Goal: Task Accomplishment & Management: Manage account settings

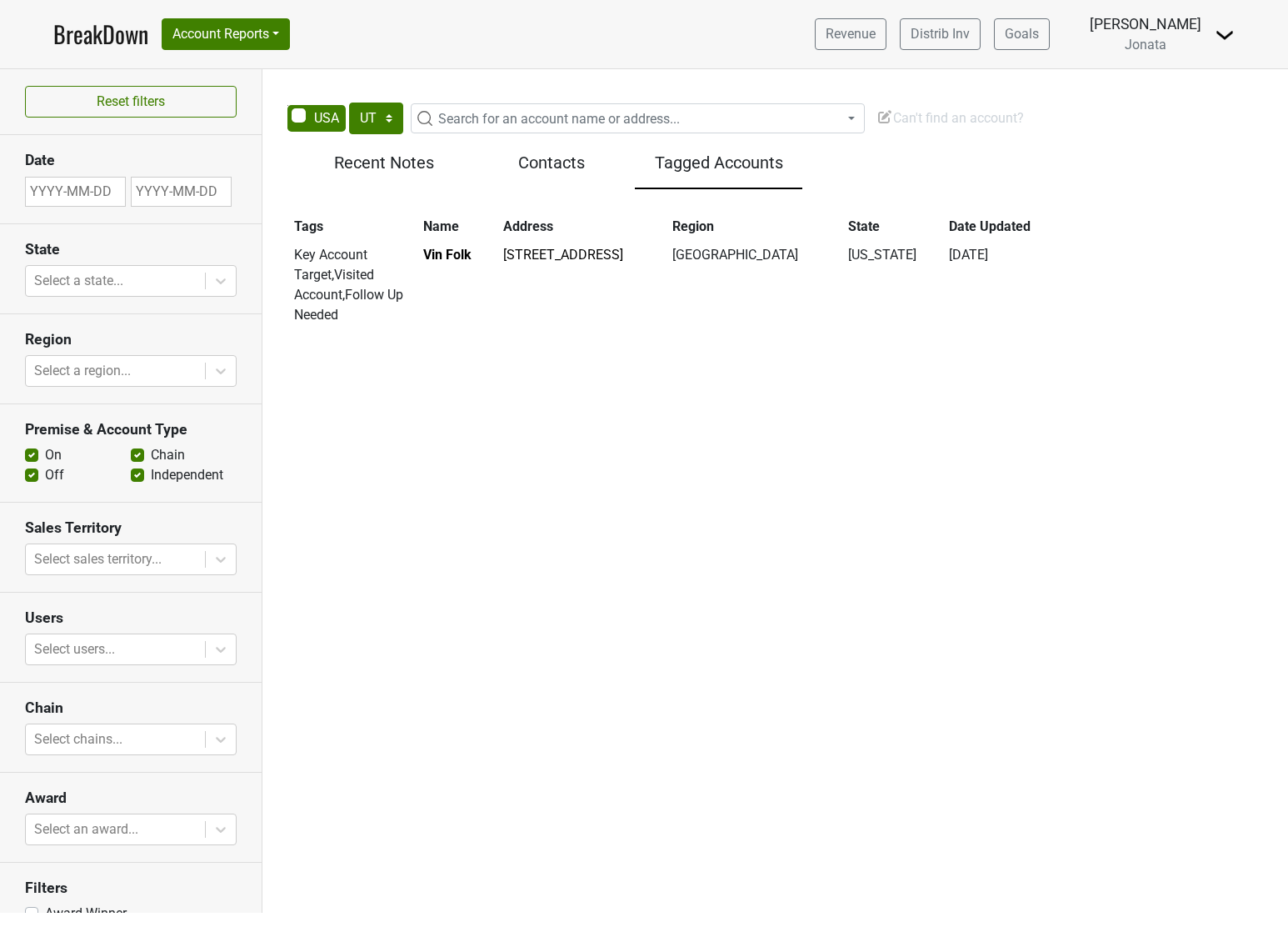
select select "UT"
click at [729, 165] on h5 "Tagged Accounts" at bounding box center [719, 162] width 151 height 20
click at [944, 117] on span "Can't find an account?" at bounding box center [951, 118] width 148 height 16
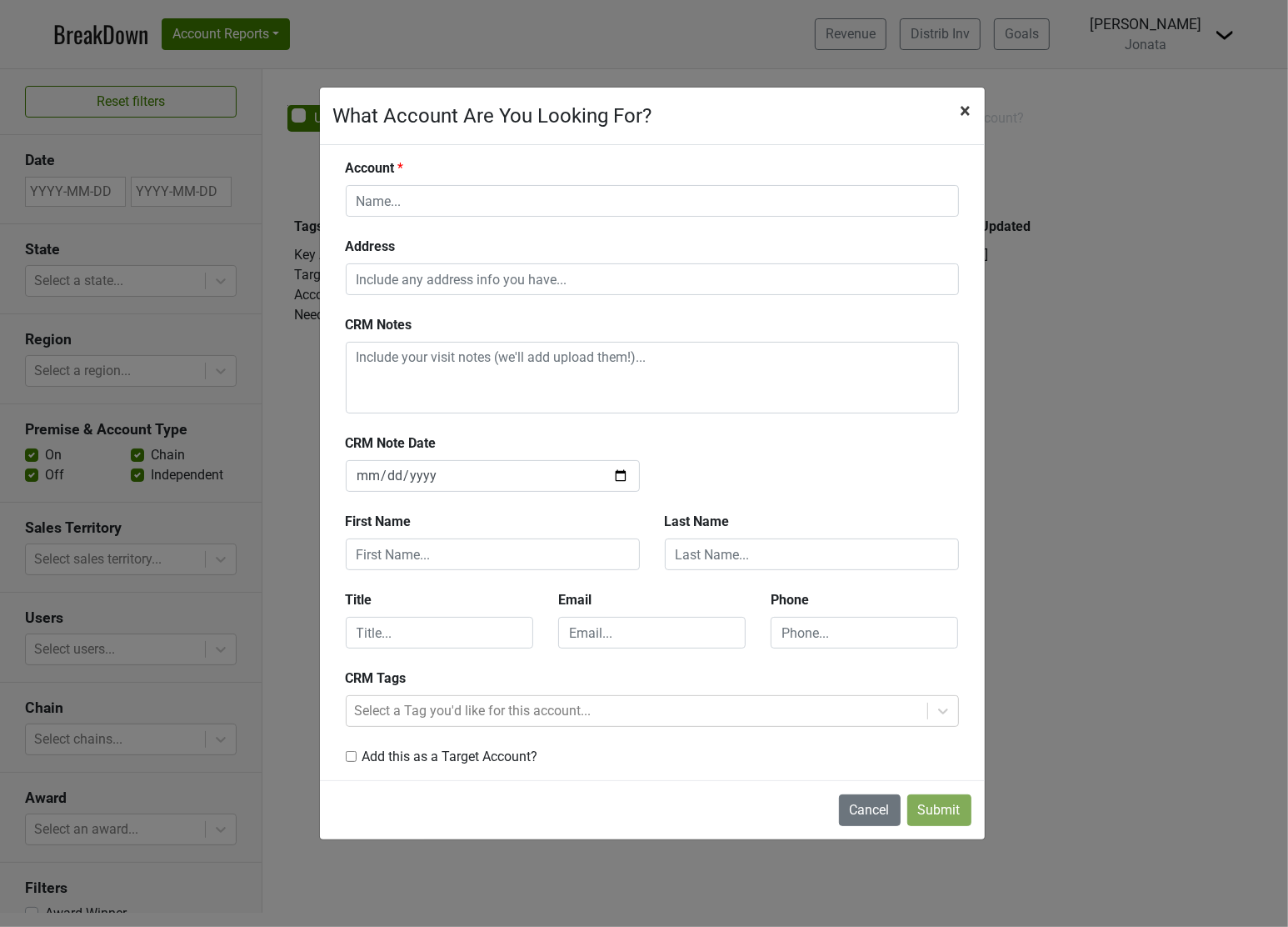
click at [964, 106] on span "×" at bounding box center [967, 110] width 11 height 23
type input "[DATE]"
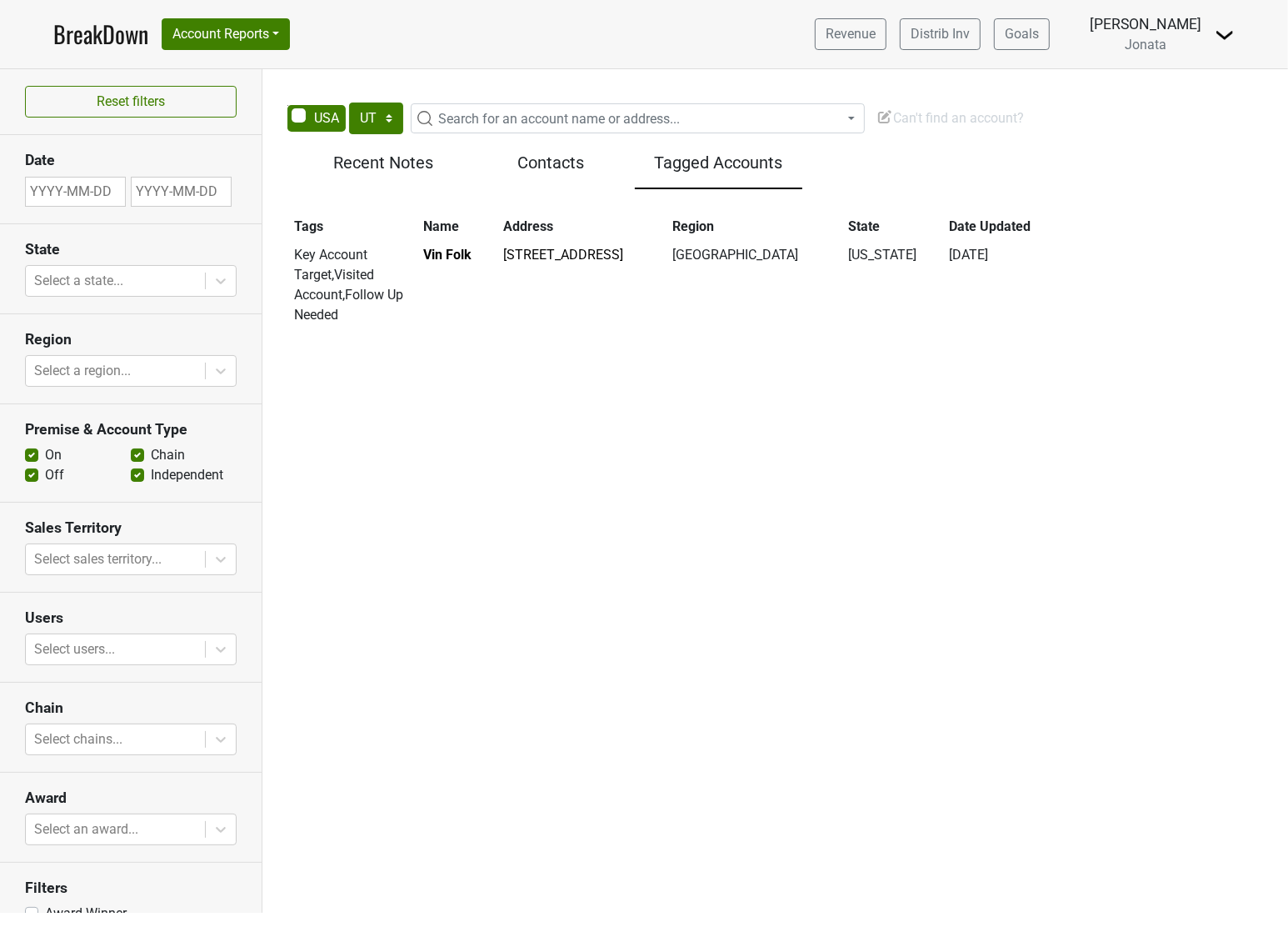
click at [485, 121] on span "Search for an account name or address..." at bounding box center [559, 119] width 242 height 16
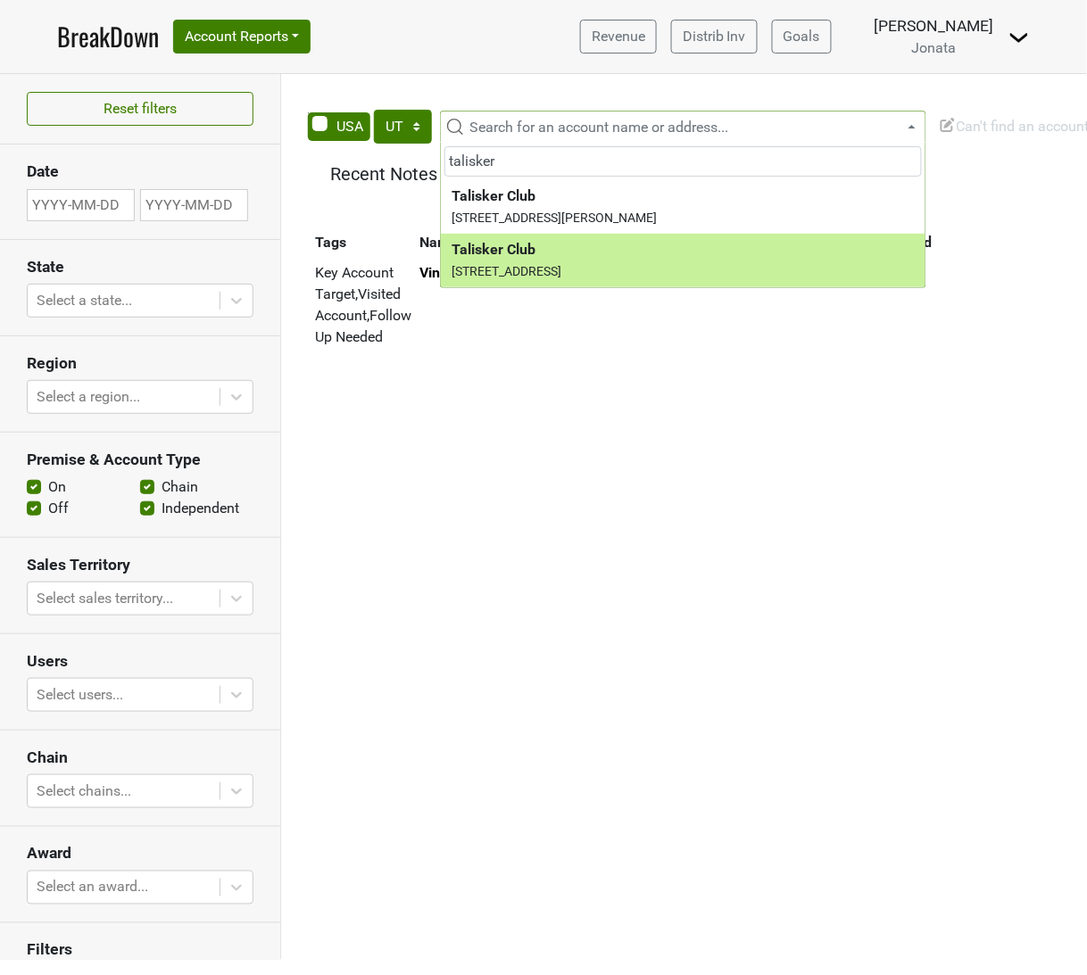
type input "talisker"
select select "123930255"
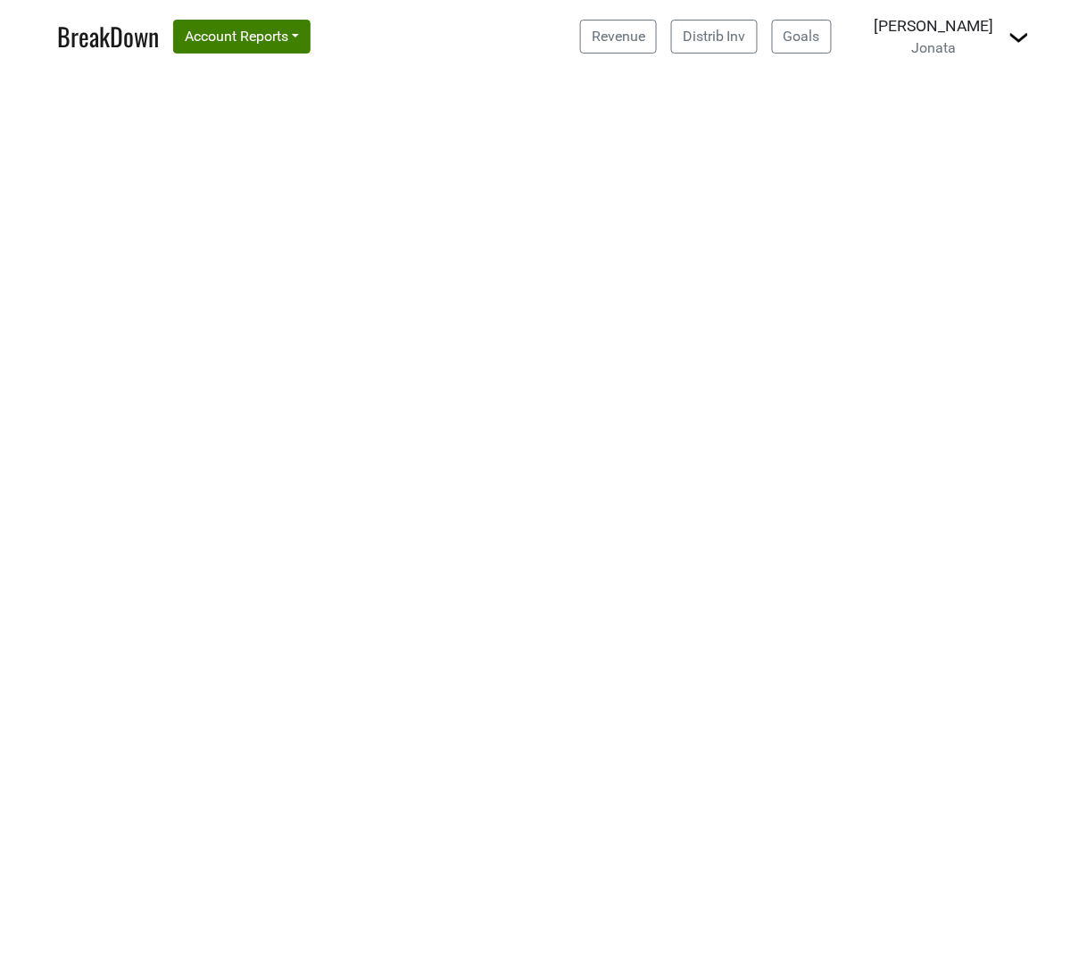
select select "UT"
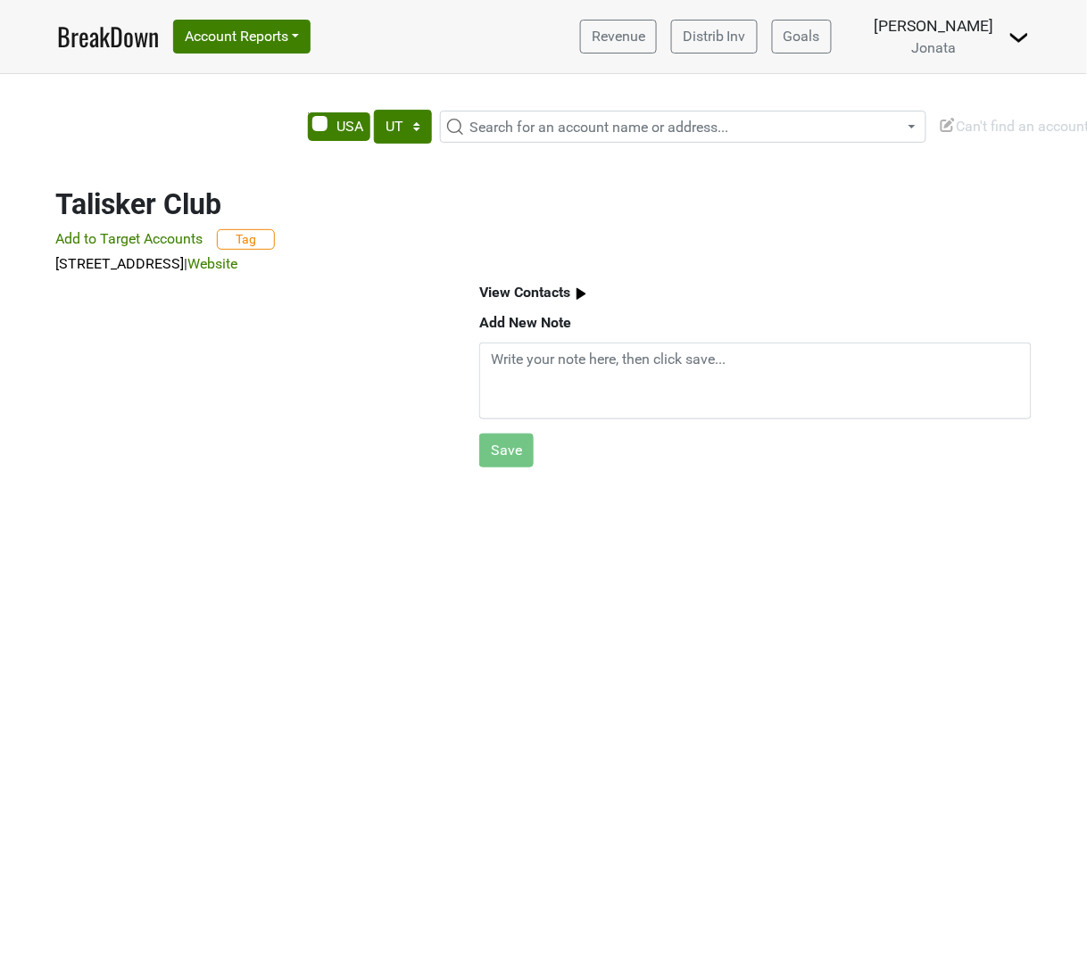
click at [518, 292] on b "View Contacts" at bounding box center [524, 292] width 91 height 17
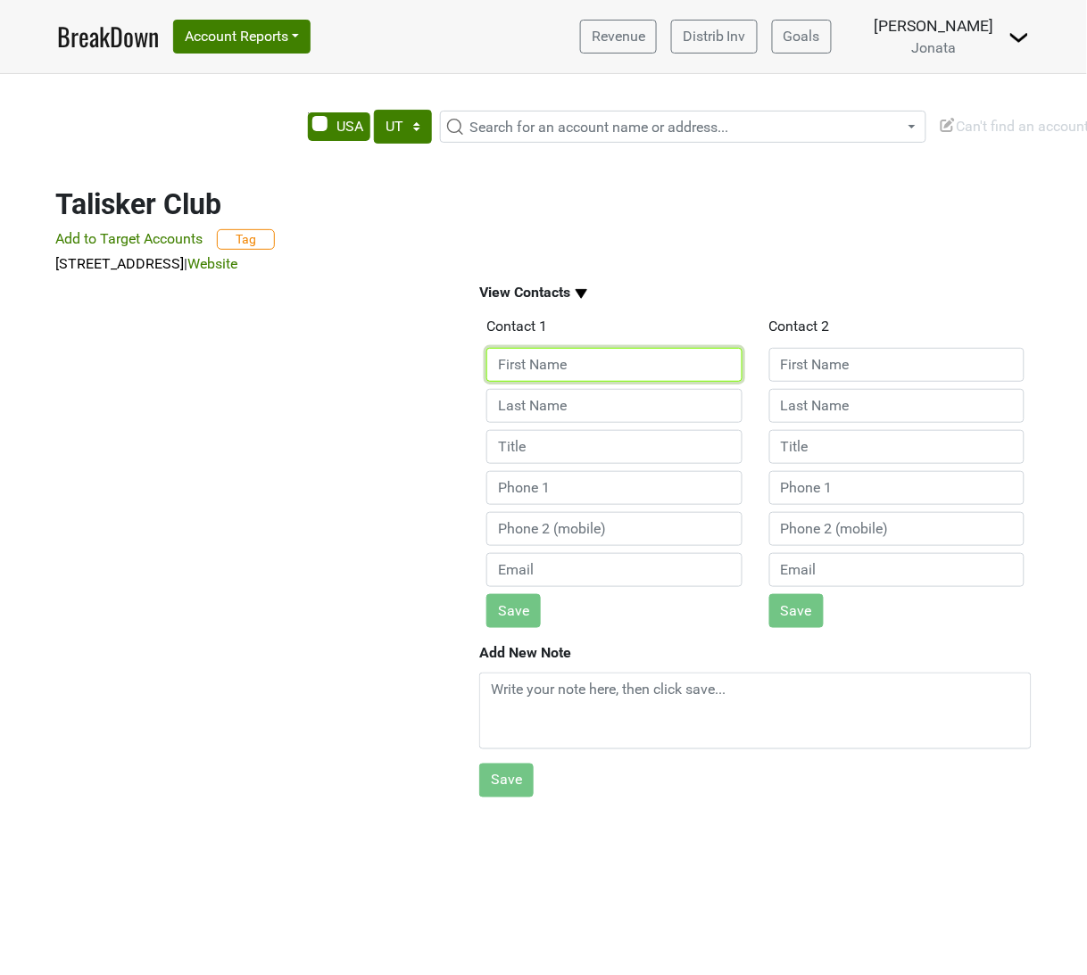
click at [550, 364] on input at bounding box center [614, 365] width 256 height 34
type input "[PERSON_NAME]"
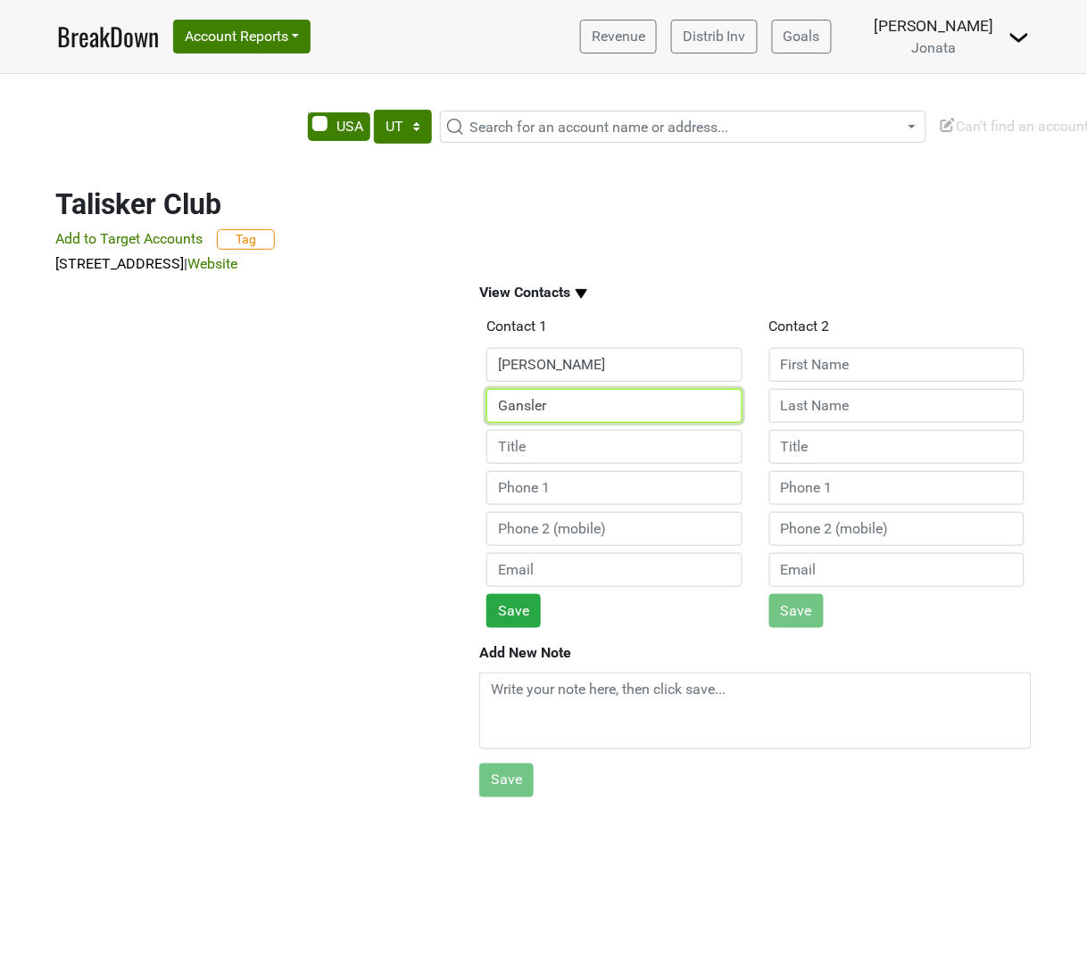
type input "Gansler"
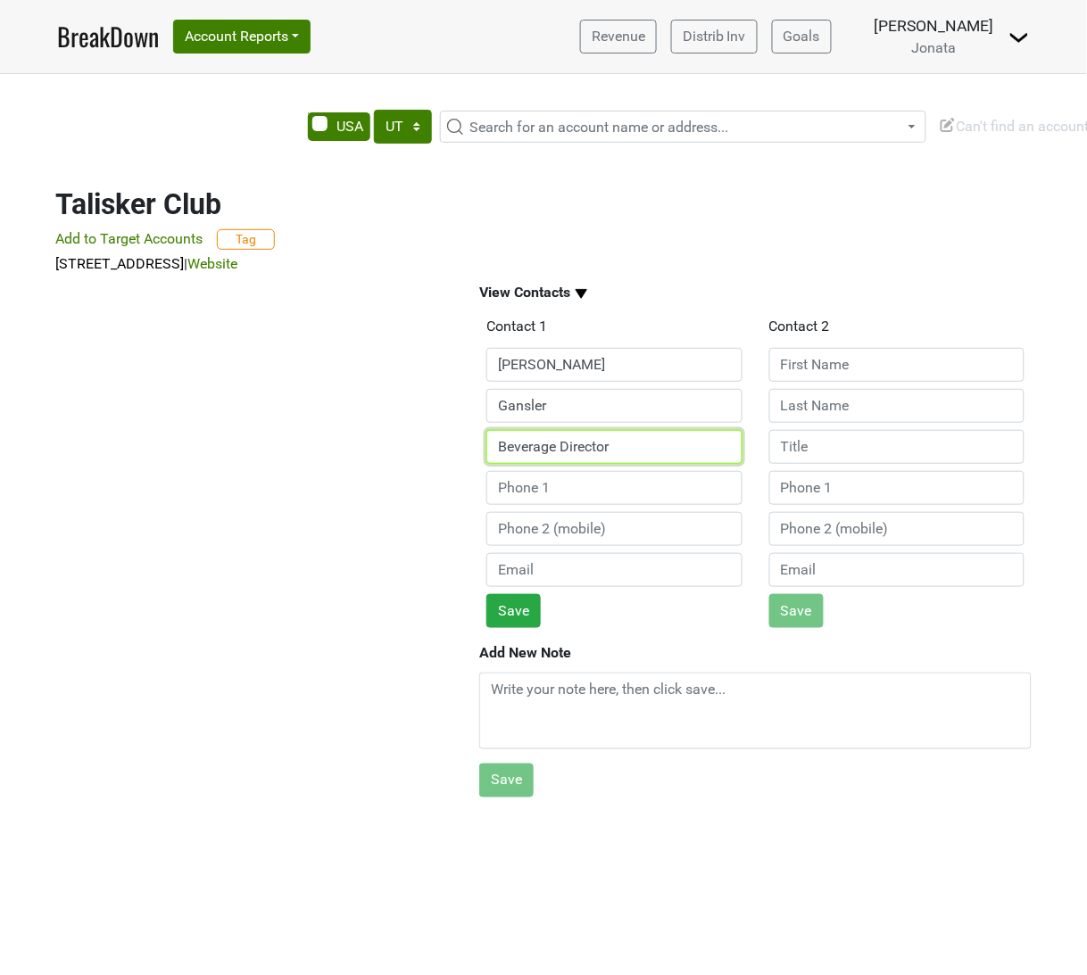
type input "Beverage Director"
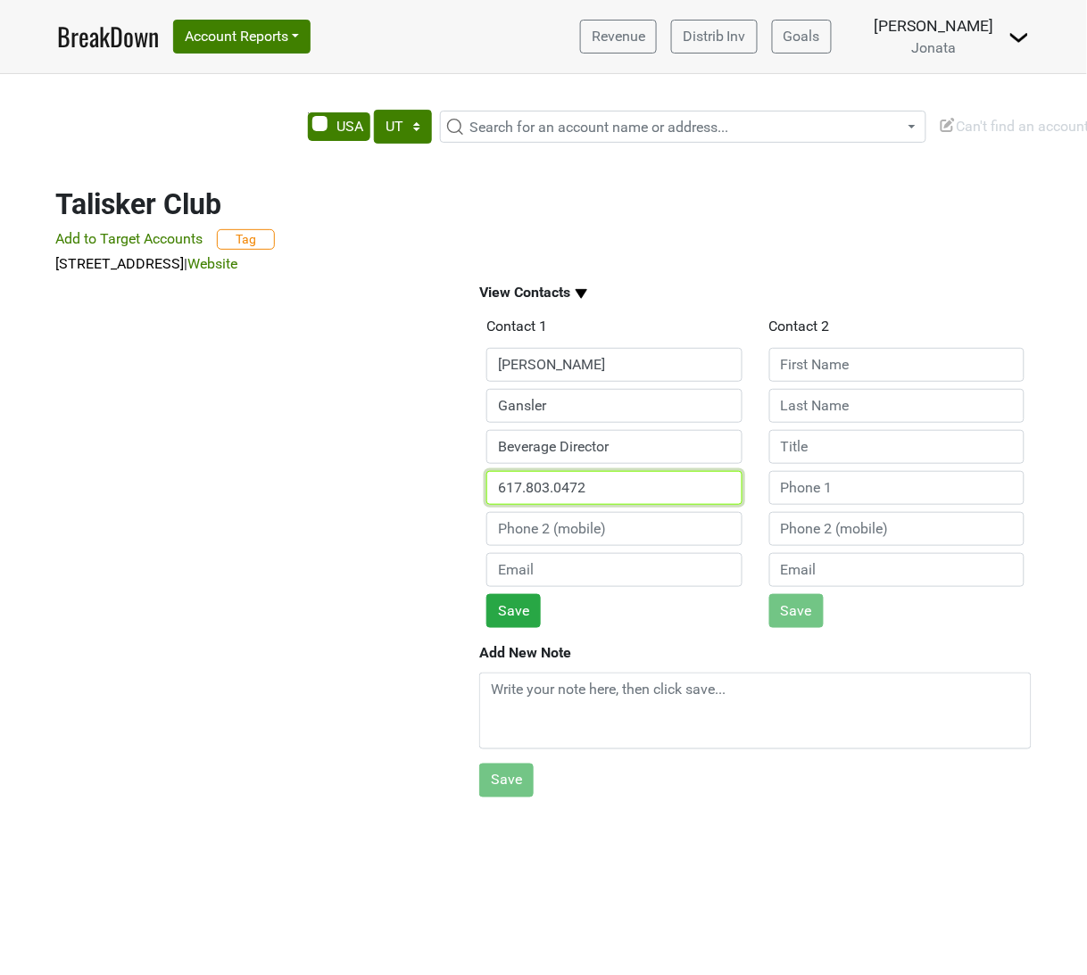
type input "617.803.0472"
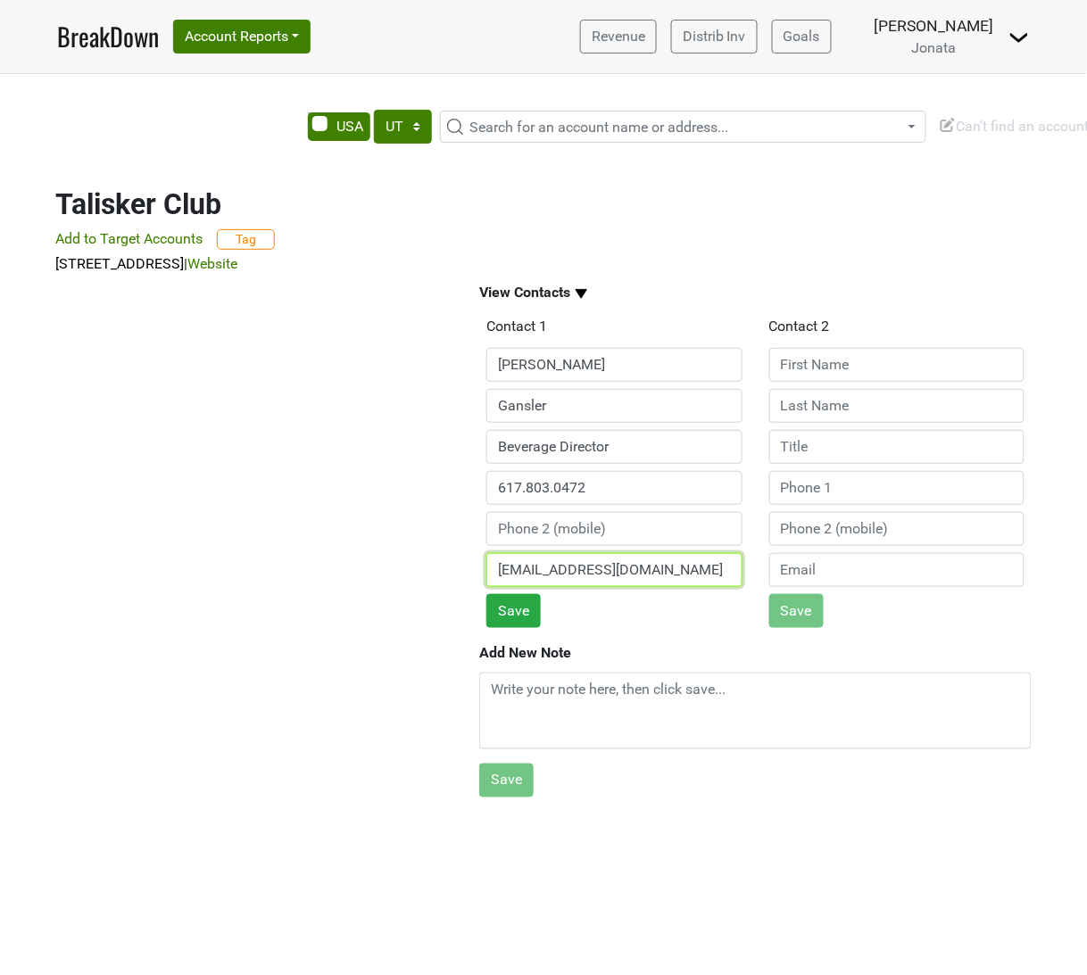
type input "jgansler@taliskerclub.com"
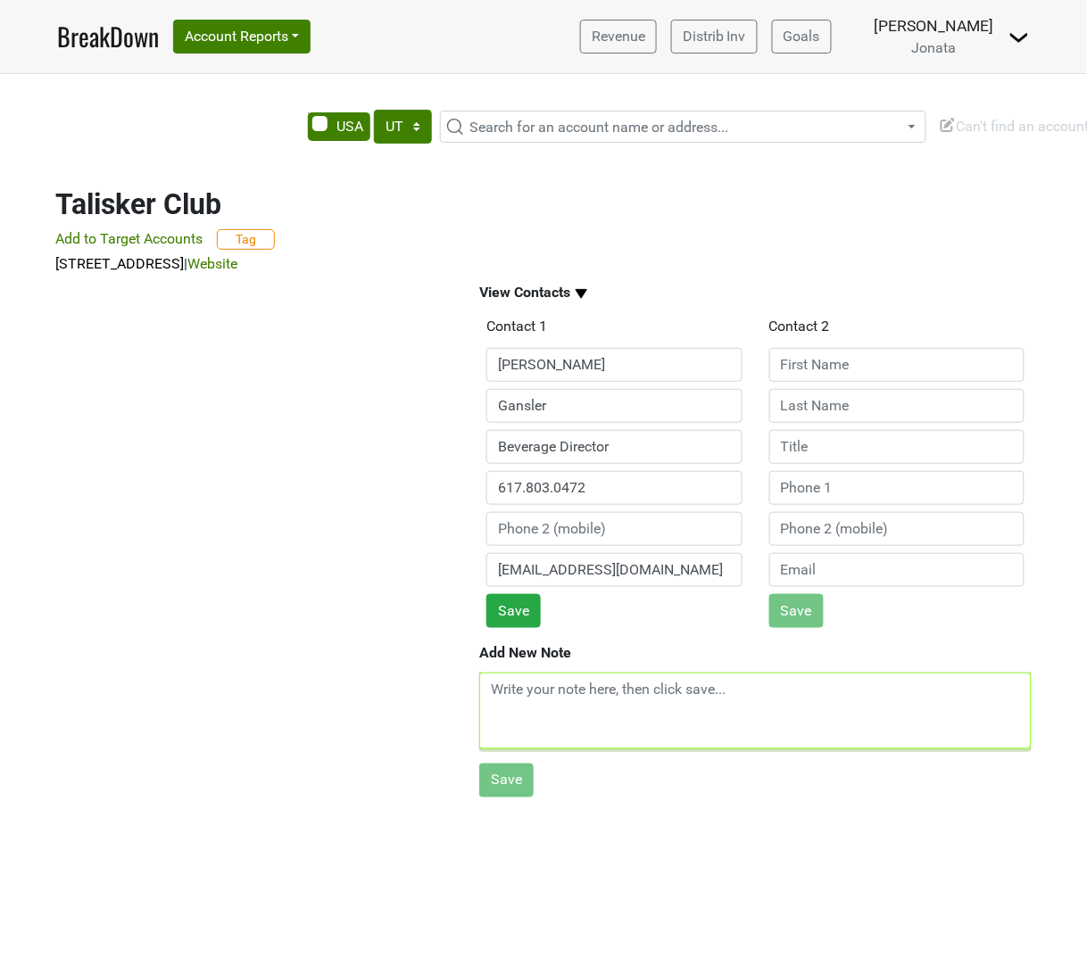
click at [636, 708] on textarea at bounding box center [755, 711] width 552 height 77
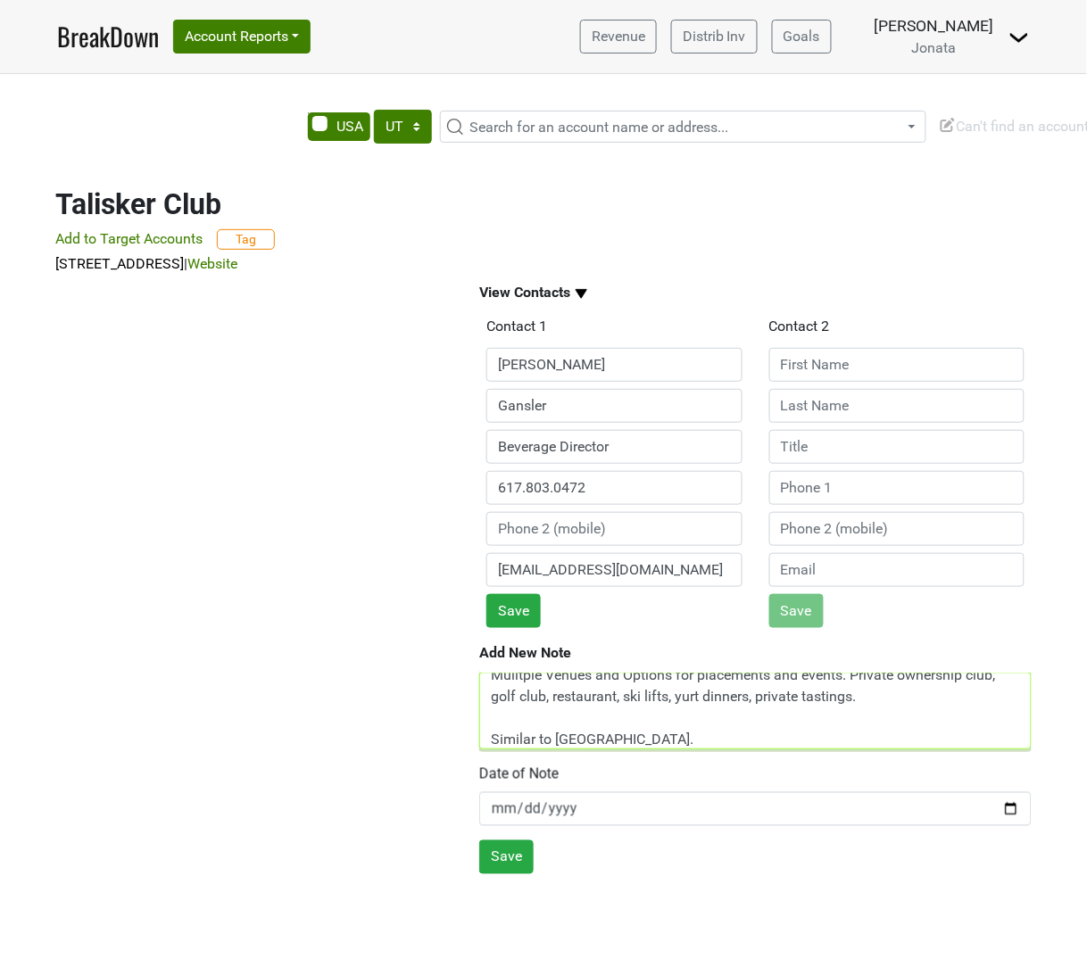
scroll to position [16, 0]
type textarea "Mulitple Venues and Options for placements and events. Private ownership club, …"
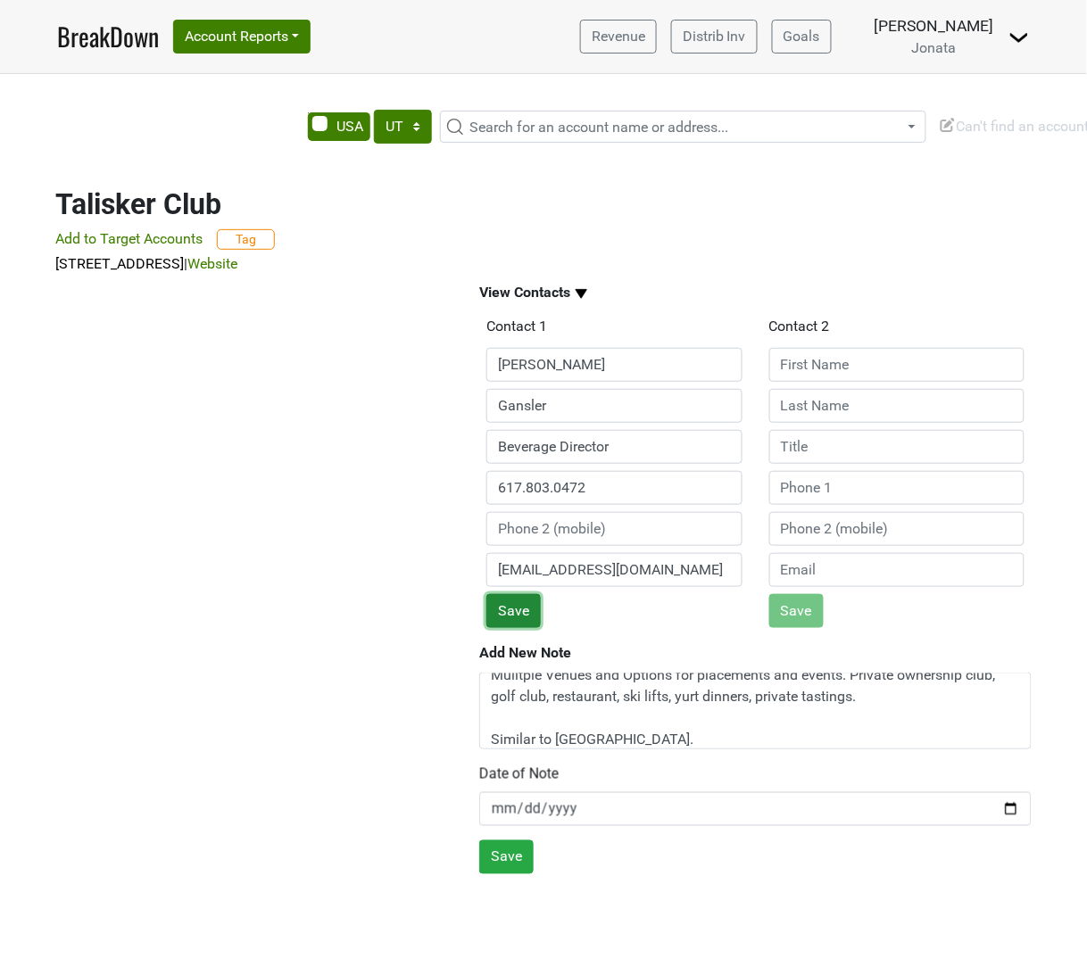
click at [524, 594] on button "Save" at bounding box center [513, 611] width 54 height 34
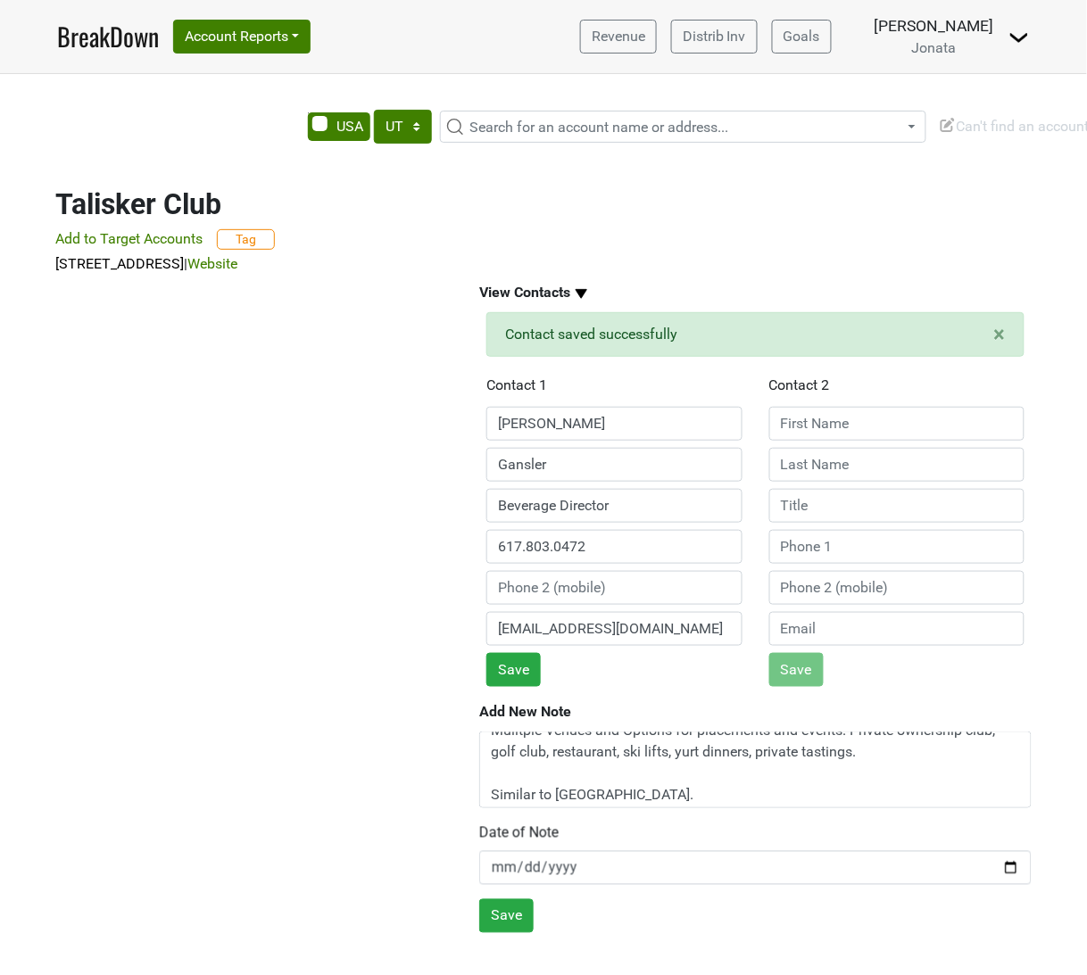
scroll to position [21, 0]
click at [509, 899] on button "Save" at bounding box center [506, 916] width 54 height 34
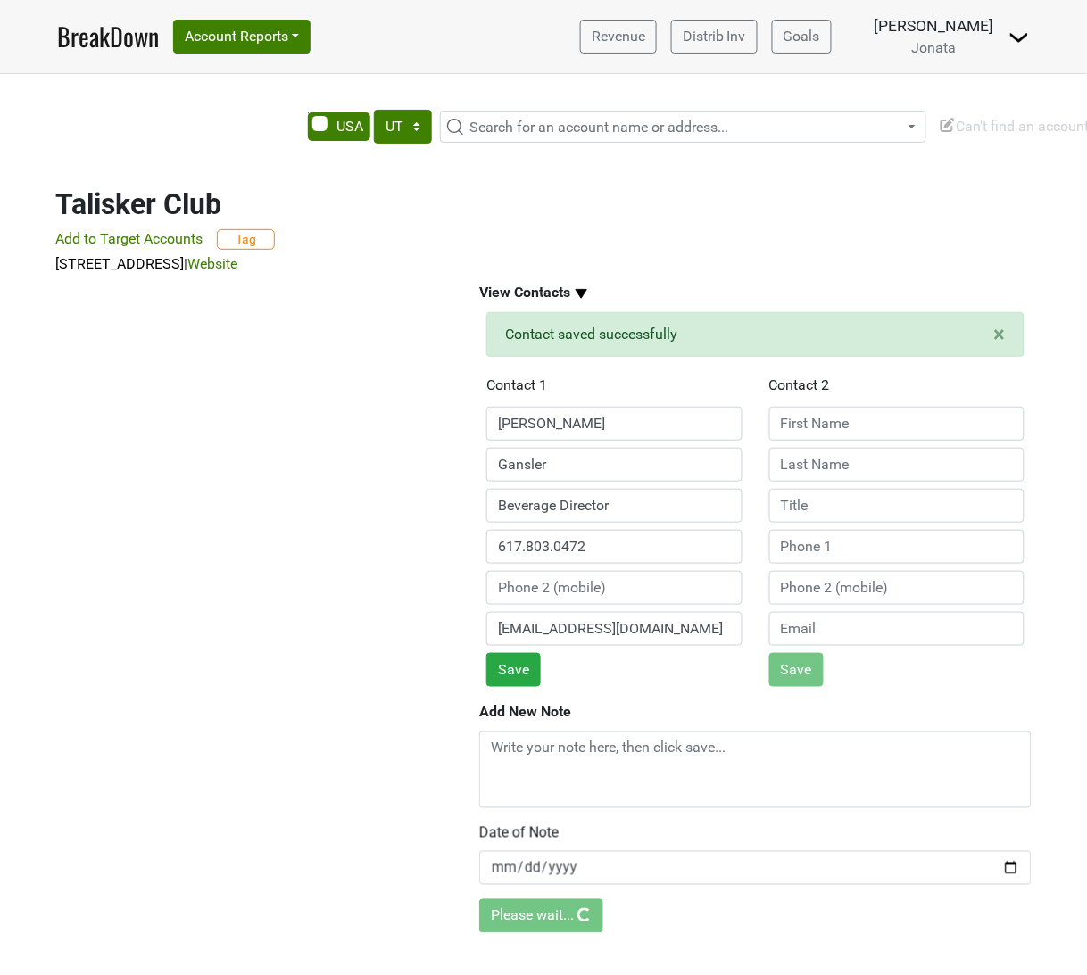
scroll to position [0, 0]
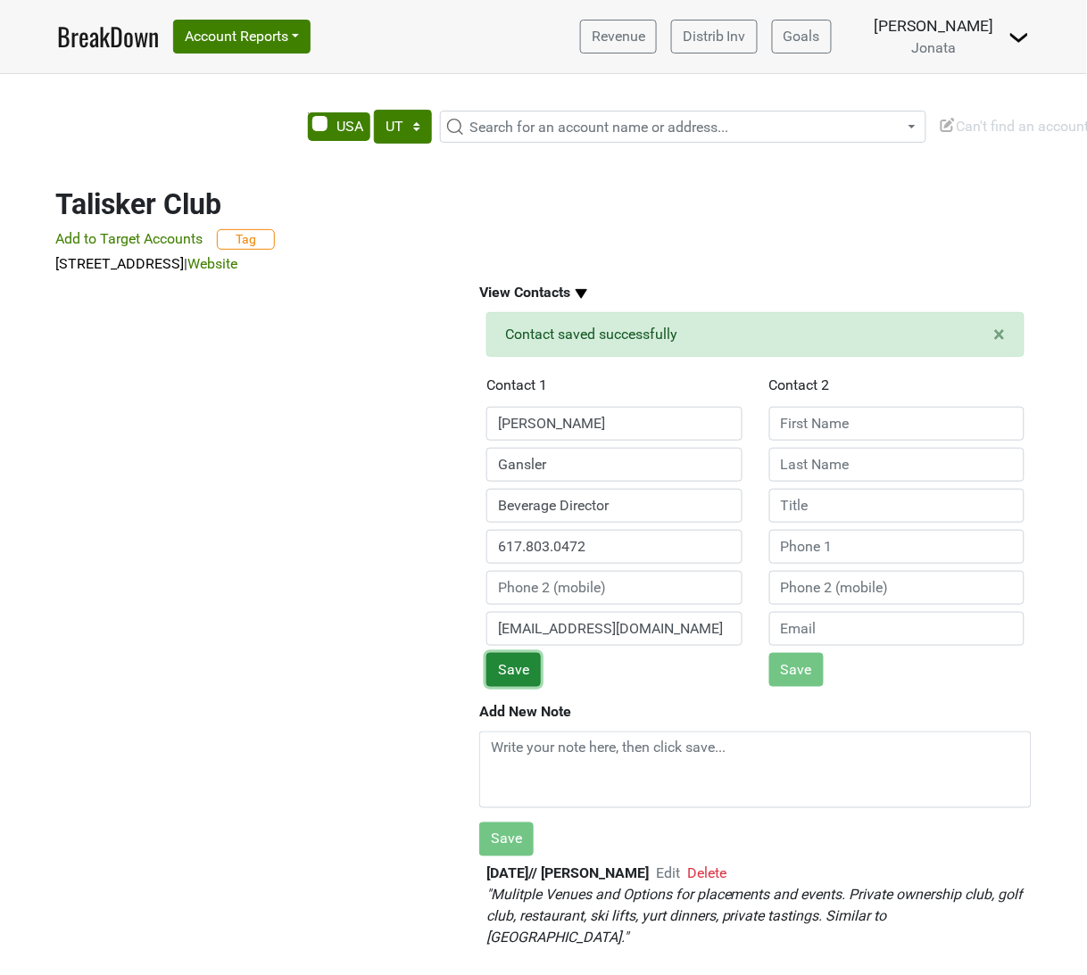
click at [513, 660] on button "Save" at bounding box center [513, 670] width 54 height 34
drag, startPoint x: 295, startPoint y: 371, endPoint x: 302, endPoint y: 362, distance: 10.9
click at [296, 369] on div at bounding box center [247, 619] width 424 height 688
click at [509, 119] on span "Search for an account name or address..." at bounding box center [598, 127] width 259 height 17
type input "urban hill"
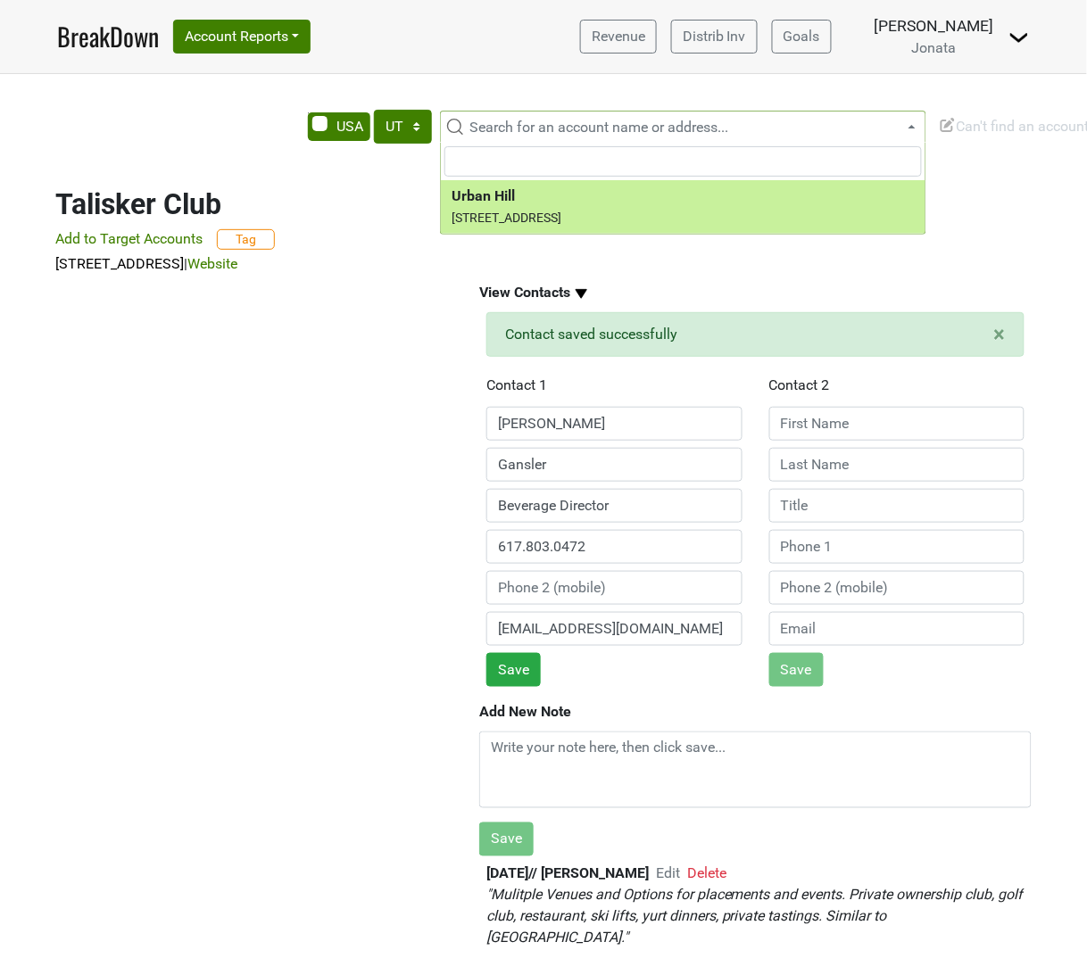
select select "124087251"
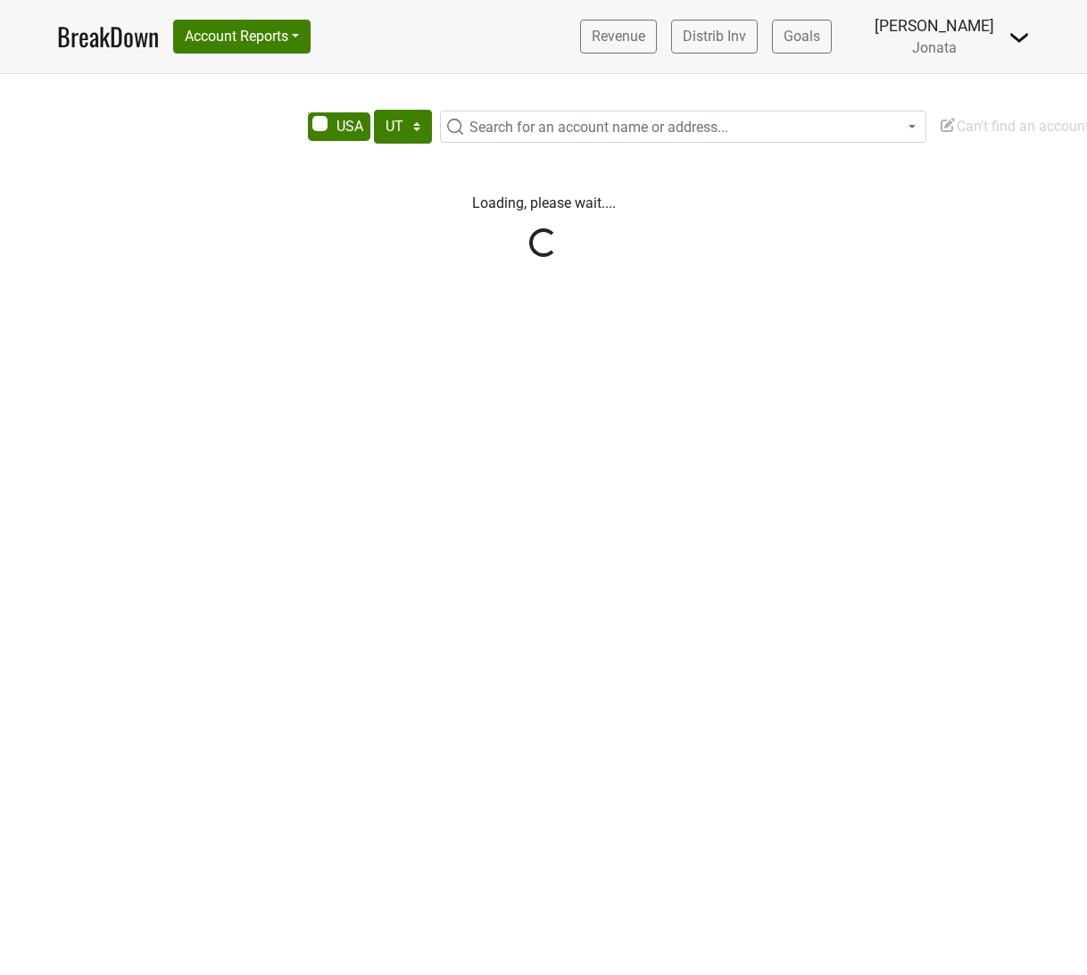
select select "UT"
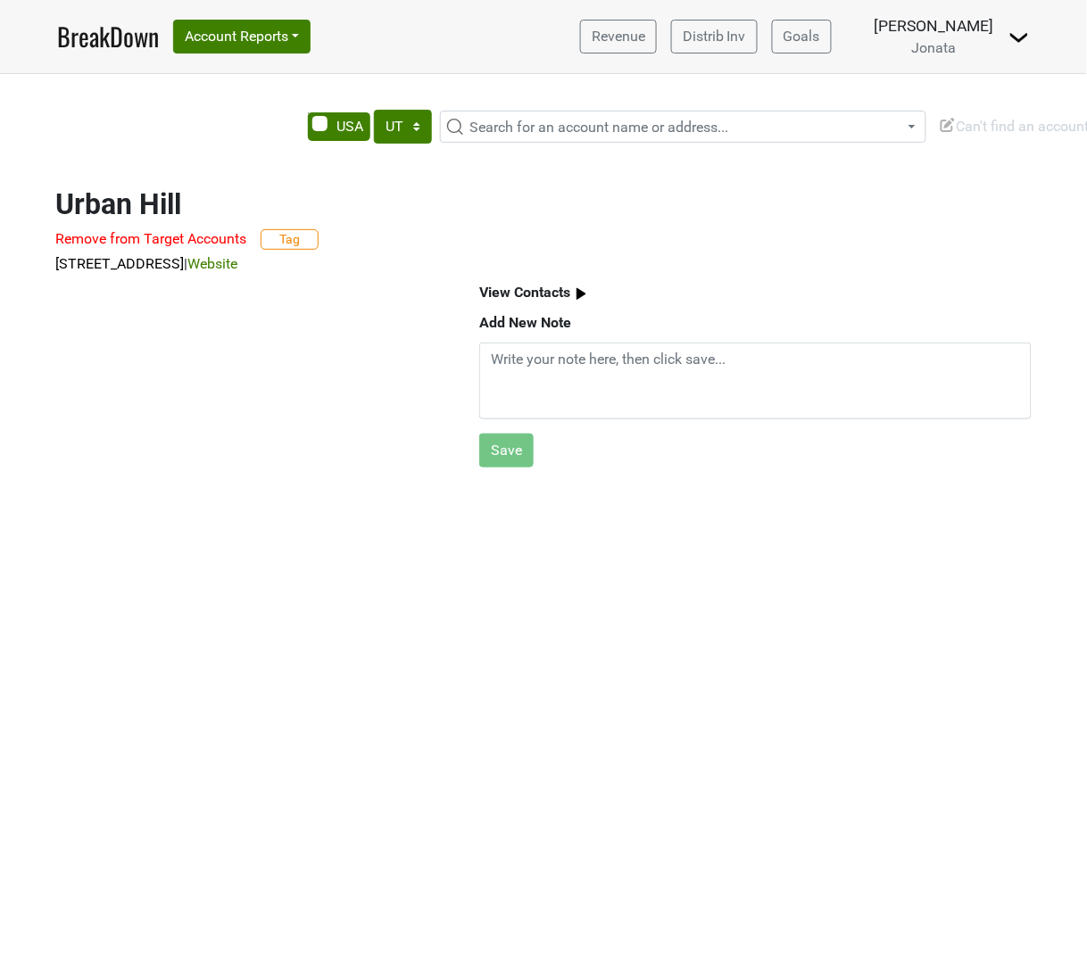
click at [515, 296] on b "View Contacts" at bounding box center [524, 292] width 91 height 17
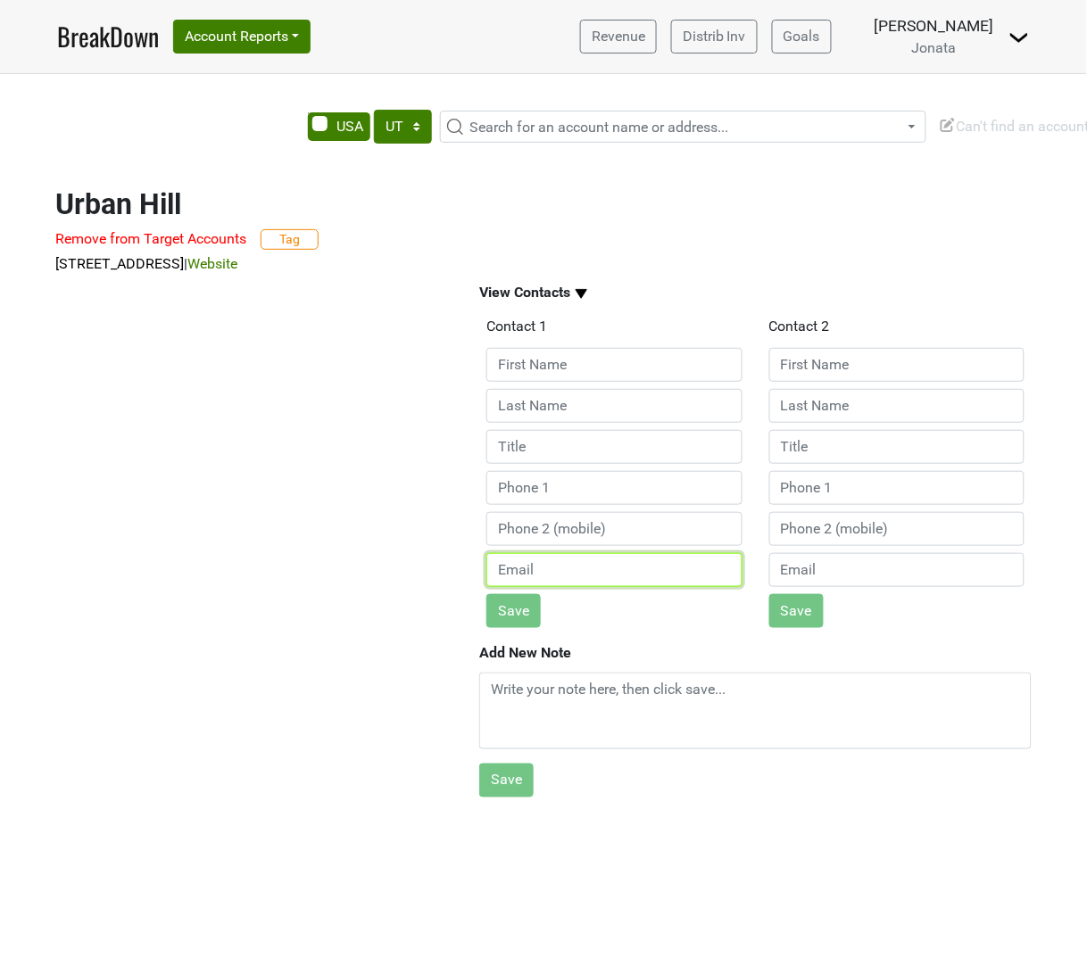
click at [526, 574] on input "email" at bounding box center [614, 570] width 256 height 34
paste input "katief@hearth-hill.com"
type input "katief@hearth-hill.com"
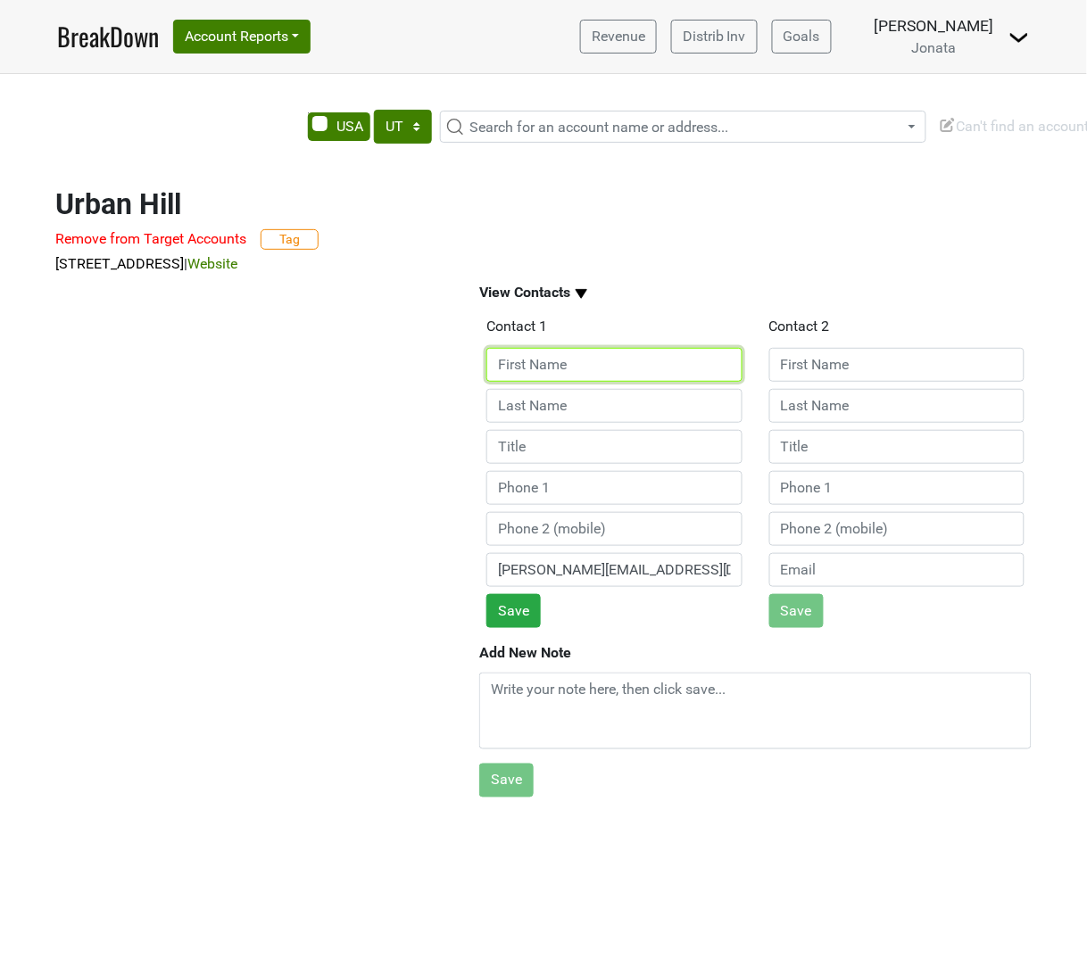
click at [535, 366] on input at bounding box center [614, 365] width 256 height 34
type input "Katie"
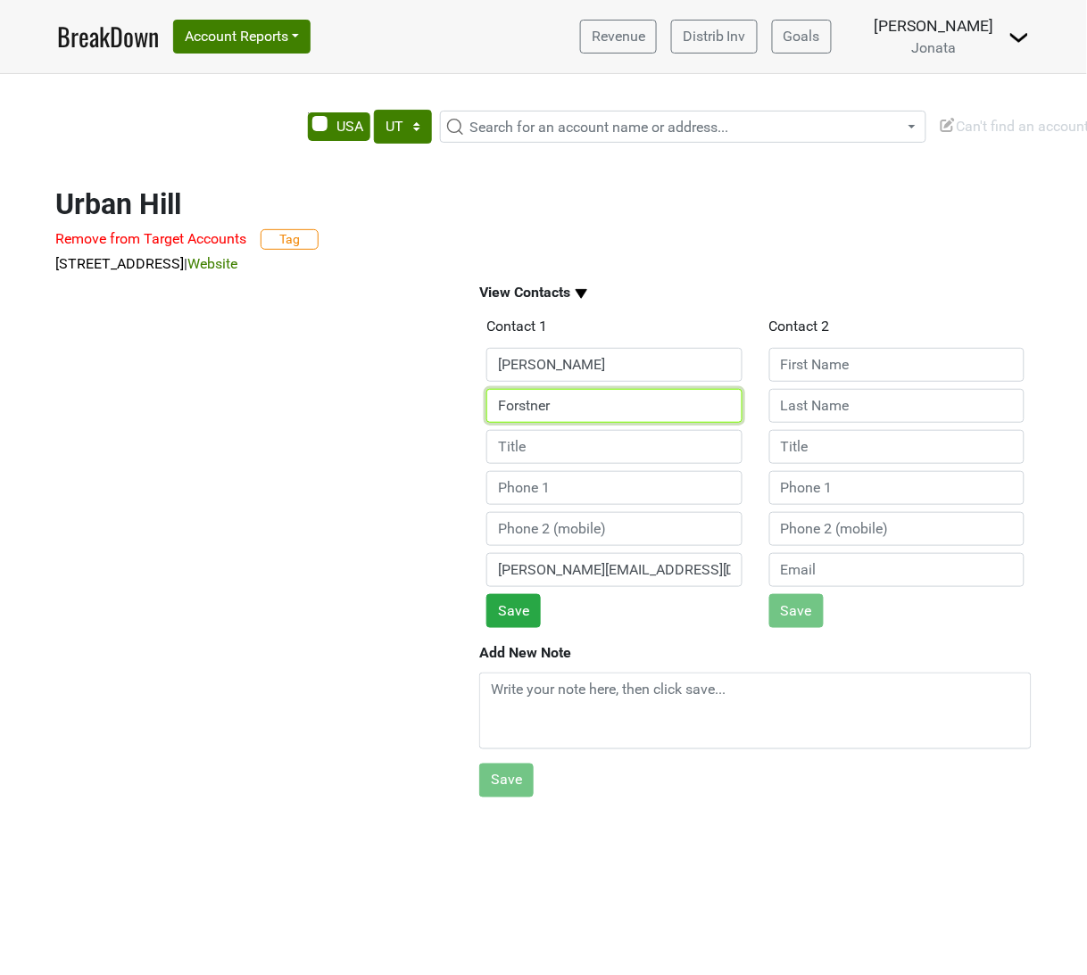
type input "Forstner"
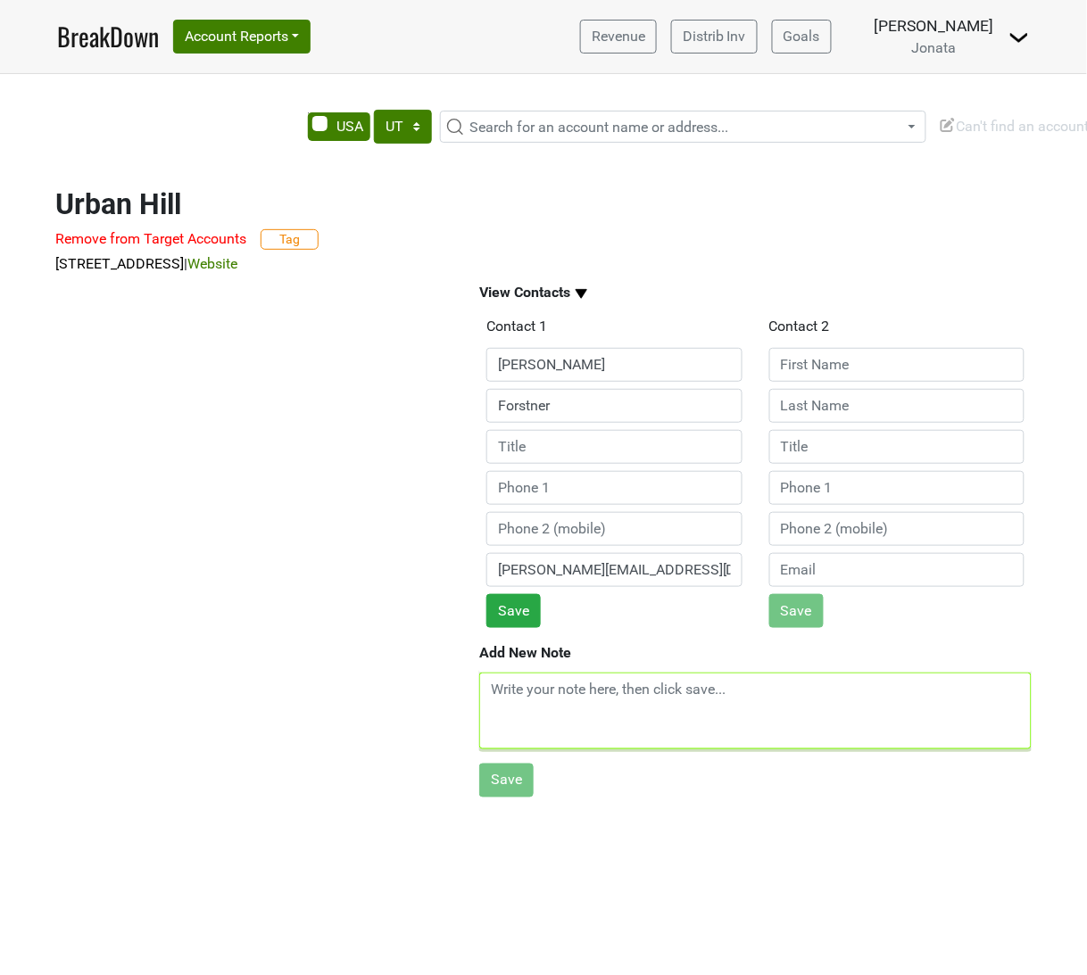
drag, startPoint x: 585, startPoint y: 684, endPoint x: 576, endPoint y: 689, distance: 10.8
click at [576, 689] on textarea at bounding box center [755, 711] width 552 height 77
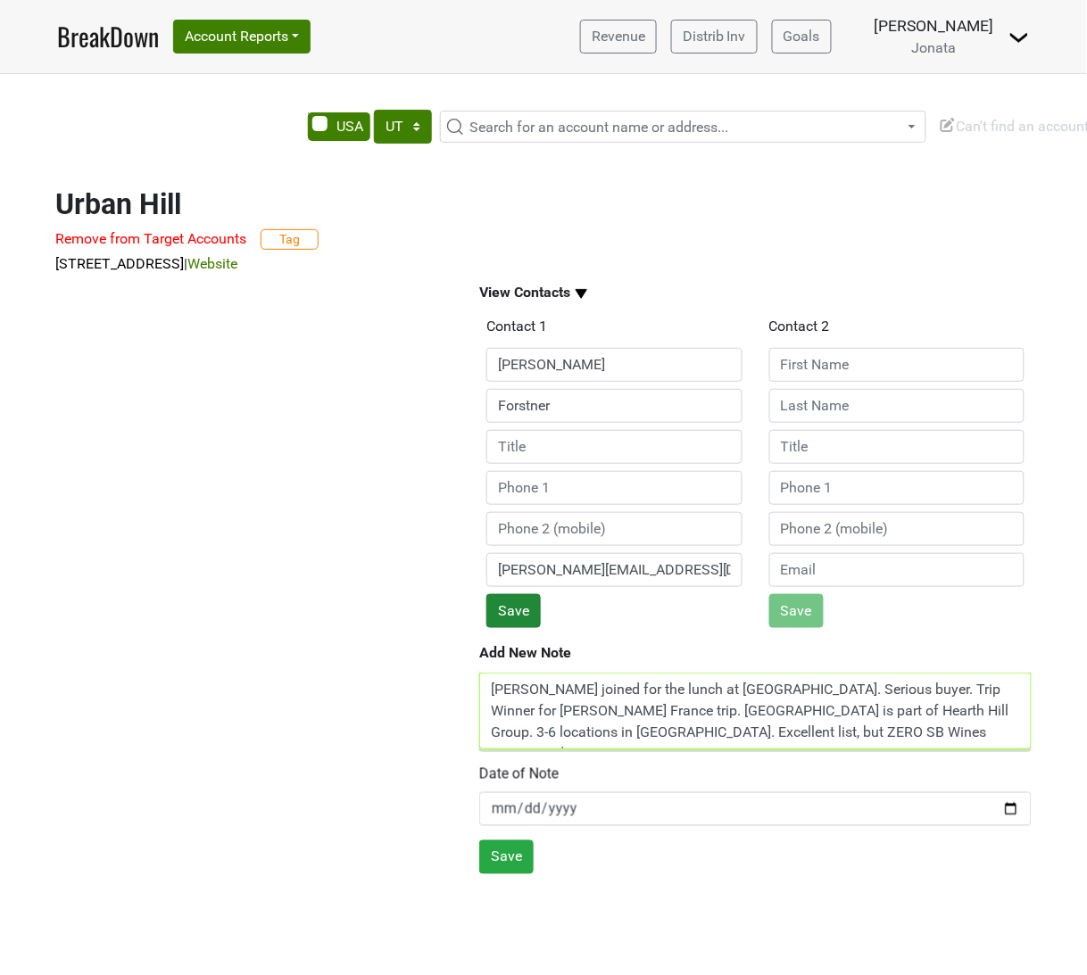
type textarea "Katie joined for the lunch at Grand Hyatt Deer Valley. Serious buyer. Trip Winn…"
click at [501, 612] on button "Save" at bounding box center [513, 611] width 54 height 34
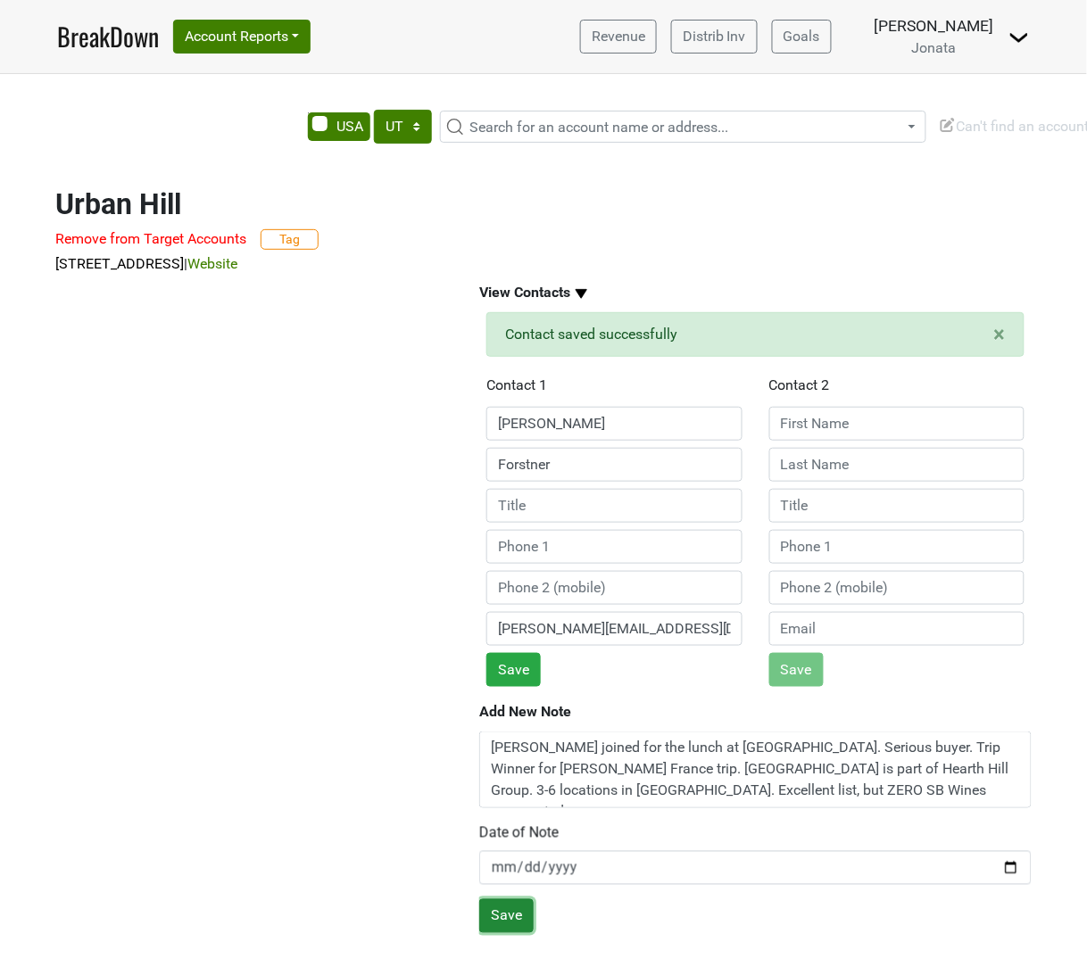
click at [513, 931] on button "Save" at bounding box center [506, 916] width 54 height 34
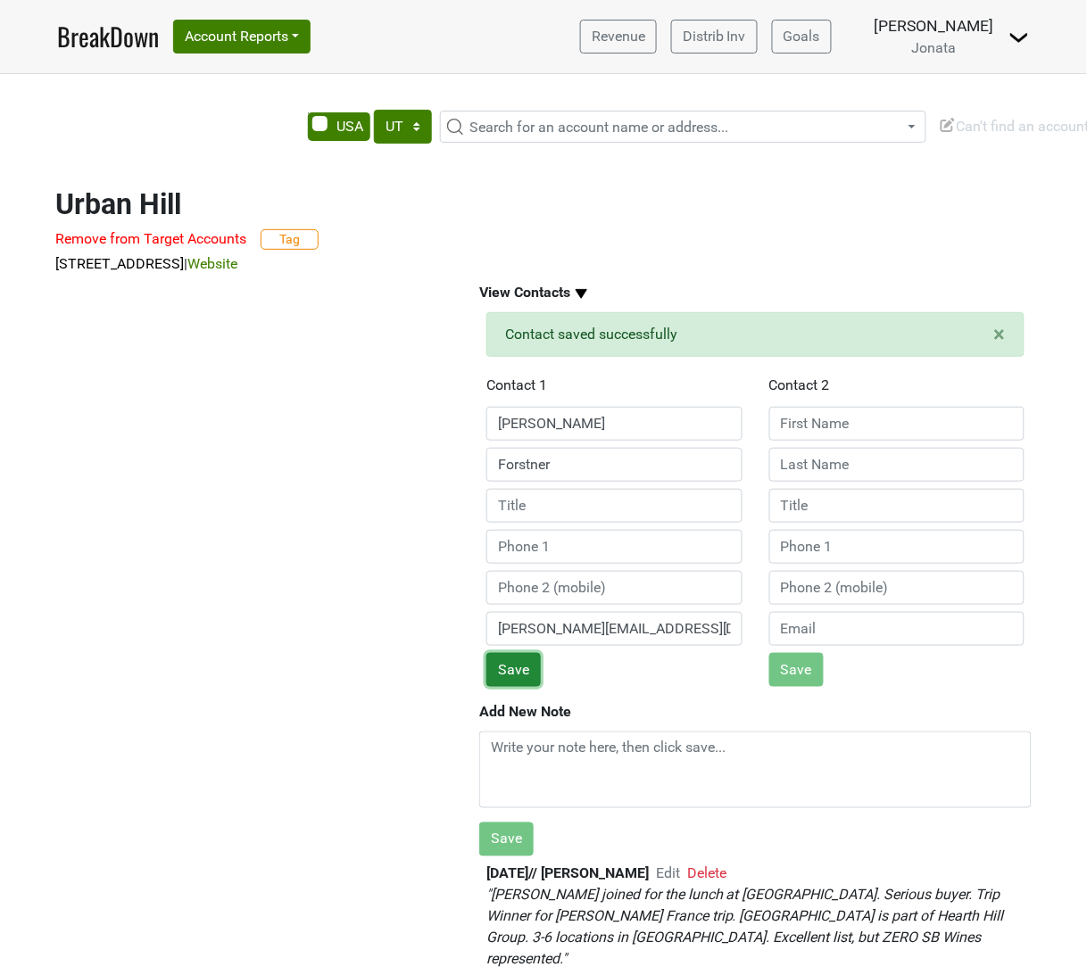
click at [500, 667] on button "Save" at bounding box center [513, 670] width 54 height 34
click at [609, 128] on span "Search for an account name or address..." at bounding box center [598, 127] width 259 height 17
type input "montage"
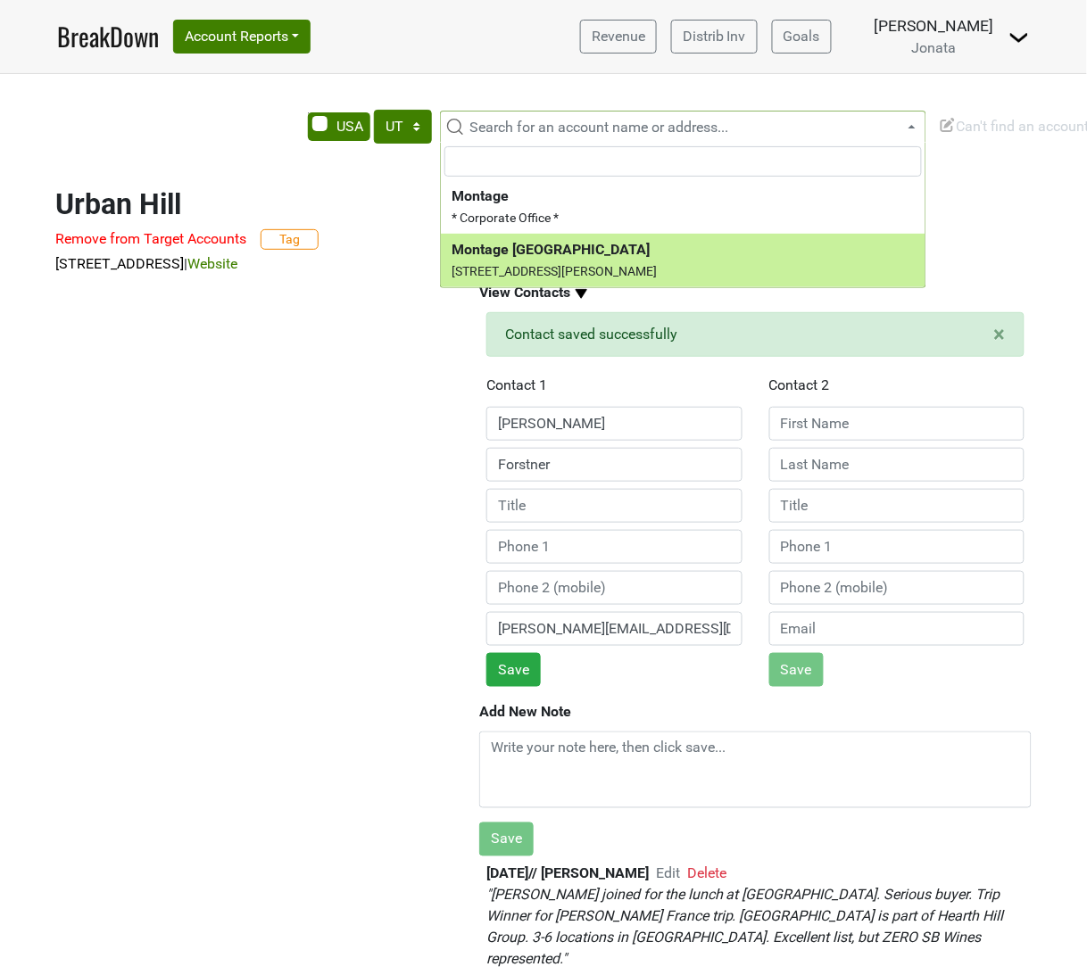
select select "123526565"
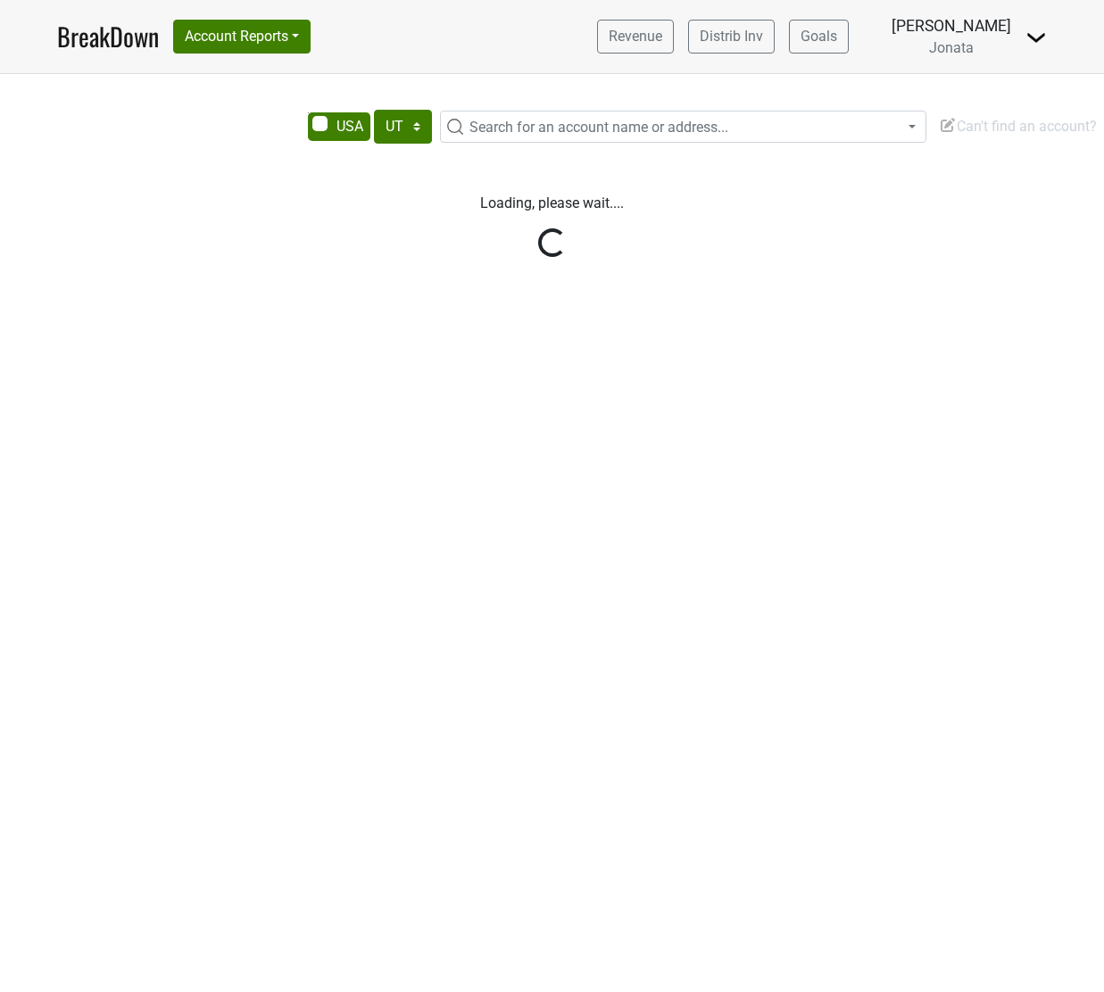
select select "UT"
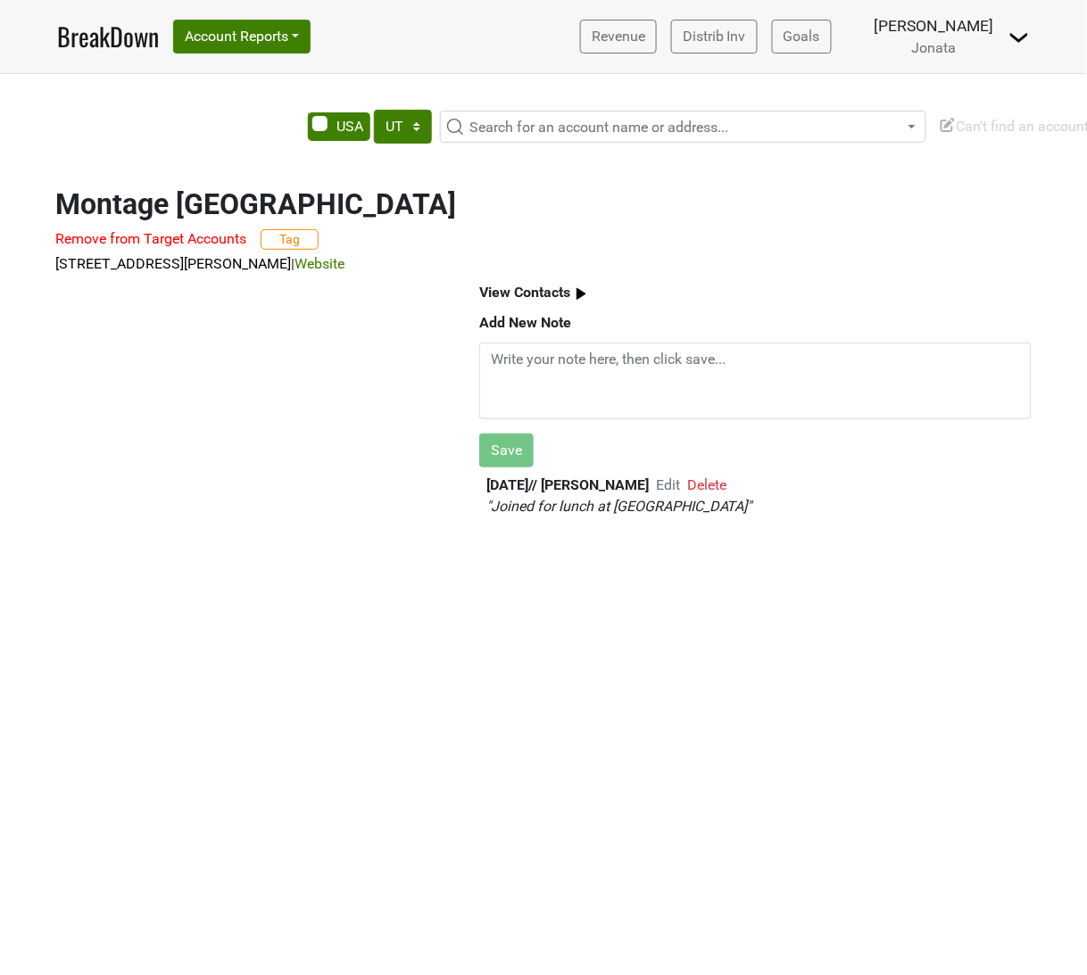
click at [560, 295] on b "View Contacts" at bounding box center [524, 292] width 91 height 17
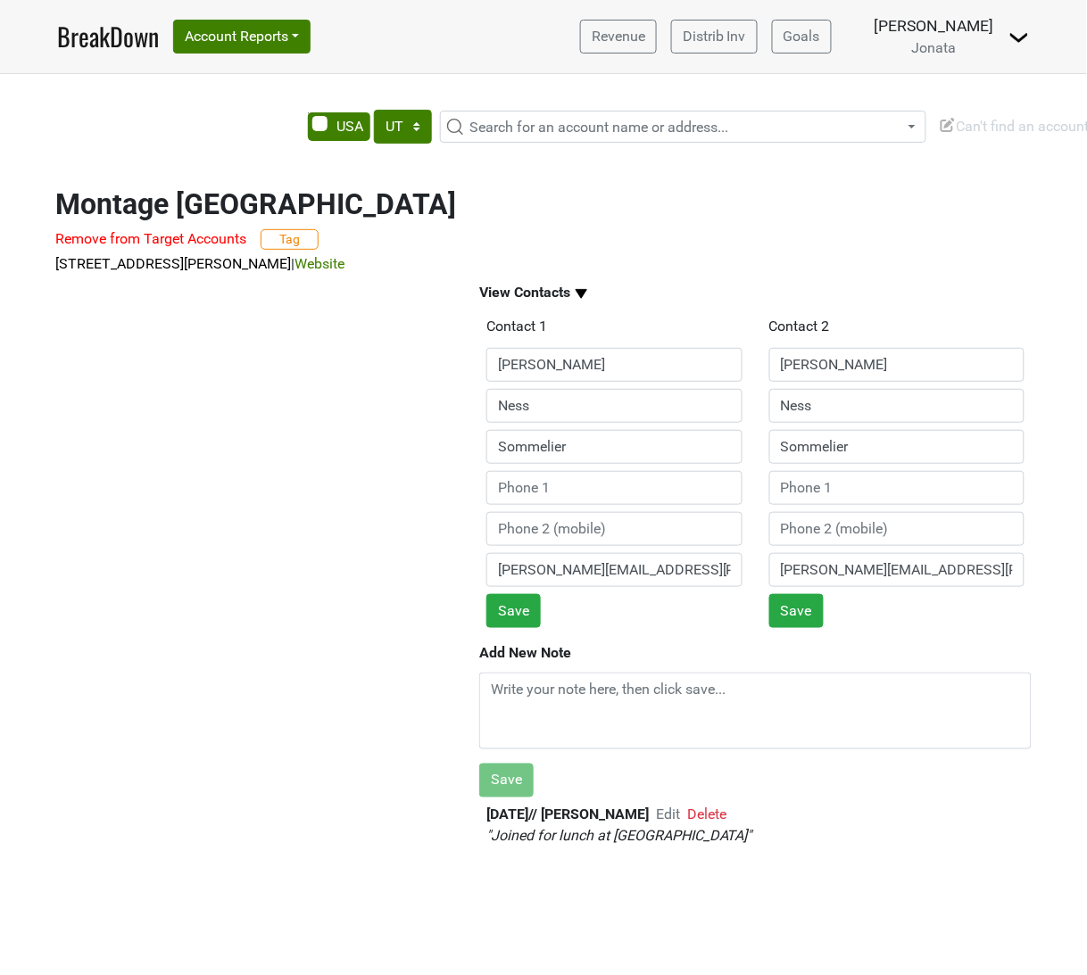
click at [755, 850] on div "2025-09-17 // Drew Stapp Edit Delete " Joined for lunch at Grand Hyatt Deer Val…" at bounding box center [755, 833] width 538 height 57
click at [752, 839] on em "" Joined for lunch at Grand Hyatt Deer Valley "" at bounding box center [619, 836] width 266 height 17
drag, startPoint x: 760, startPoint y: 839, endPoint x: 665, endPoint y: 819, distance: 97.5
click at [665, 819] on span "Edit" at bounding box center [668, 815] width 24 height 17
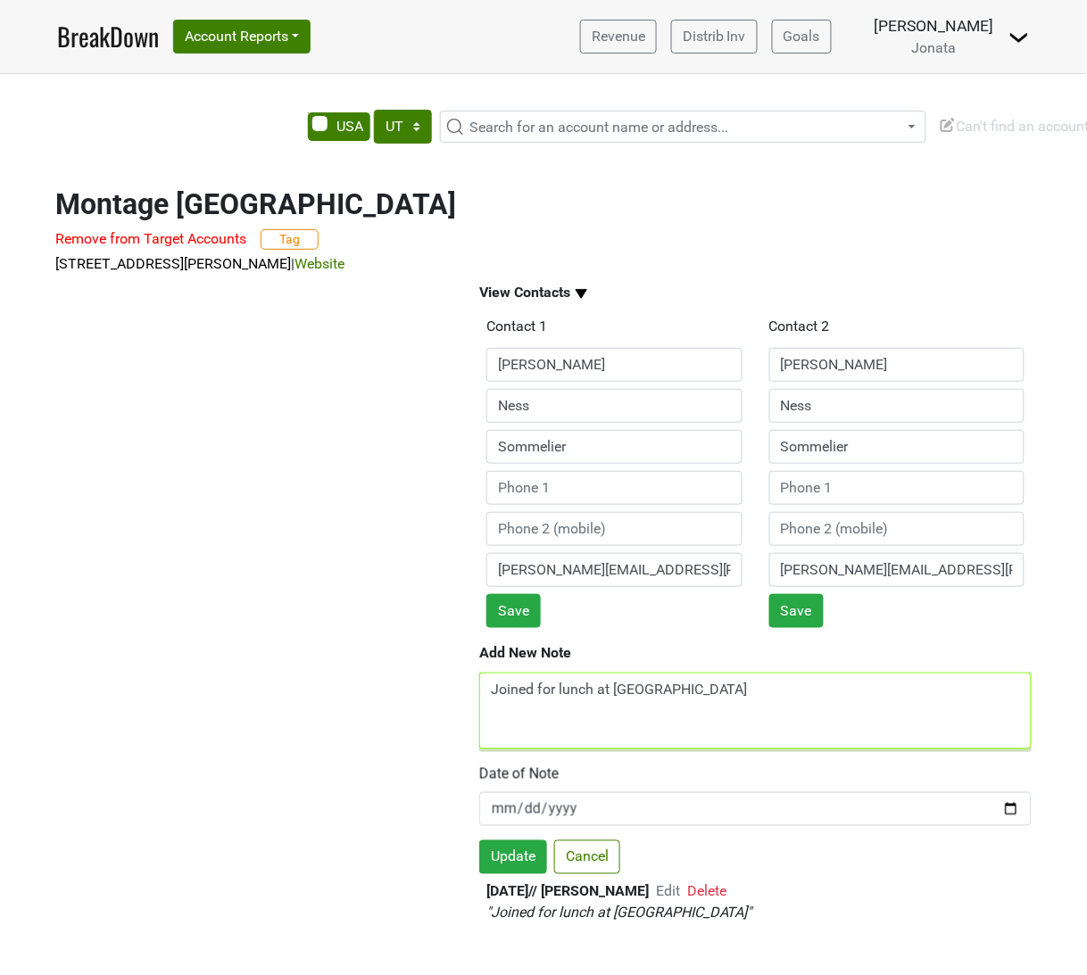
scroll to position [16, 0]
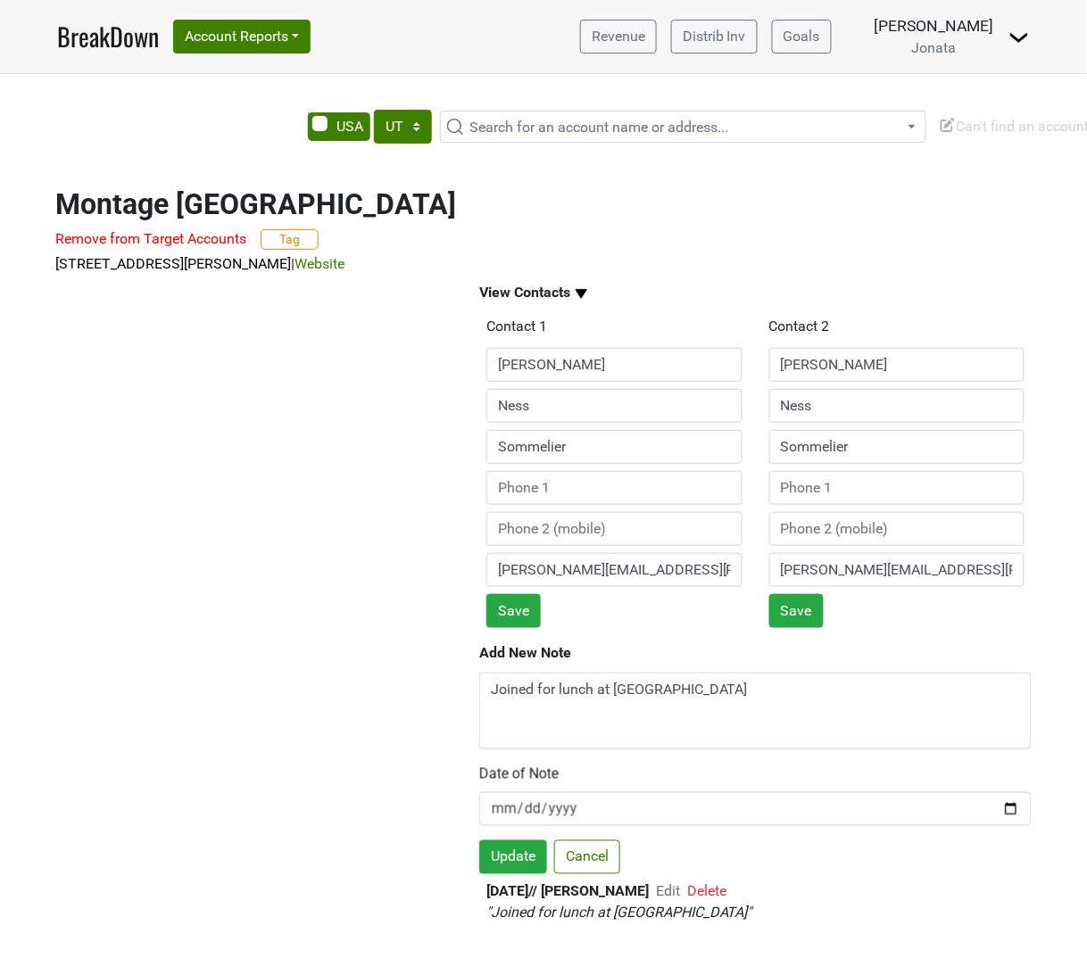
click at [667, 883] on span "Edit" at bounding box center [668, 891] width 24 height 17
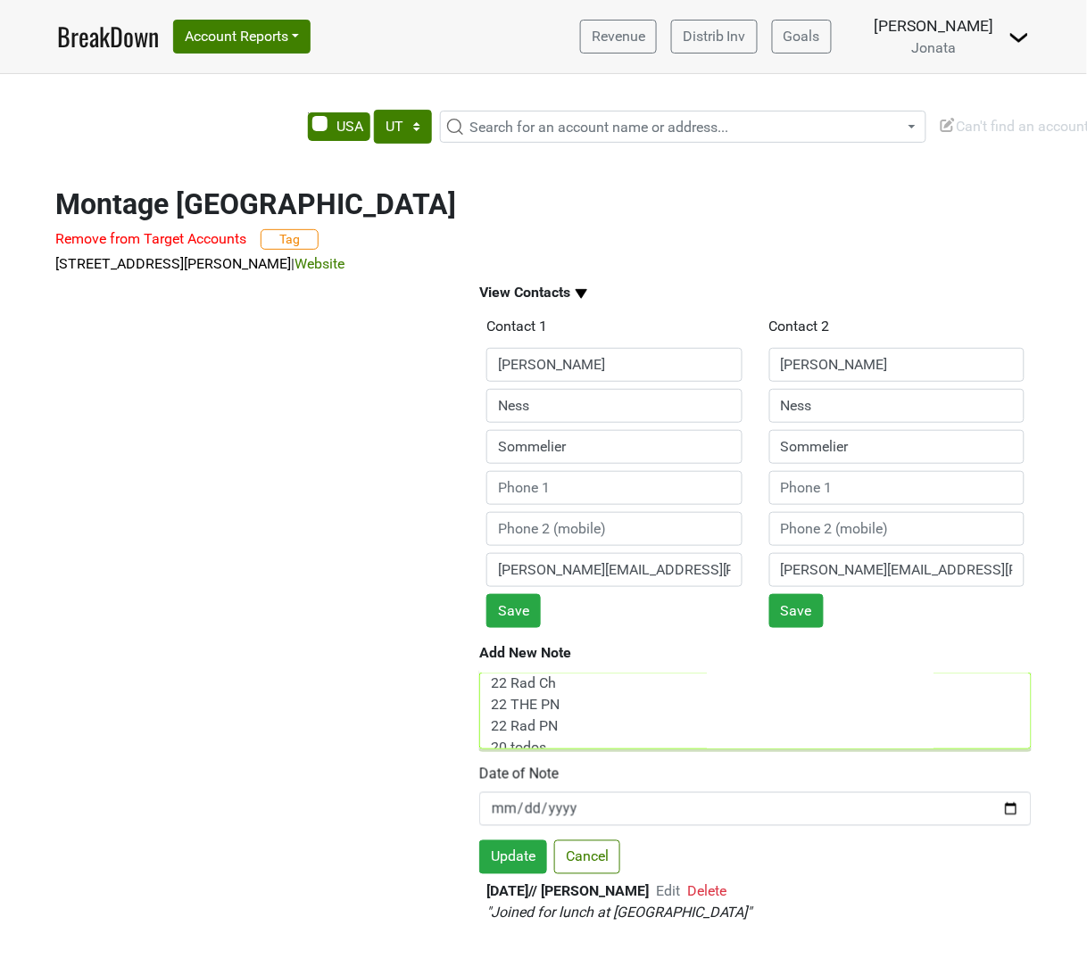
scroll to position [49, 0]
type textarea "Joined for lunch at Grand Hyatt Deer Valley. Loved the 2023 Flor among the othe…"
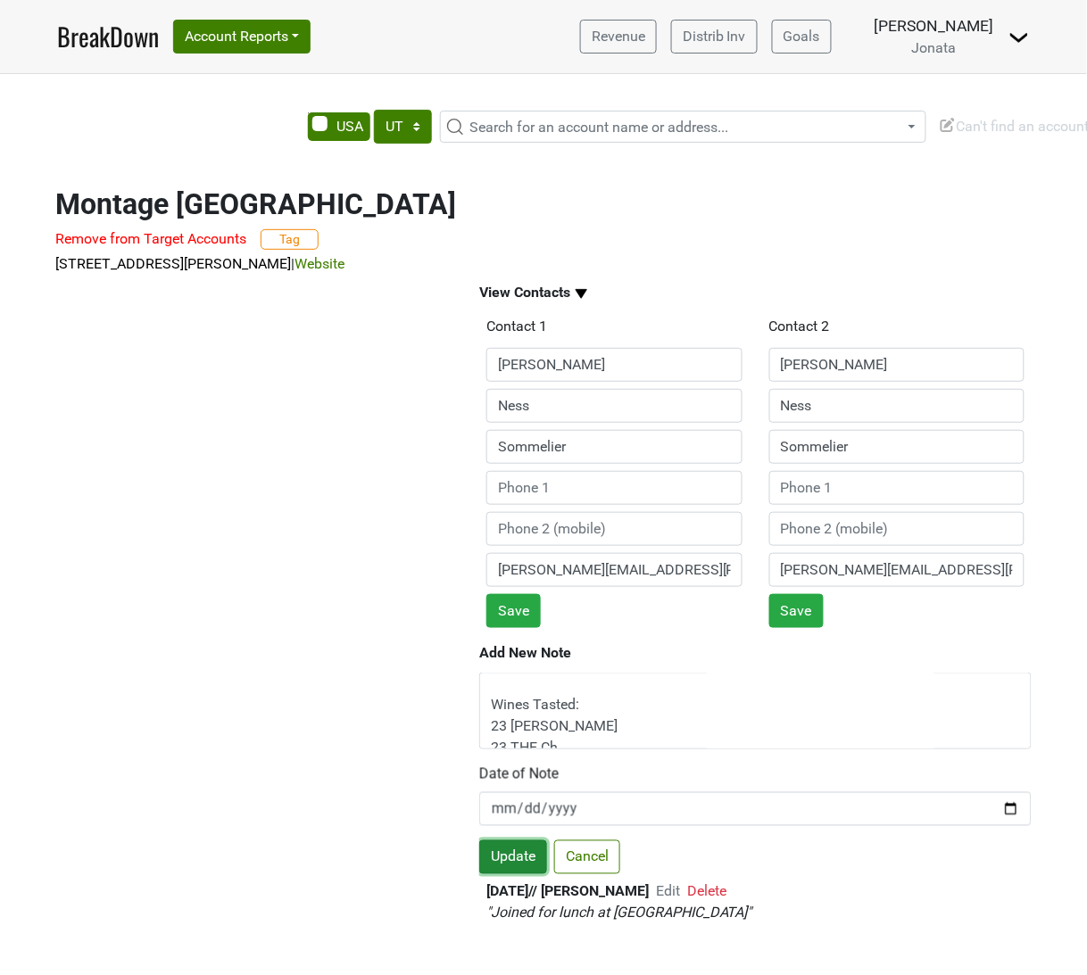
click at [524, 841] on button "Update" at bounding box center [513, 858] width 68 height 34
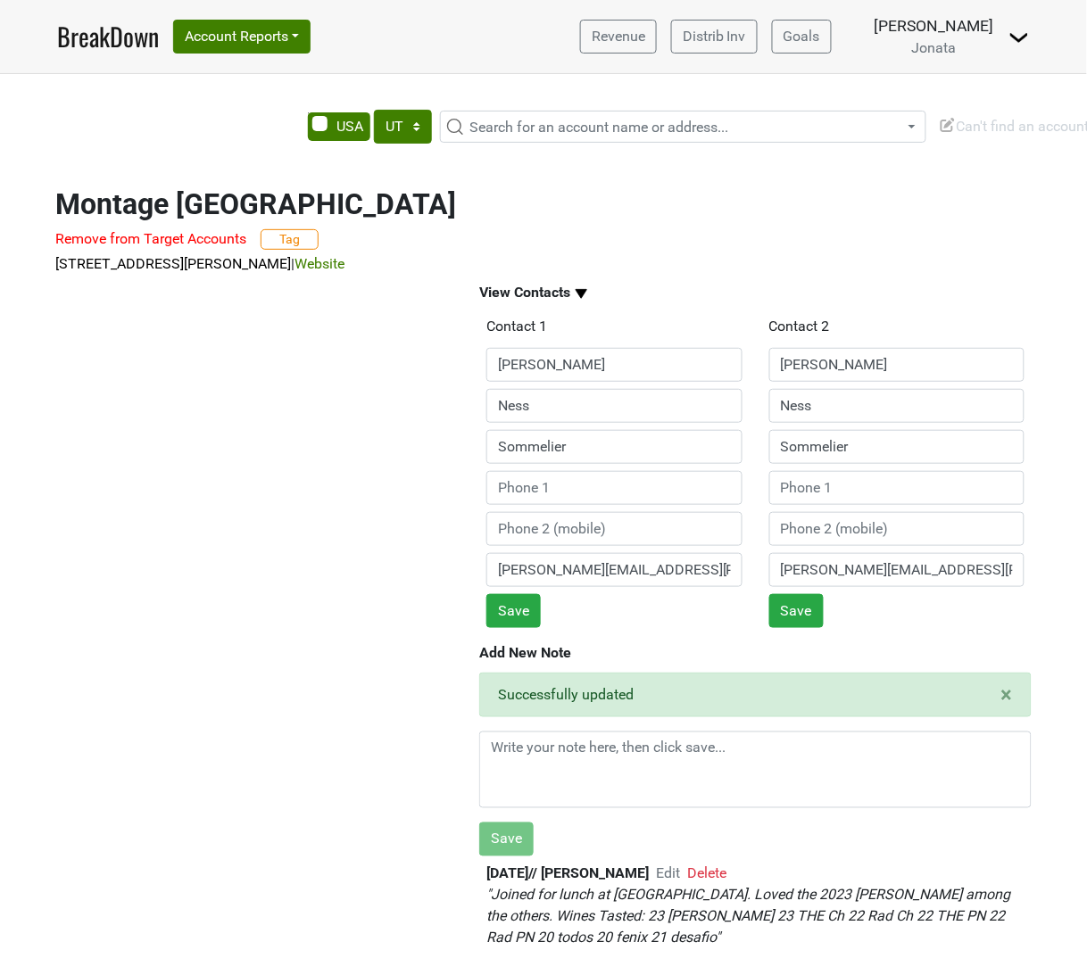
scroll to position [9, 0]
click at [547, 119] on span "Search for an account name or address..." at bounding box center [598, 127] width 259 height 17
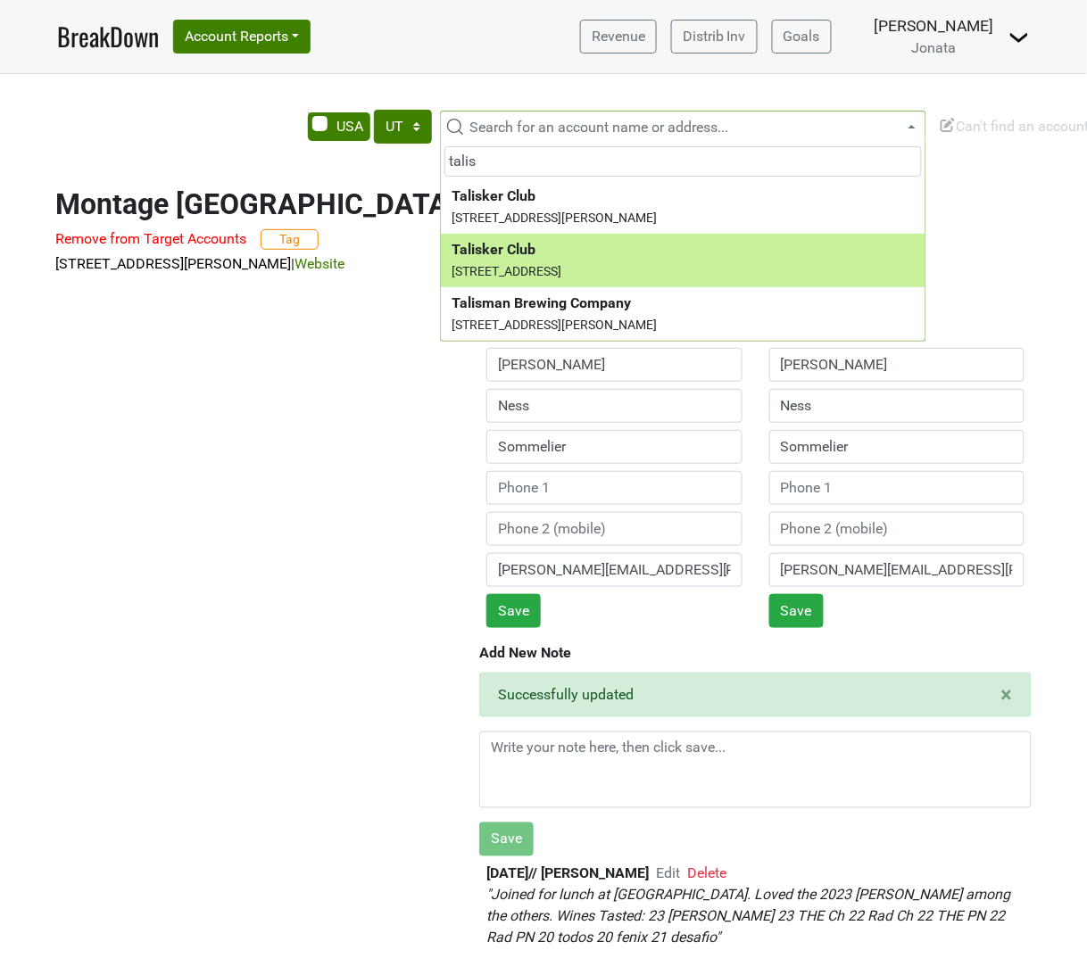
type input "talis"
select select "123930255"
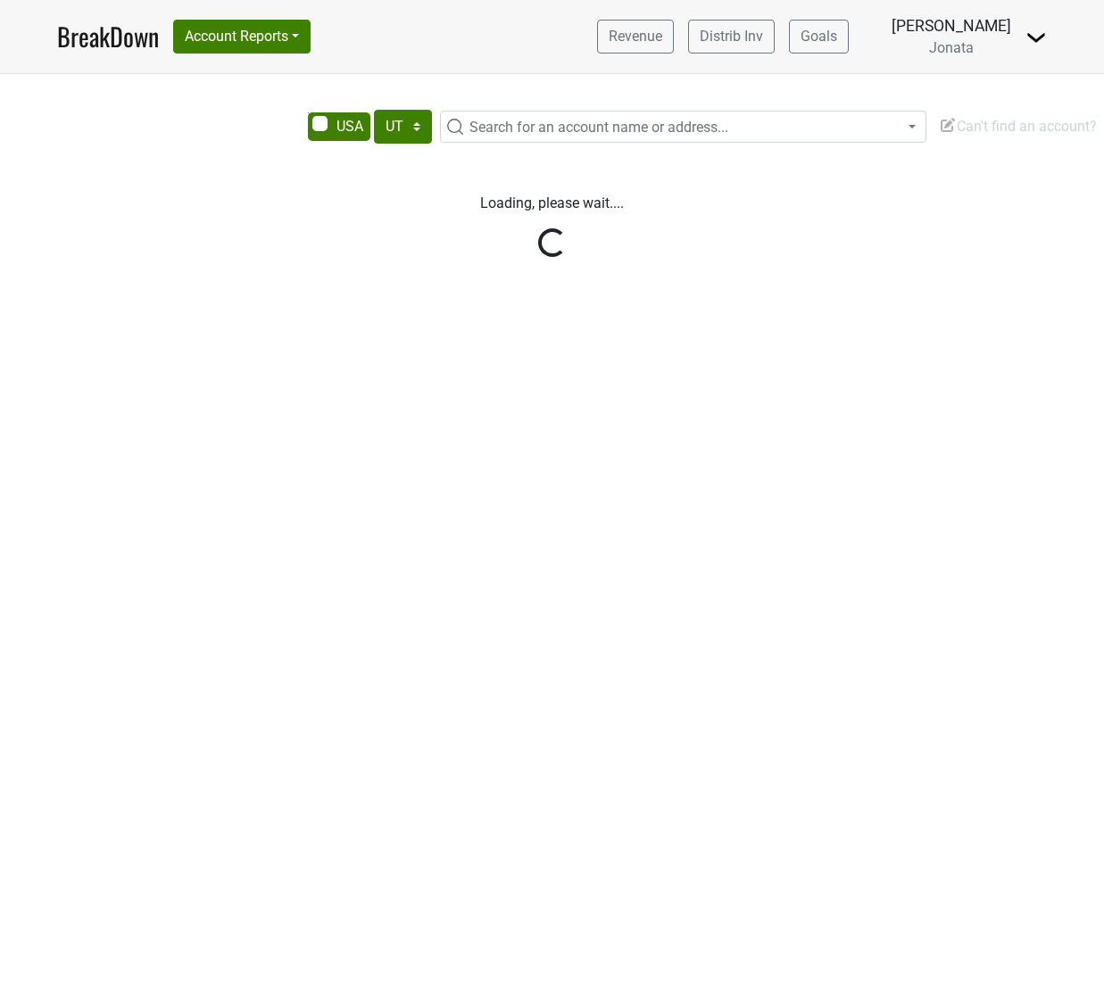
select select "UT"
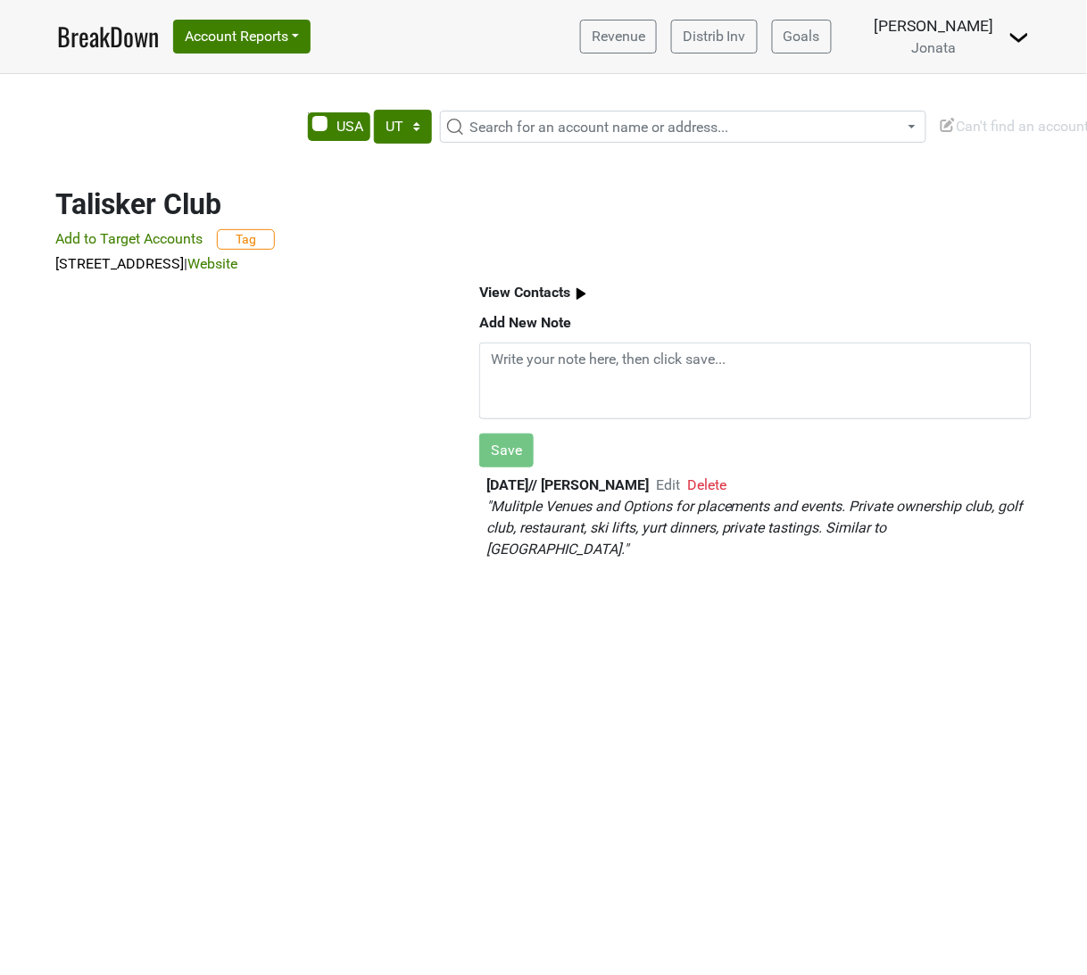
click at [669, 486] on span "Edit" at bounding box center [668, 484] width 24 height 17
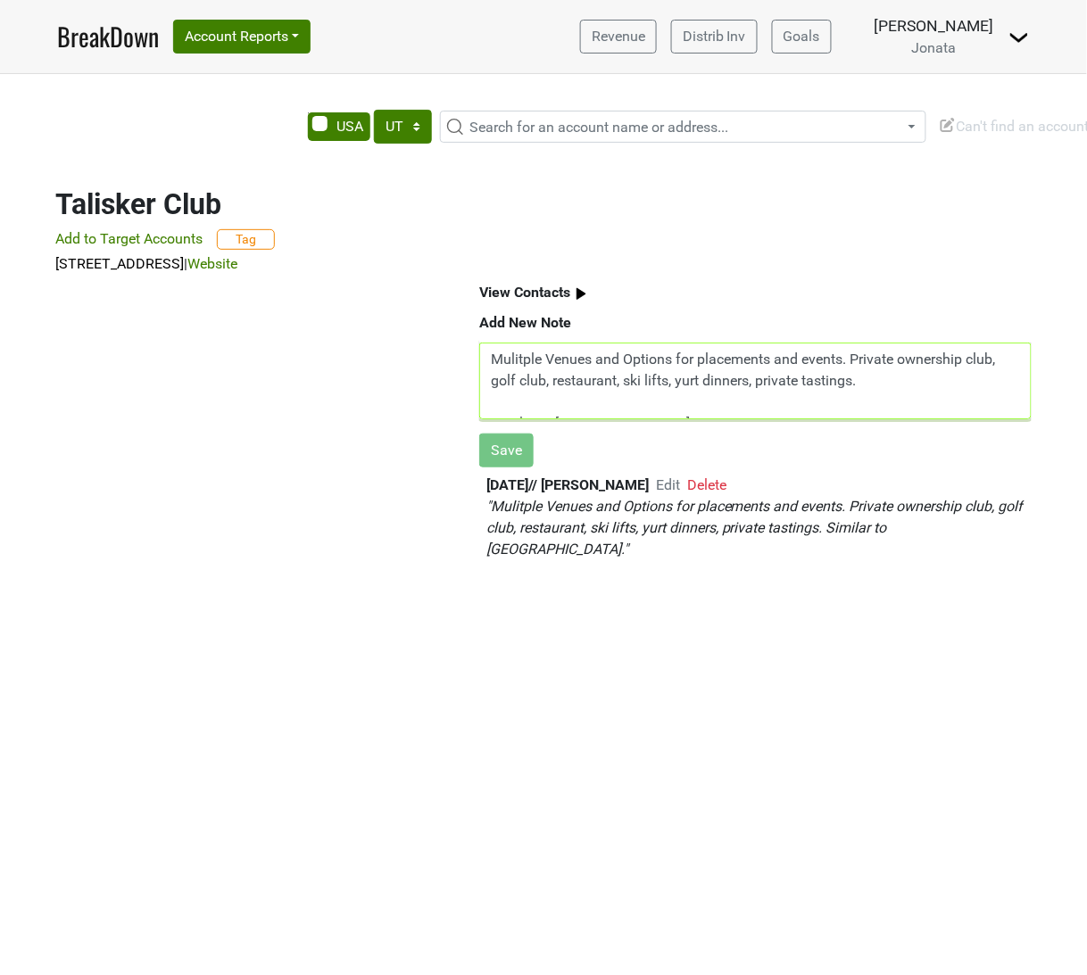
scroll to position [16, 0]
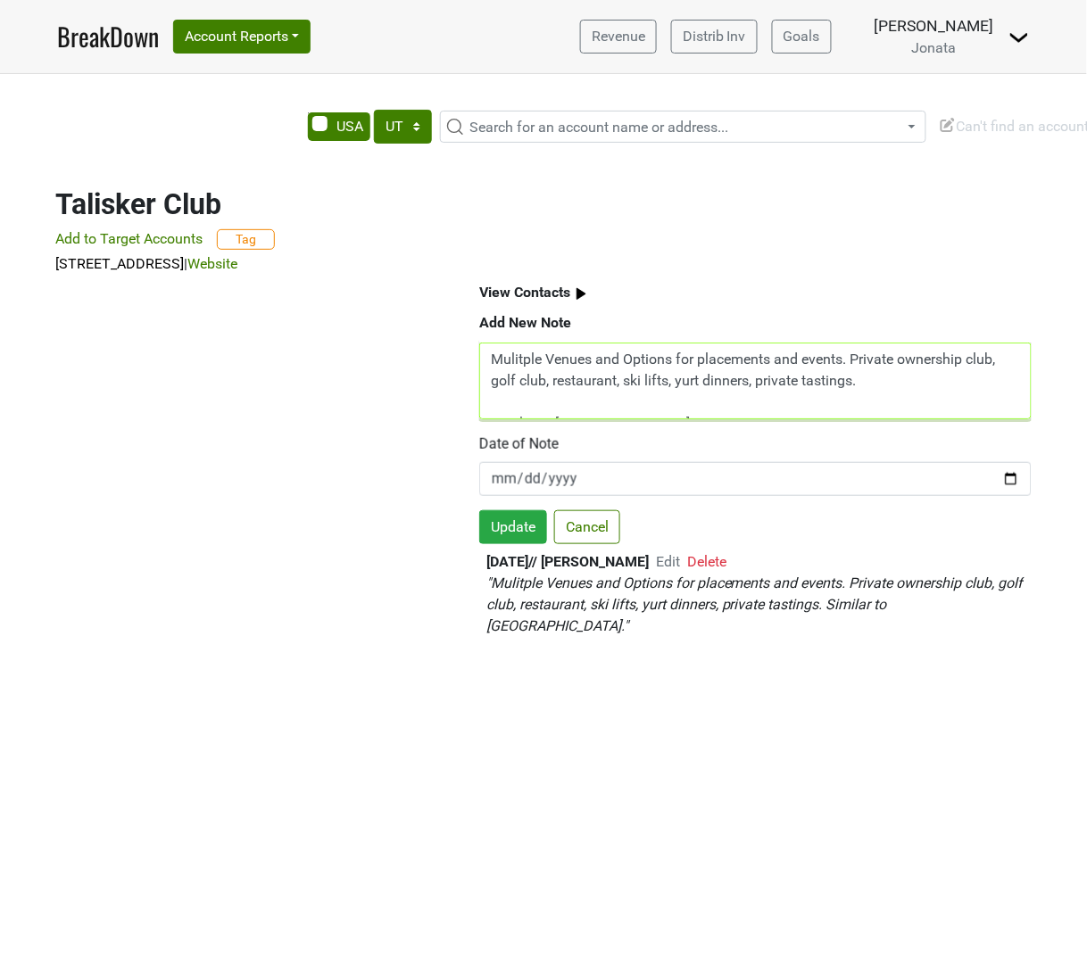
click at [928, 376] on textarea "Mulitple Venues and Options for placements and events. Private ownership club, …" at bounding box center [755, 381] width 552 height 77
paste textarea "Wines Tasted: 23 [PERSON_NAME] 23 THE Ch 22 Rad Ch 22 THE PN 22 Rad PN 20 todos…"
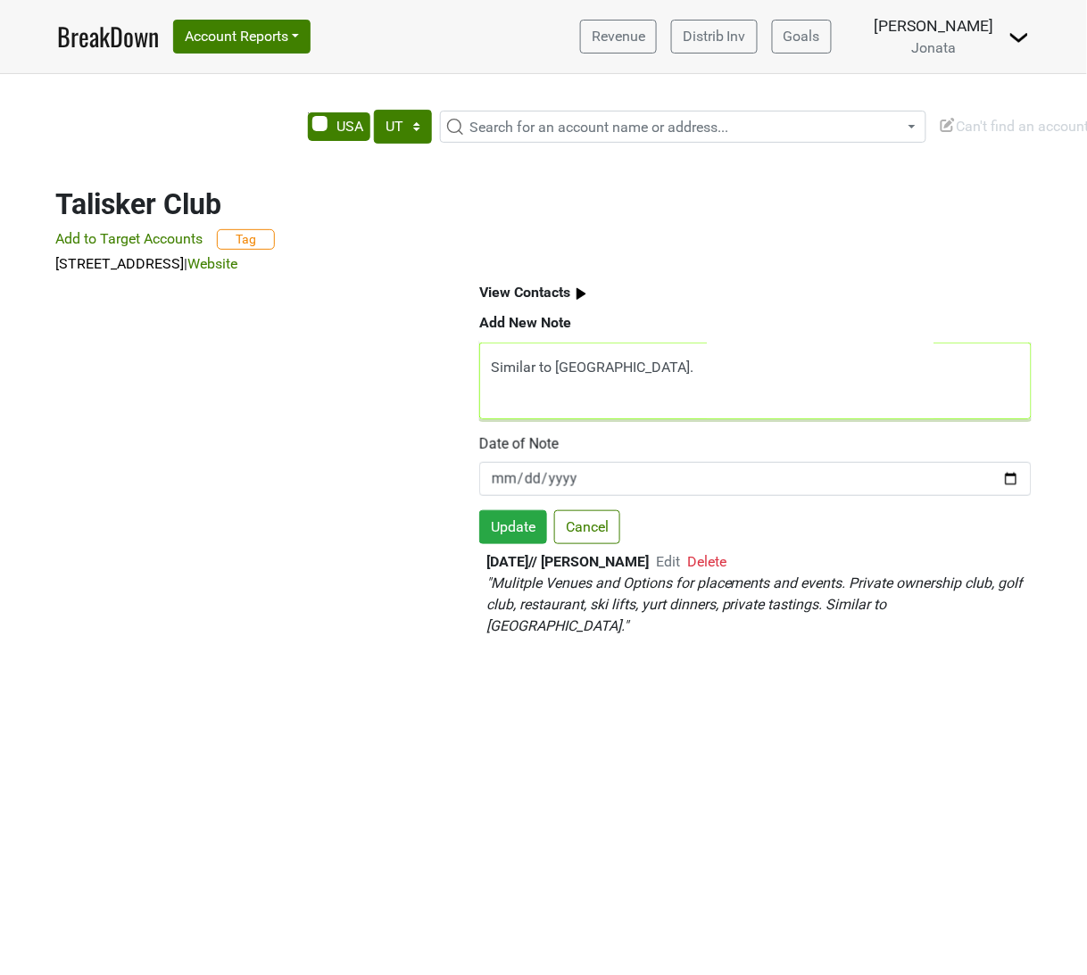
scroll to position [248, 0]
type textarea "Mulitple Venues and Options for placements and events. Private ownership club, …"
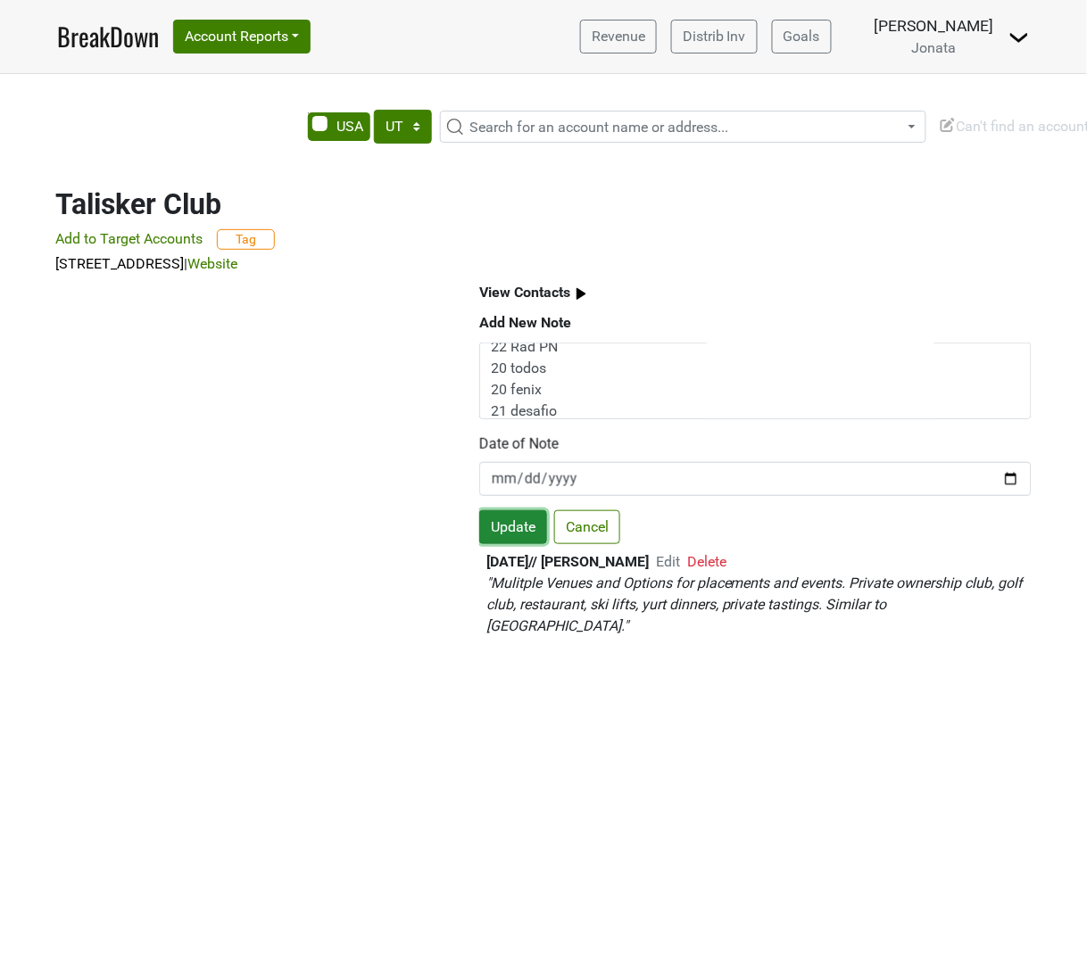
click at [497, 518] on button "Update" at bounding box center [513, 527] width 68 height 34
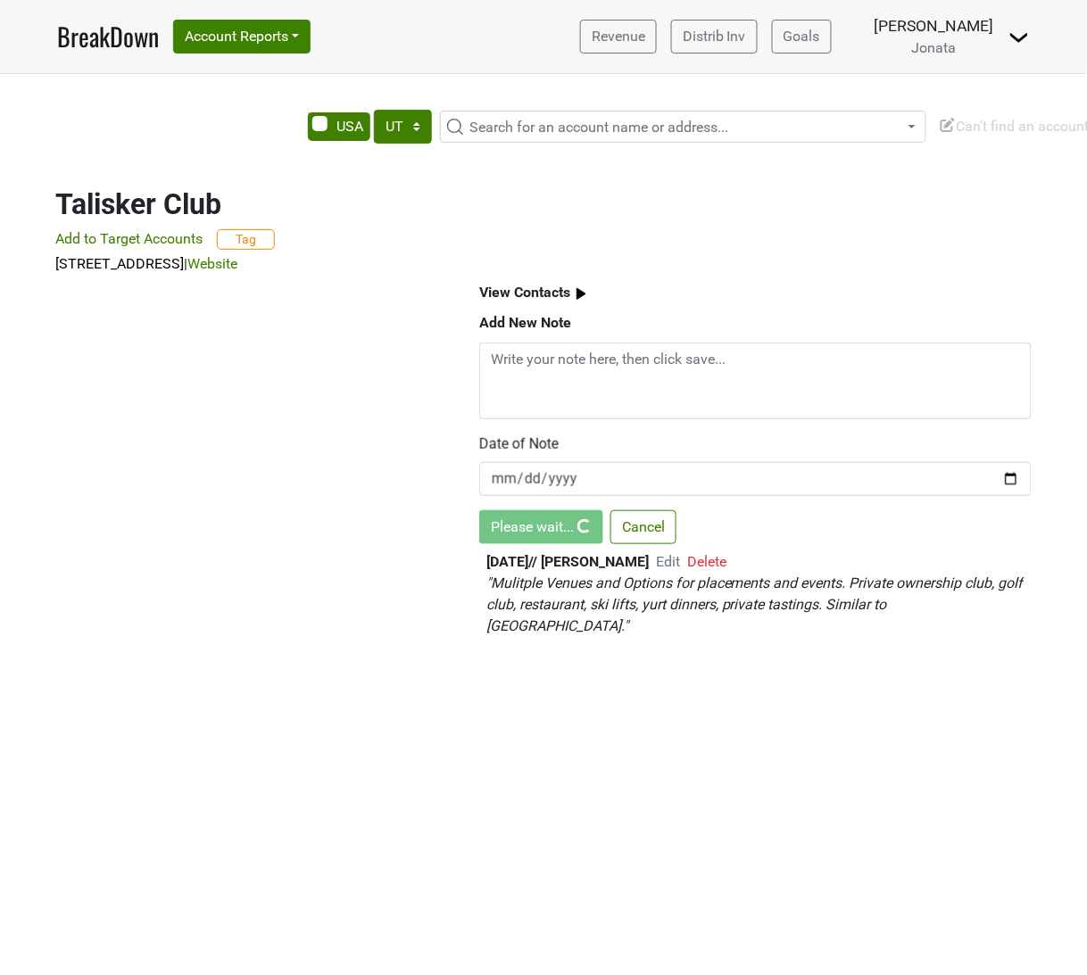
scroll to position [0, 0]
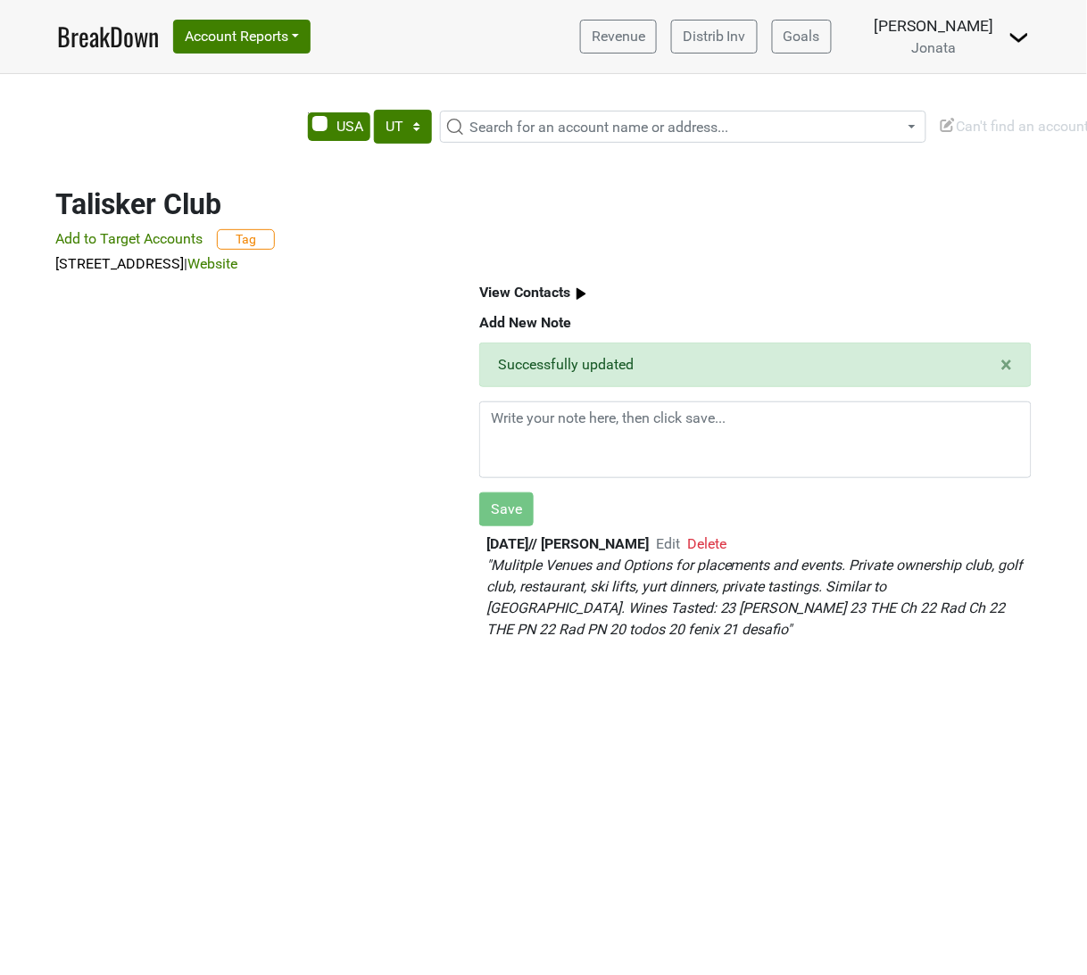
click at [551, 284] on b "View Contacts" at bounding box center [524, 292] width 91 height 17
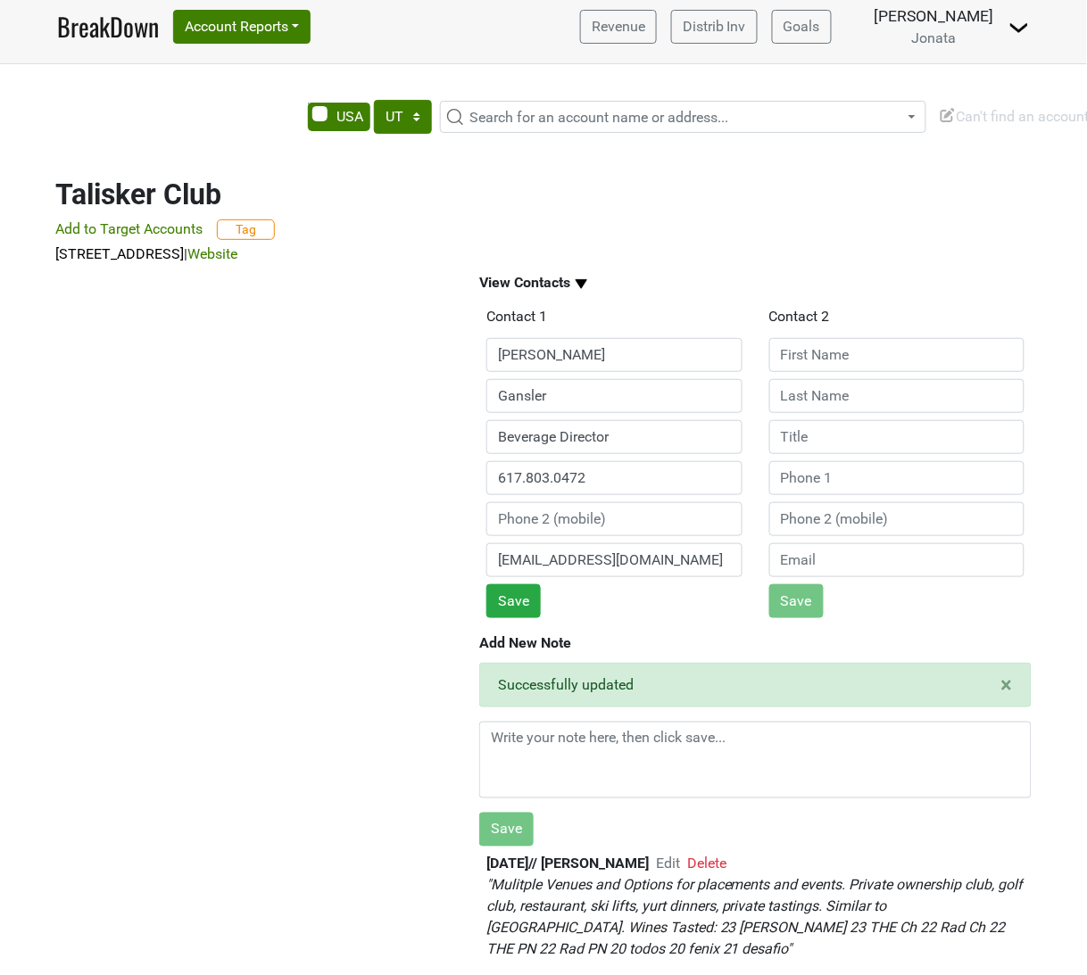
click at [629, 112] on span "Search for an account name or address..." at bounding box center [598, 117] width 259 height 17
type input "h"
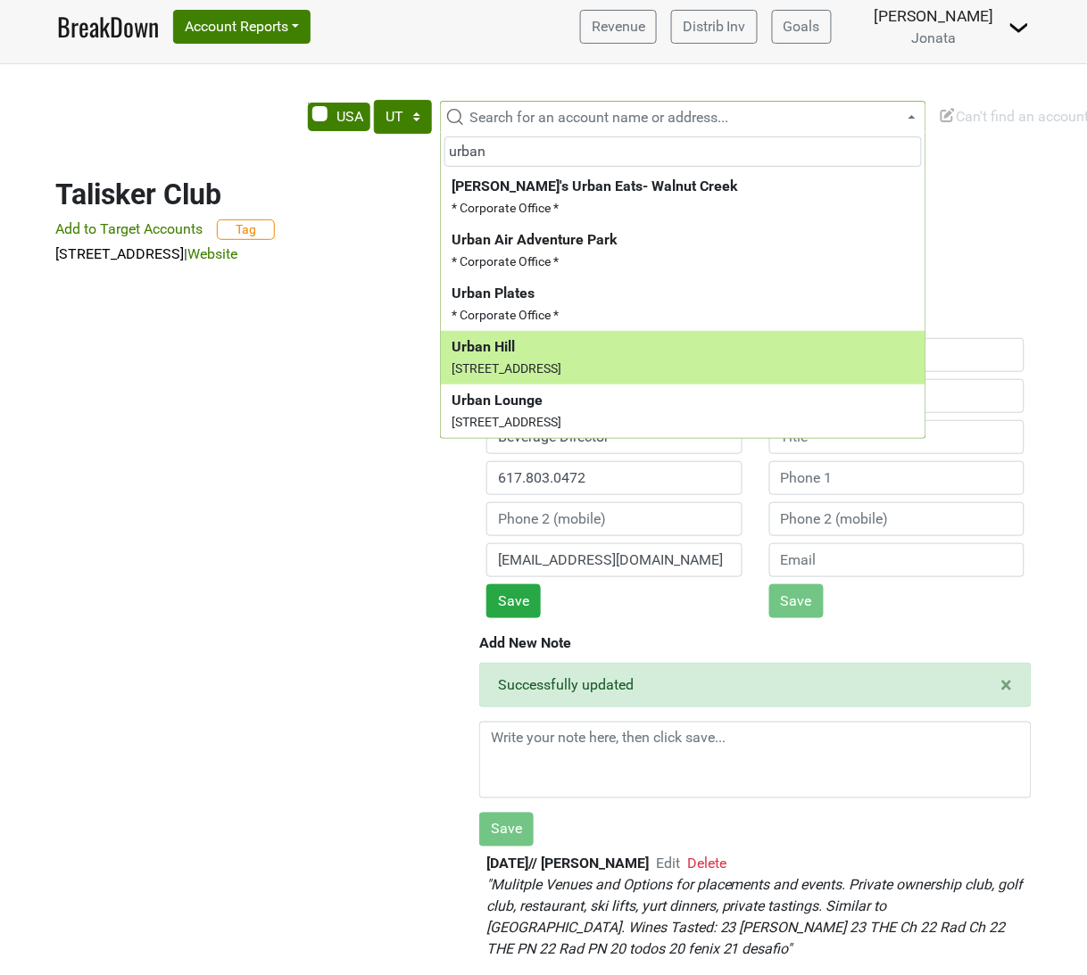
type input "urban"
select select "124087251"
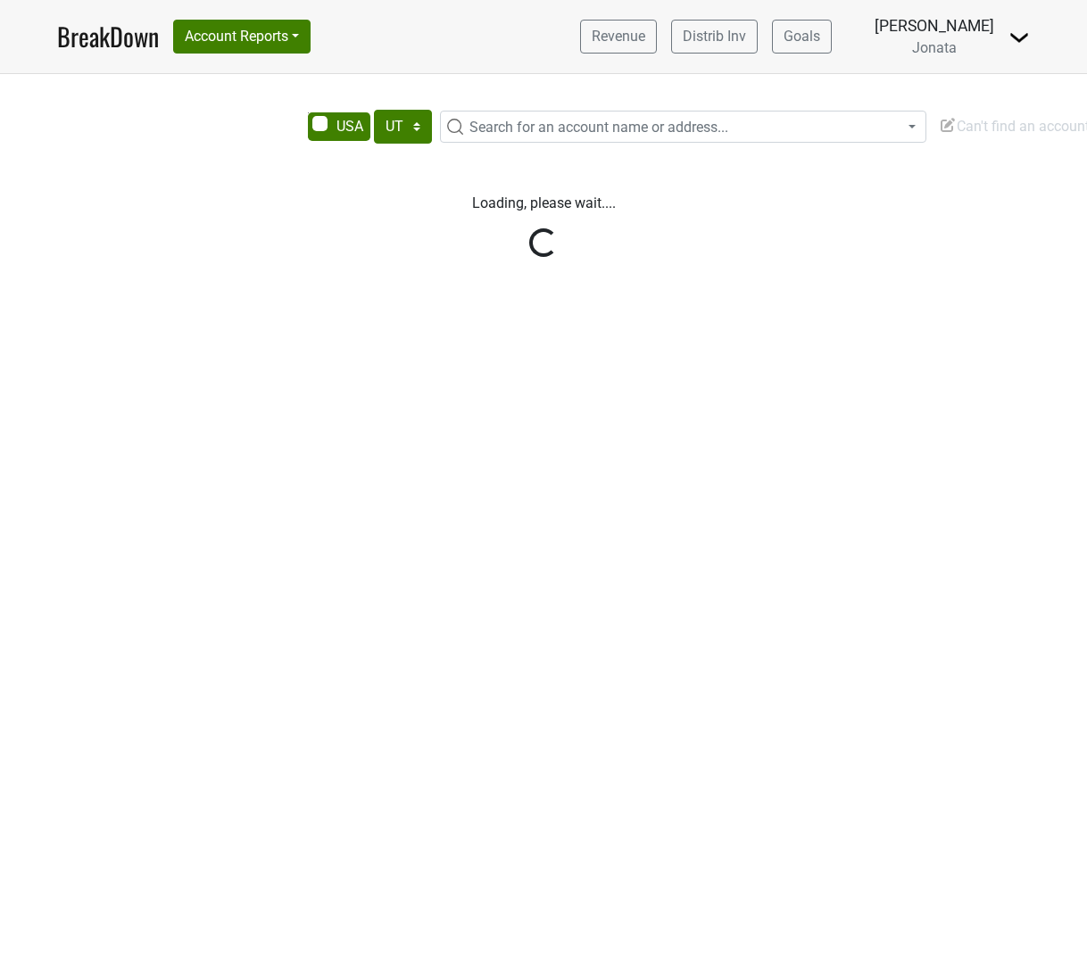
select select "UT"
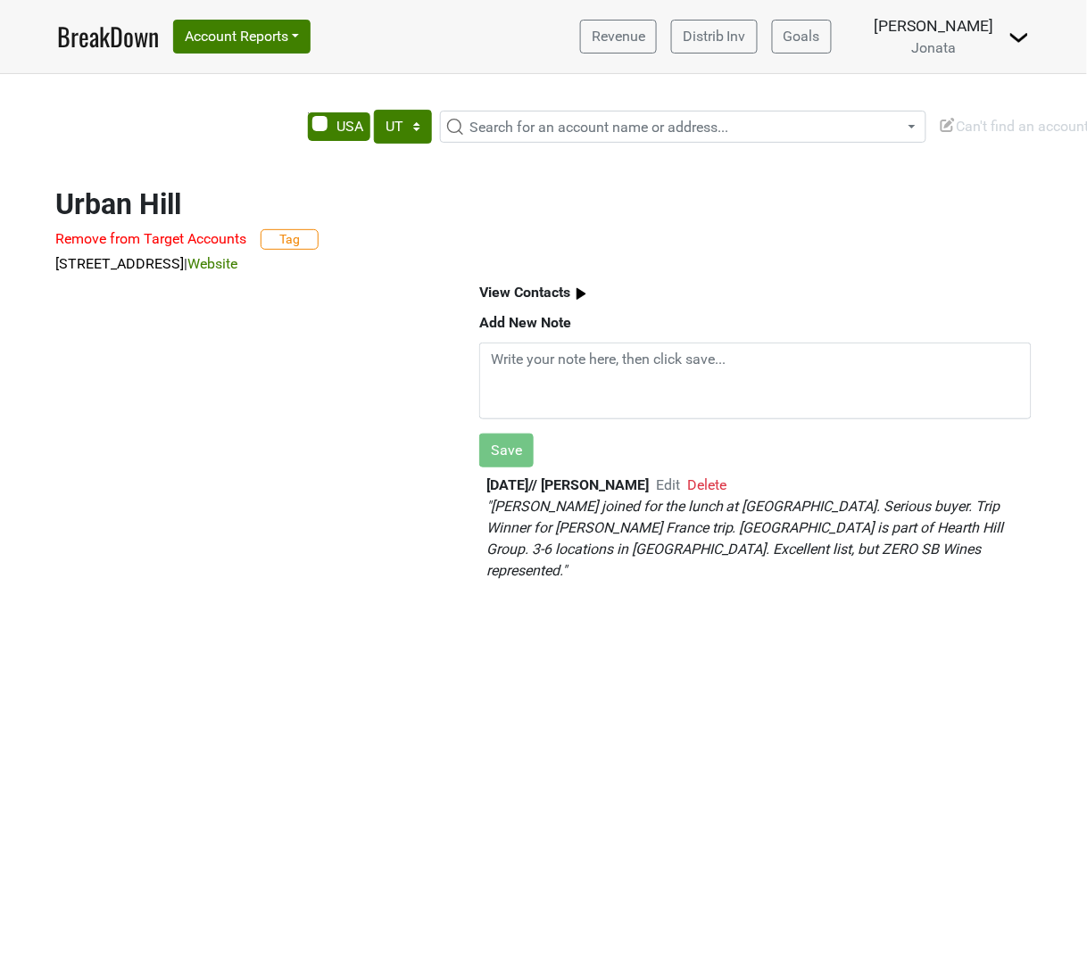
click at [671, 491] on span "Edit" at bounding box center [668, 484] width 24 height 17
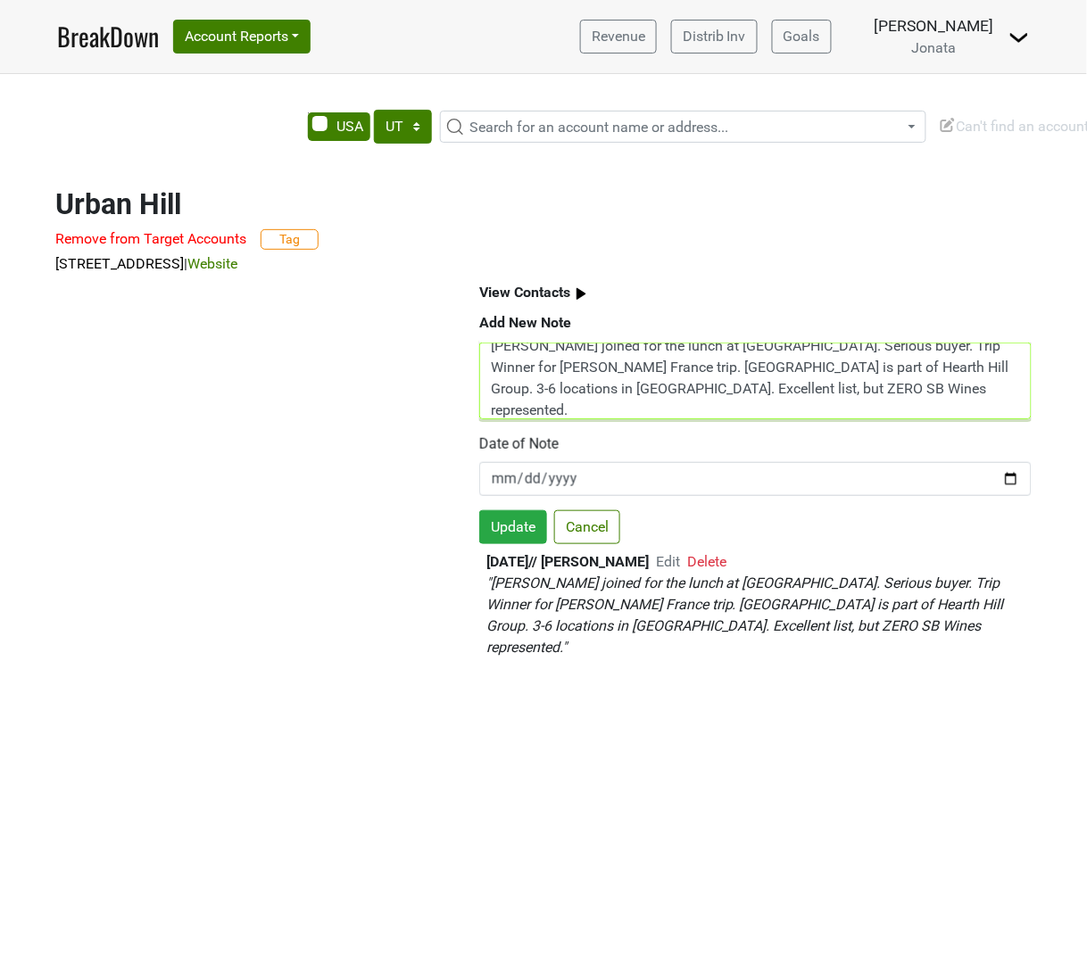
scroll to position [36, 0]
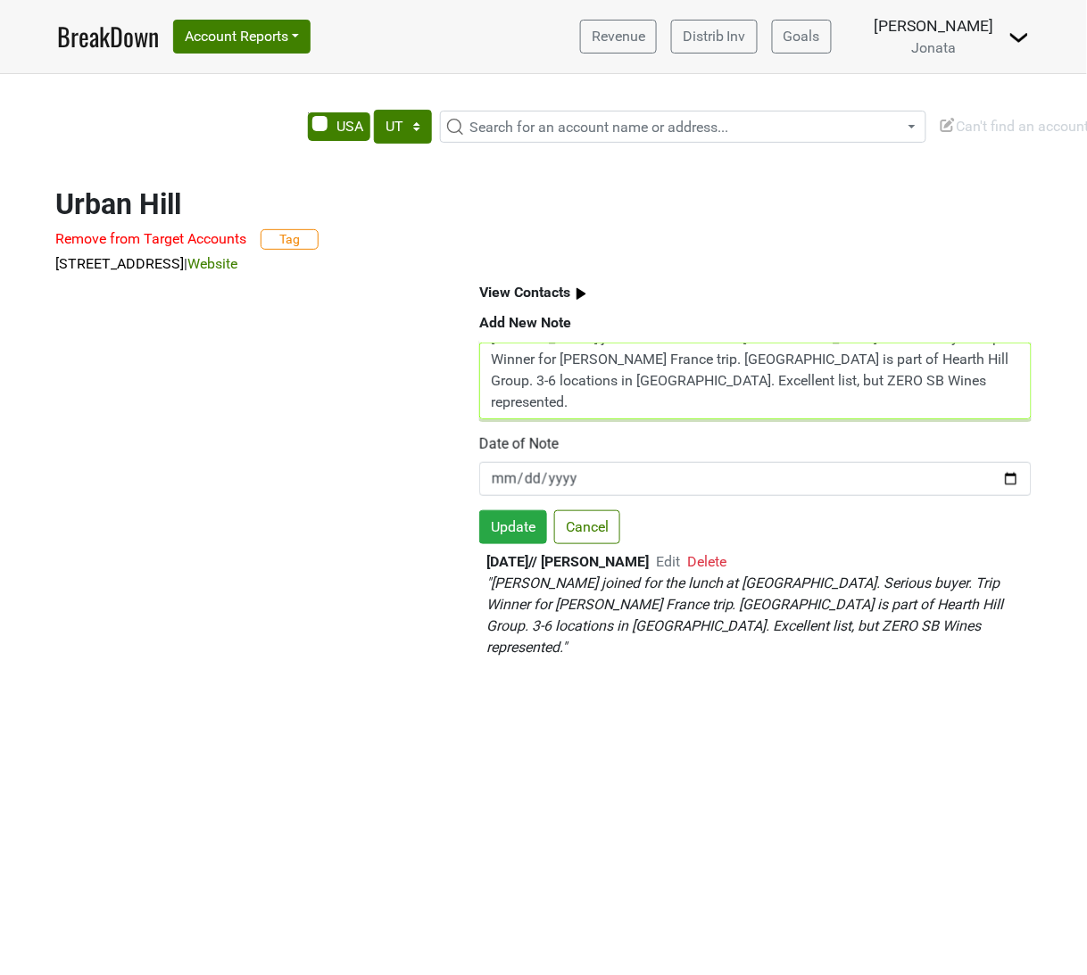
paste textarea "Wines Tasted: 23 [PERSON_NAME] 23 THE Ch 22 Rad Ch 22 THE PN 22 Rad PN 20 todos…"
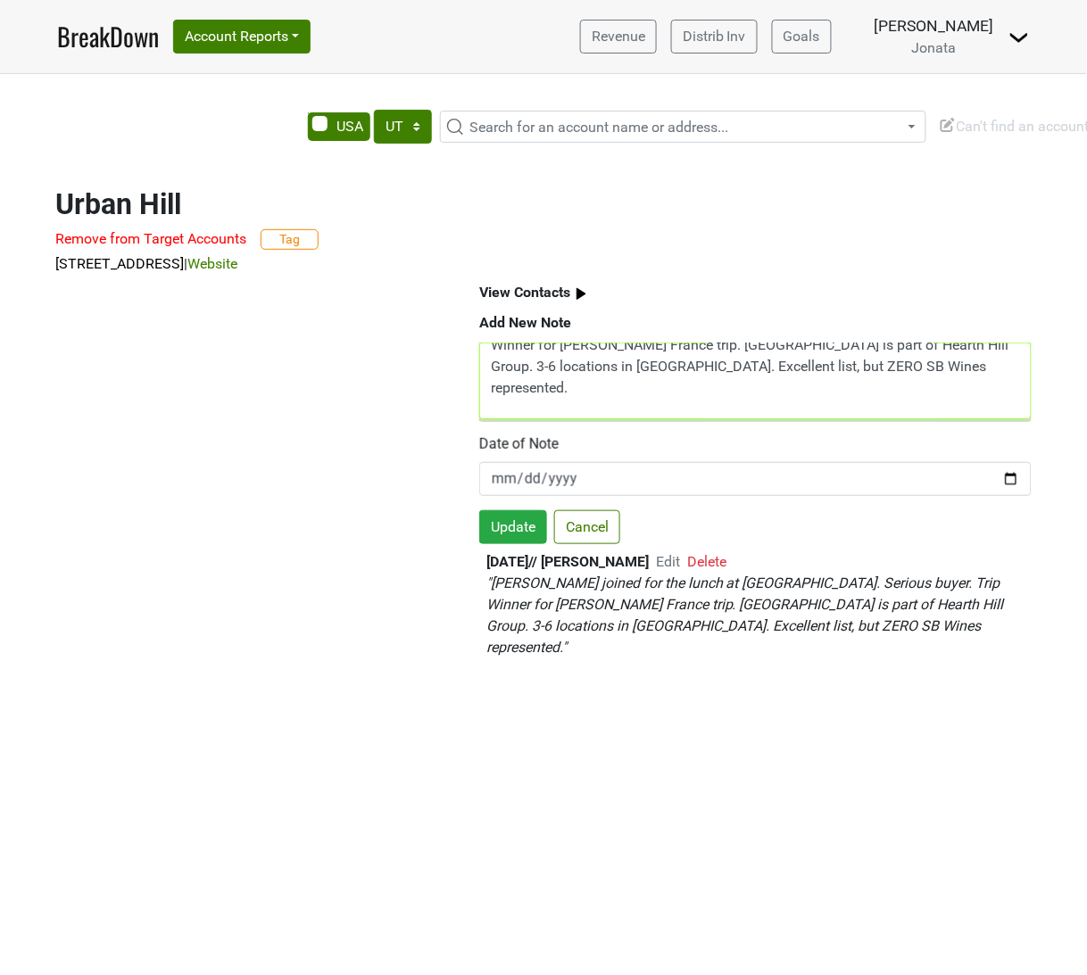
scroll to position [228, 0]
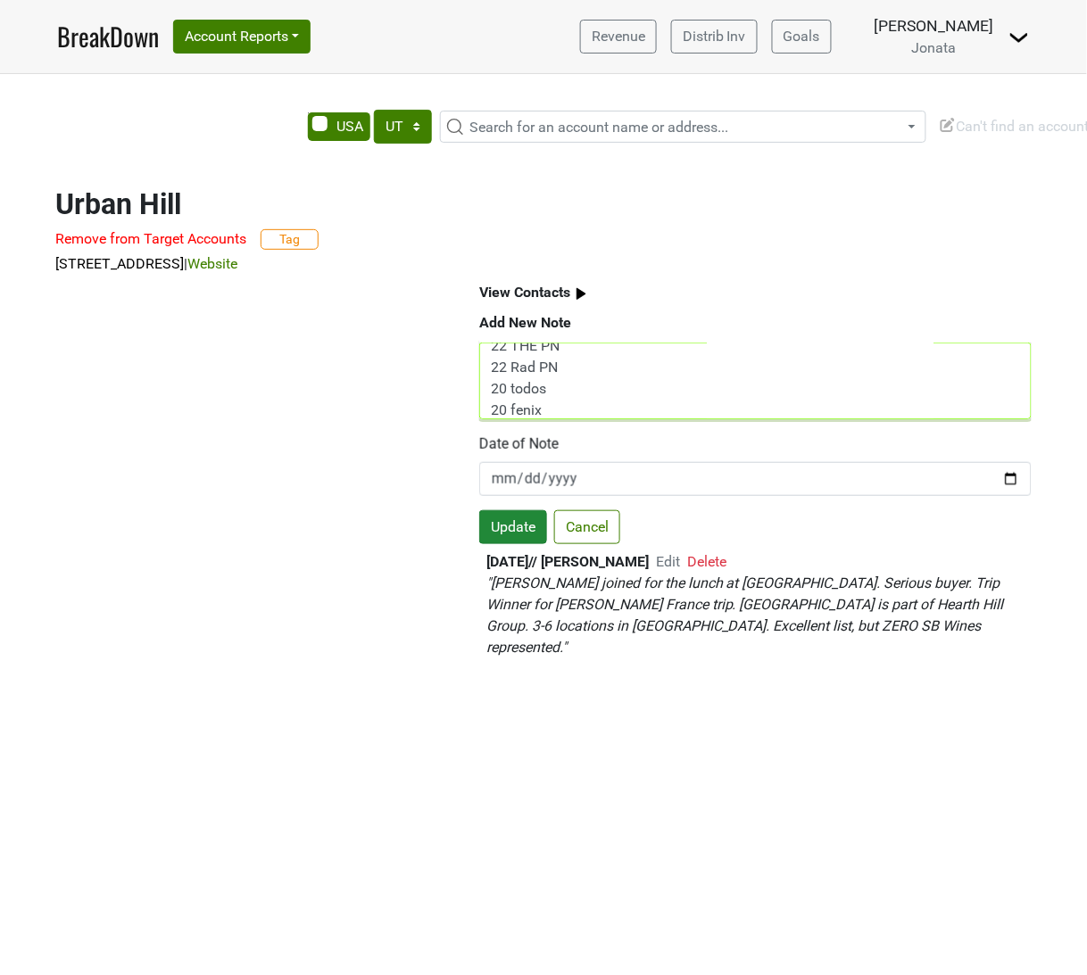
type textarea "[PERSON_NAME] joined for the lunch at [GEOGRAPHIC_DATA]. Serious buyer. Trip Wi…"
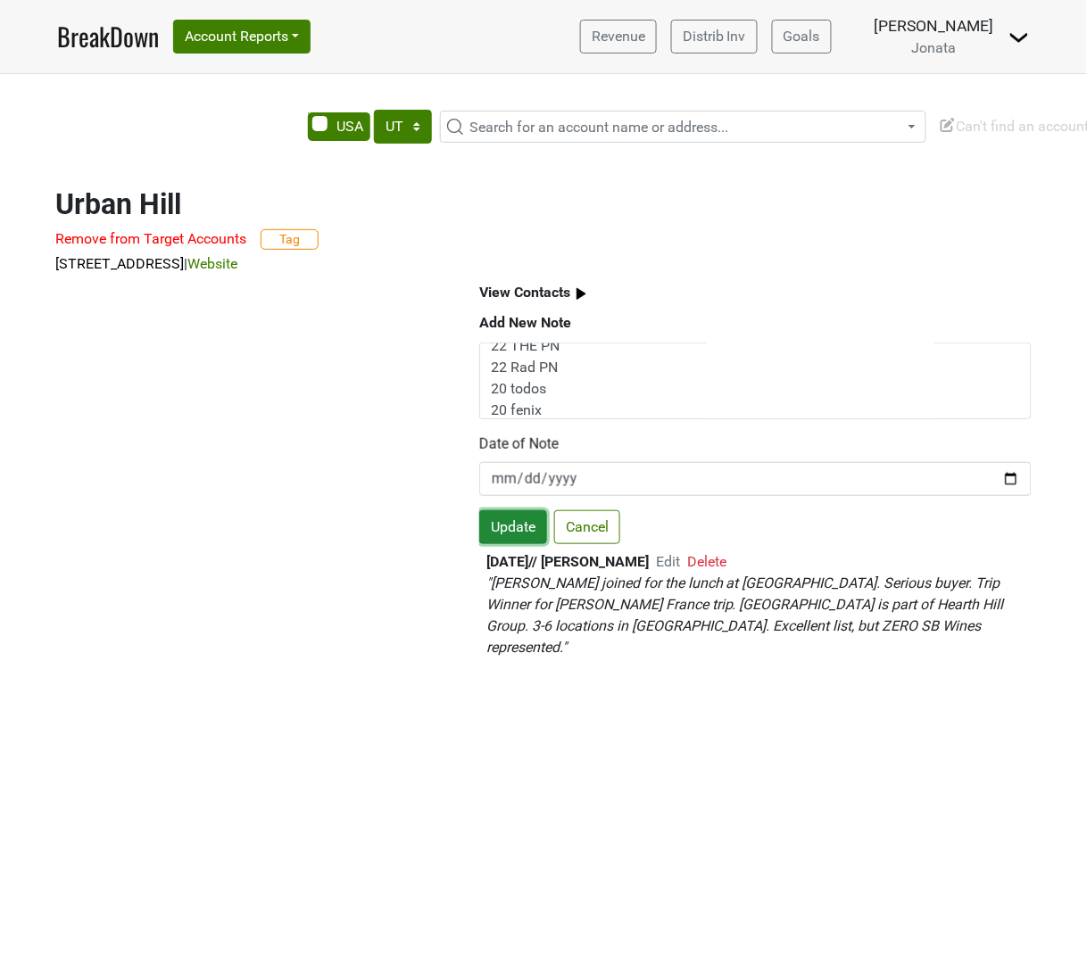
click at [519, 511] on button "Update" at bounding box center [513, 527] width 68 height 34
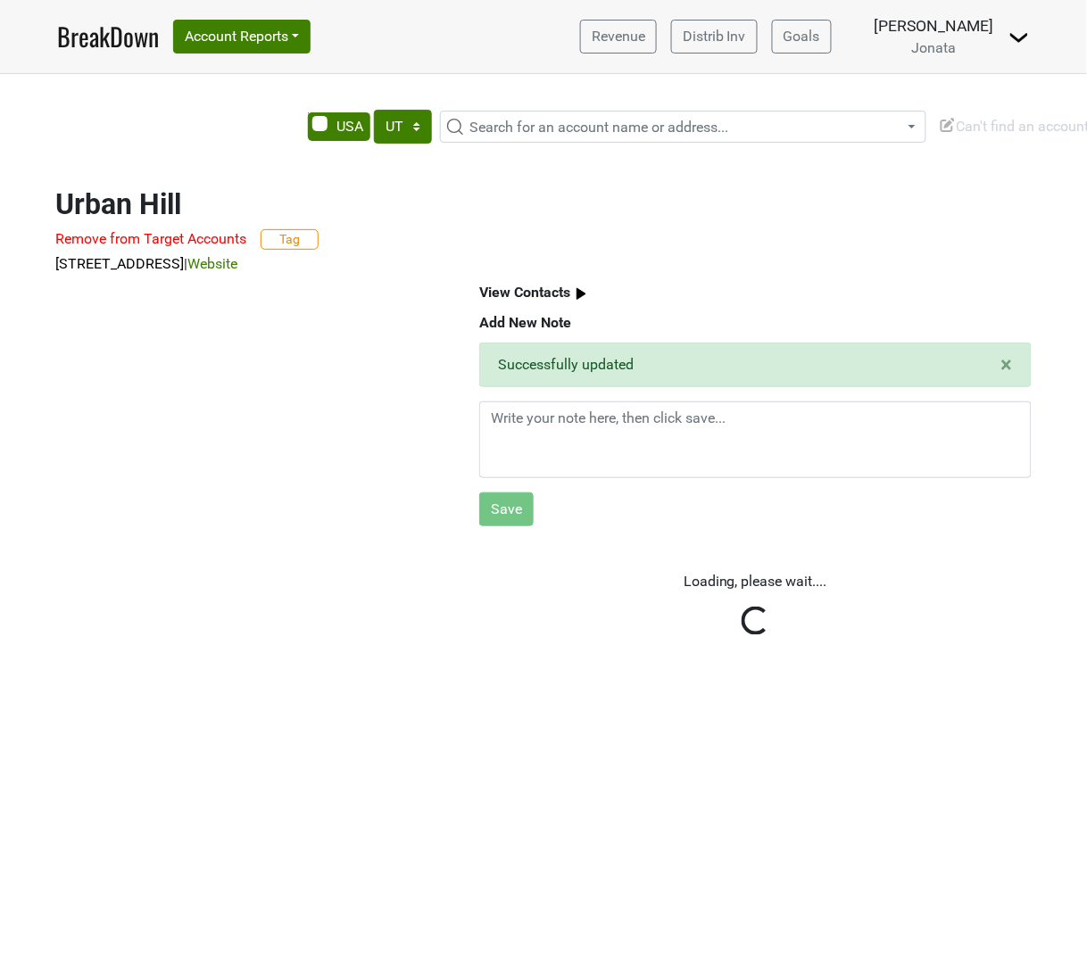
scroll to position [0, 0]
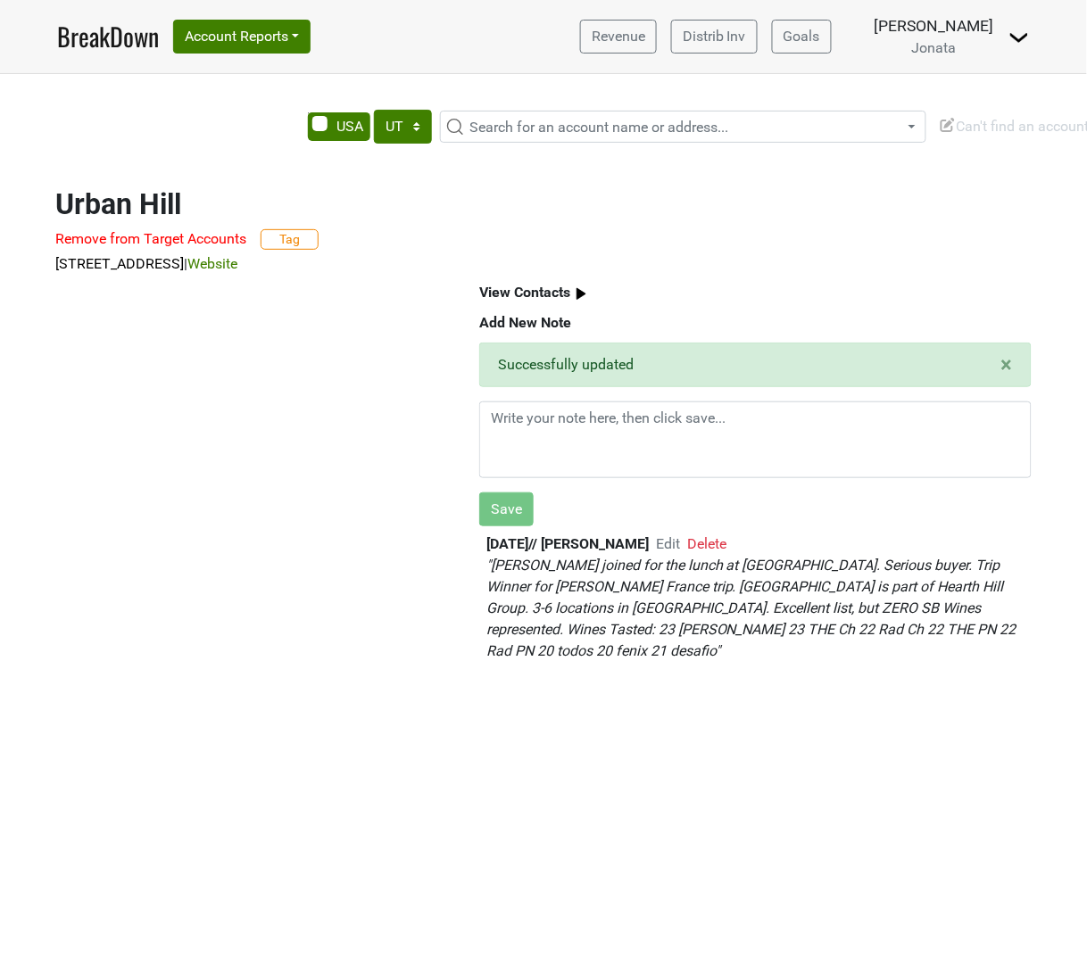
click at [506, 119] on span "Search for an account name or address..." at bounding box center [598, 127] width 259 height 17
type input "grand america"
select select "305206"
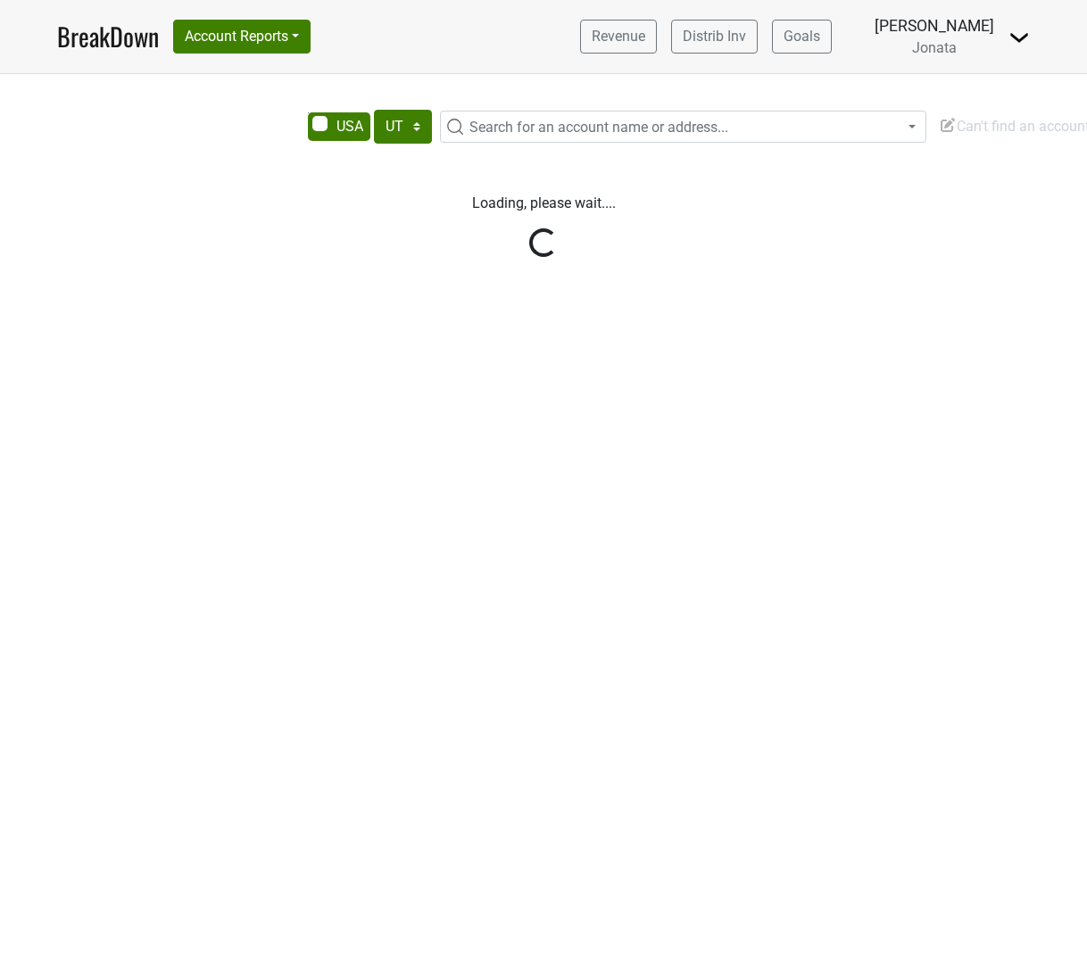
select select "UT"
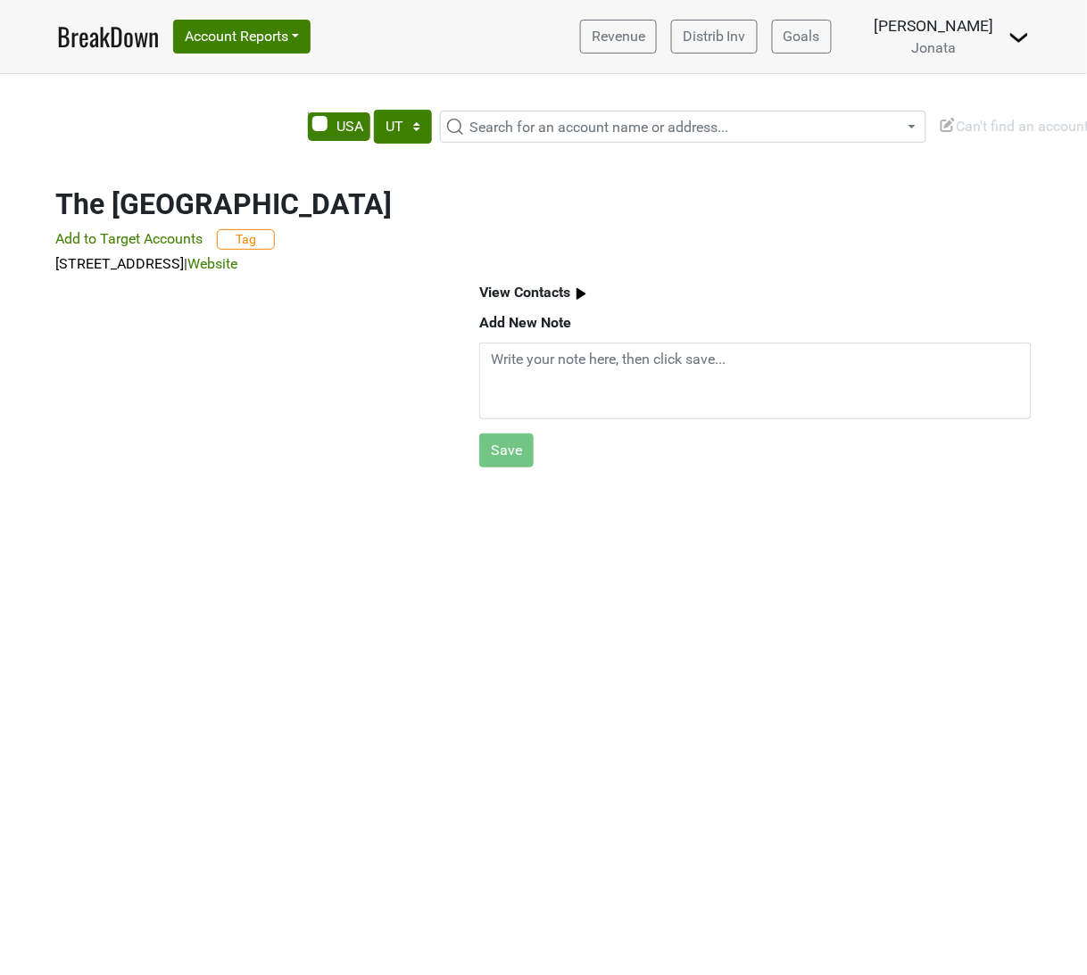
click at [572, 290] on img at bounding box center [581, 294] width 22 height 22
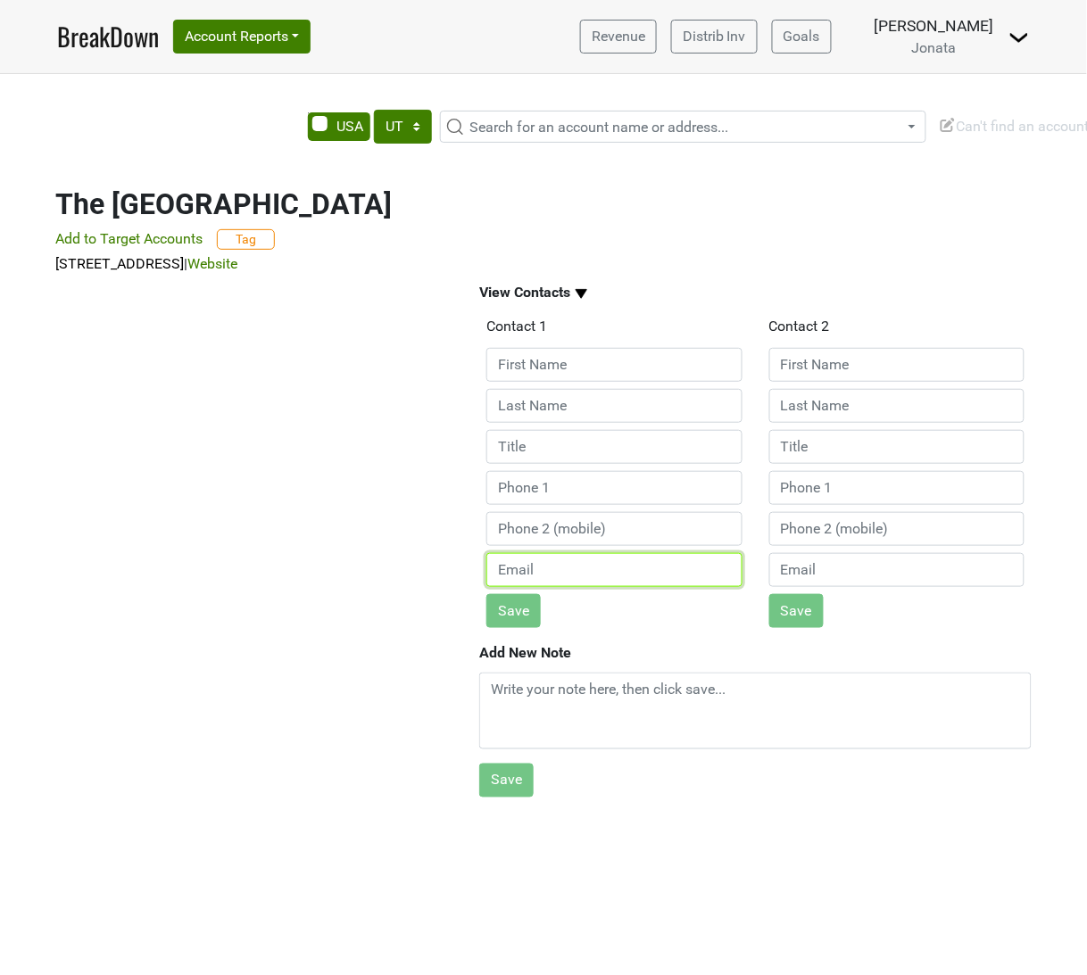
click at [537, 571] on input "email" at bounding box center [614, 570] width 256 height 34
paste input "[EMAIL_ADDRESS][PERSON_NAME][DOMAIN_NAME]"
type input "[EMAIL_ADDRESS][PERSON_NAME][DOMAIN_NAME]"
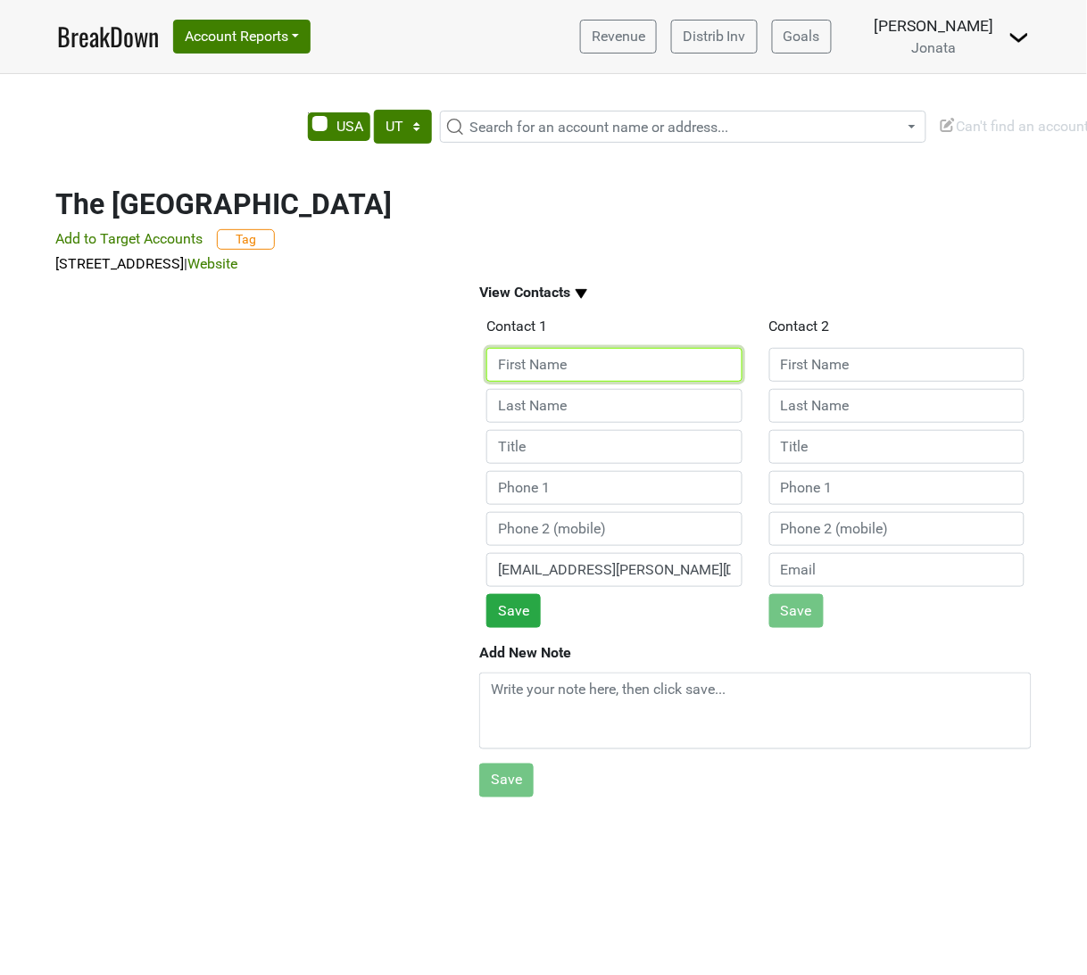
click at [599, 370] on input at bounding box center [614, 365] width 256 height 34
type input "Mark"
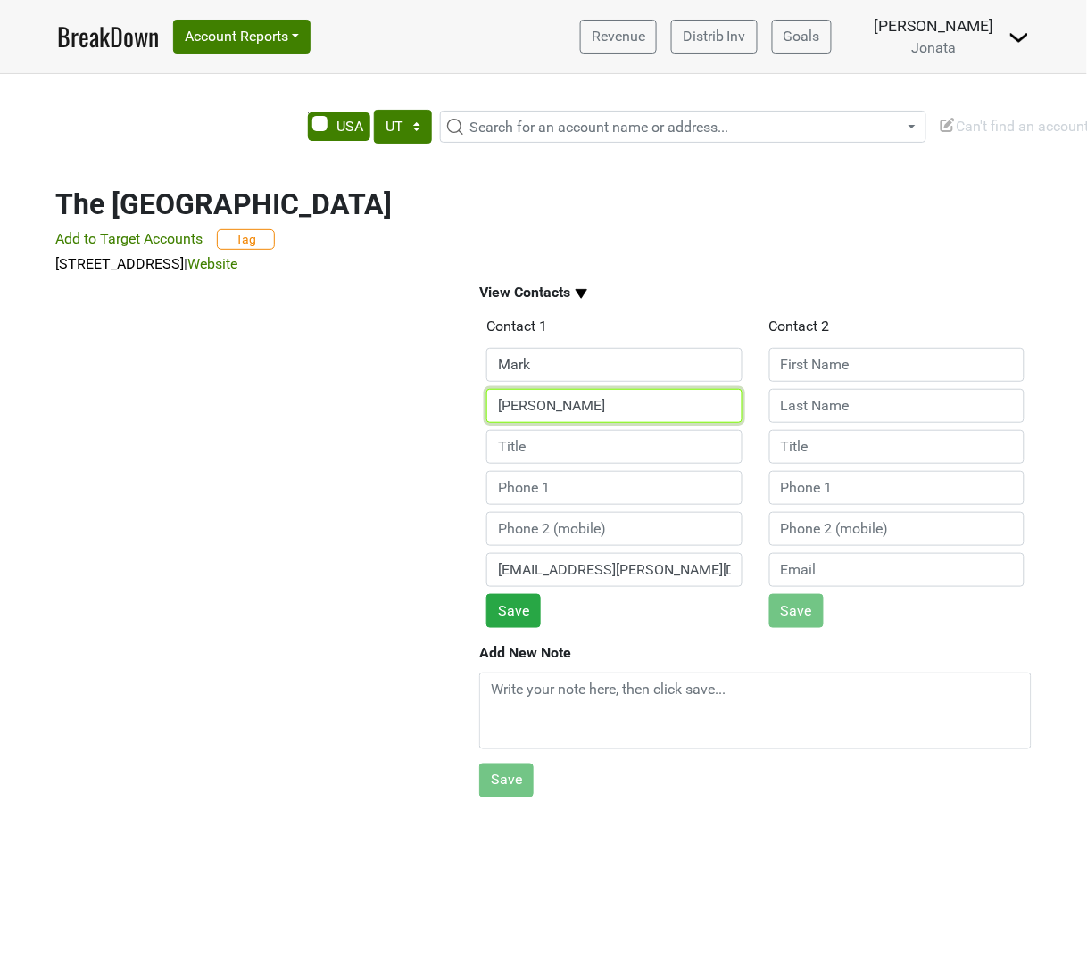
type input "[PERSON_NAME]"
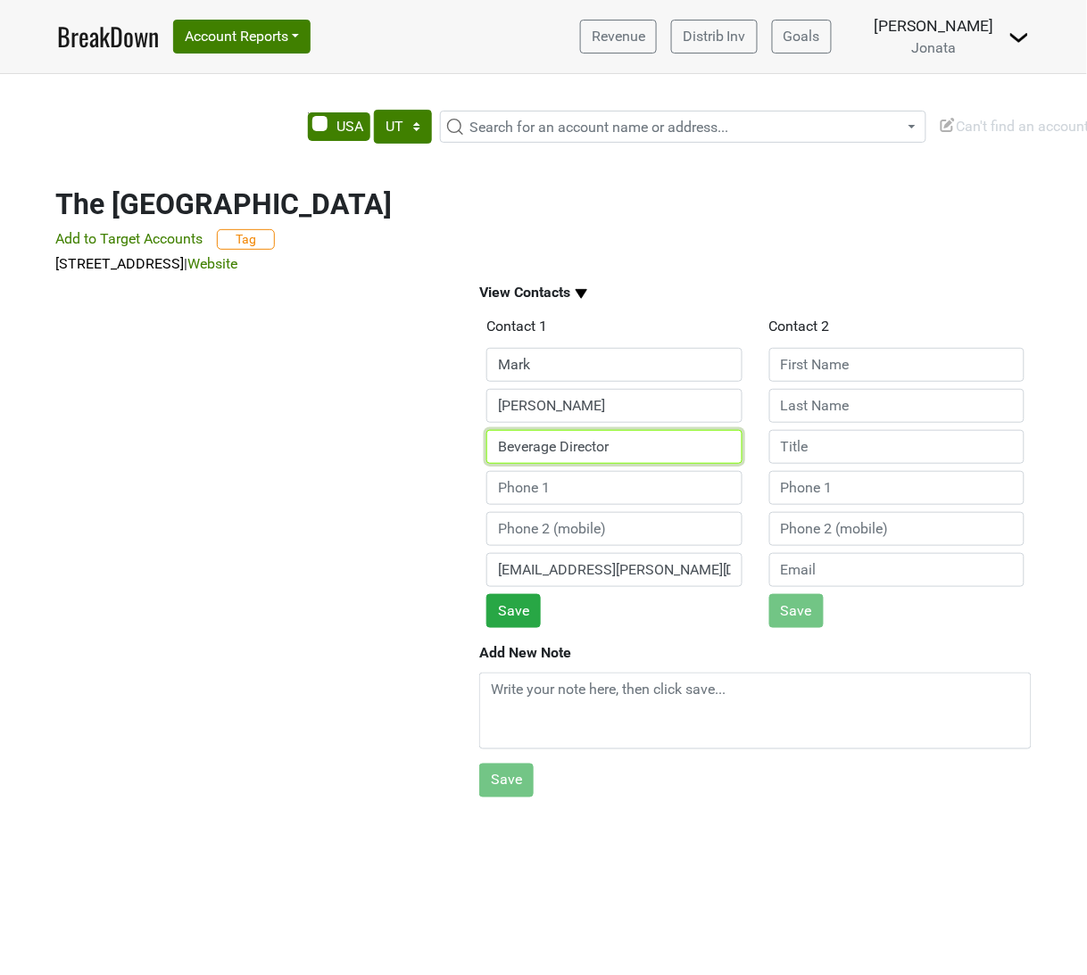
type input "Beverage Director"
click at [504, 617] on button "Save" at bounding box center [513, 611] width 54 height 34
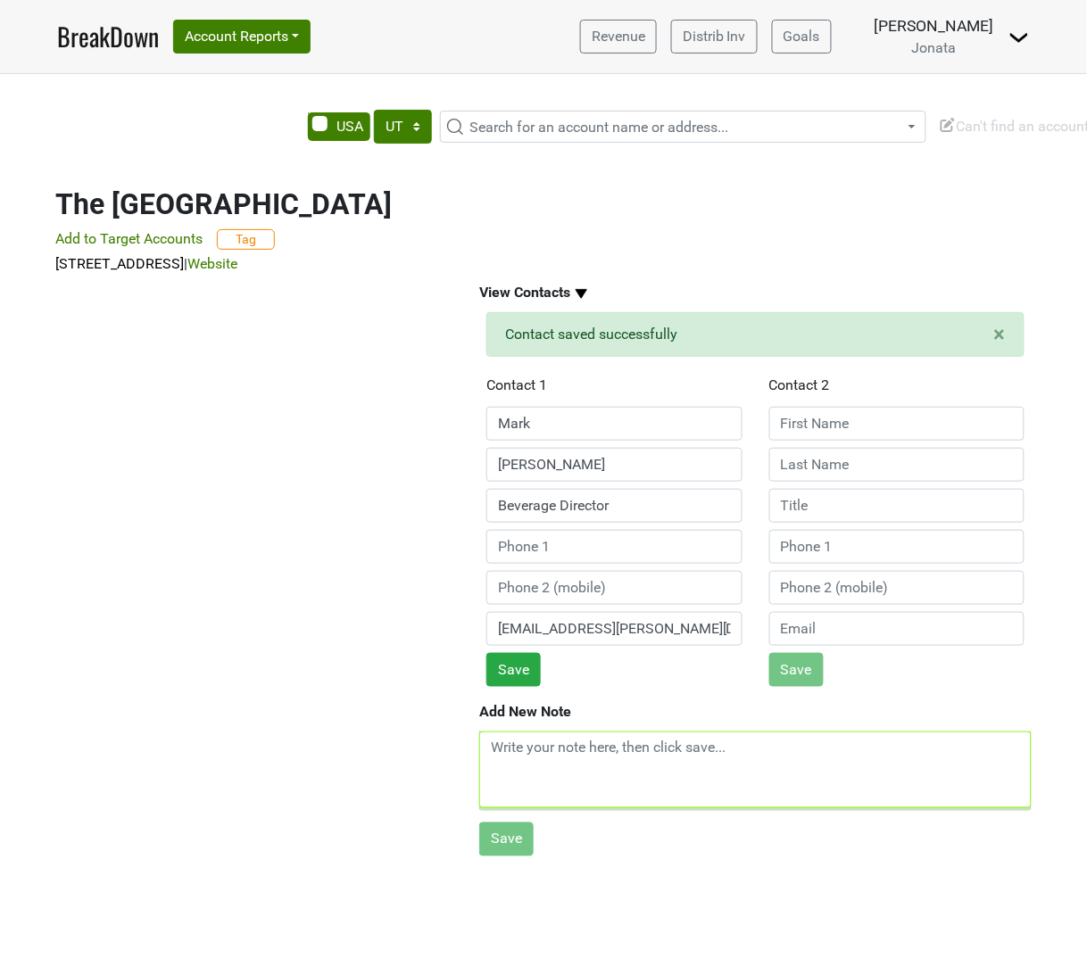
click at [550, 760] on textarea at bounding box center [755, 770] width 552 height 77
paste textarea "[EMAIL_ADDRESS][PERSON_NAME][DOMAIN_NAME]"
type textarea "[EMAIL_ADDRESS][PERSON_NAME][DOMAIN_NAME]"
drag, startPoint x: 751, startPoint y: 745, endPoint x: 389, endPoint y: 759, distance: 362.5
click at [389, 759] on div "View Contacts × Close alert Contact saved successfully Contact 1 [PERSON_NAME] …" at bounding box center [543, 607] width 1017 height 665
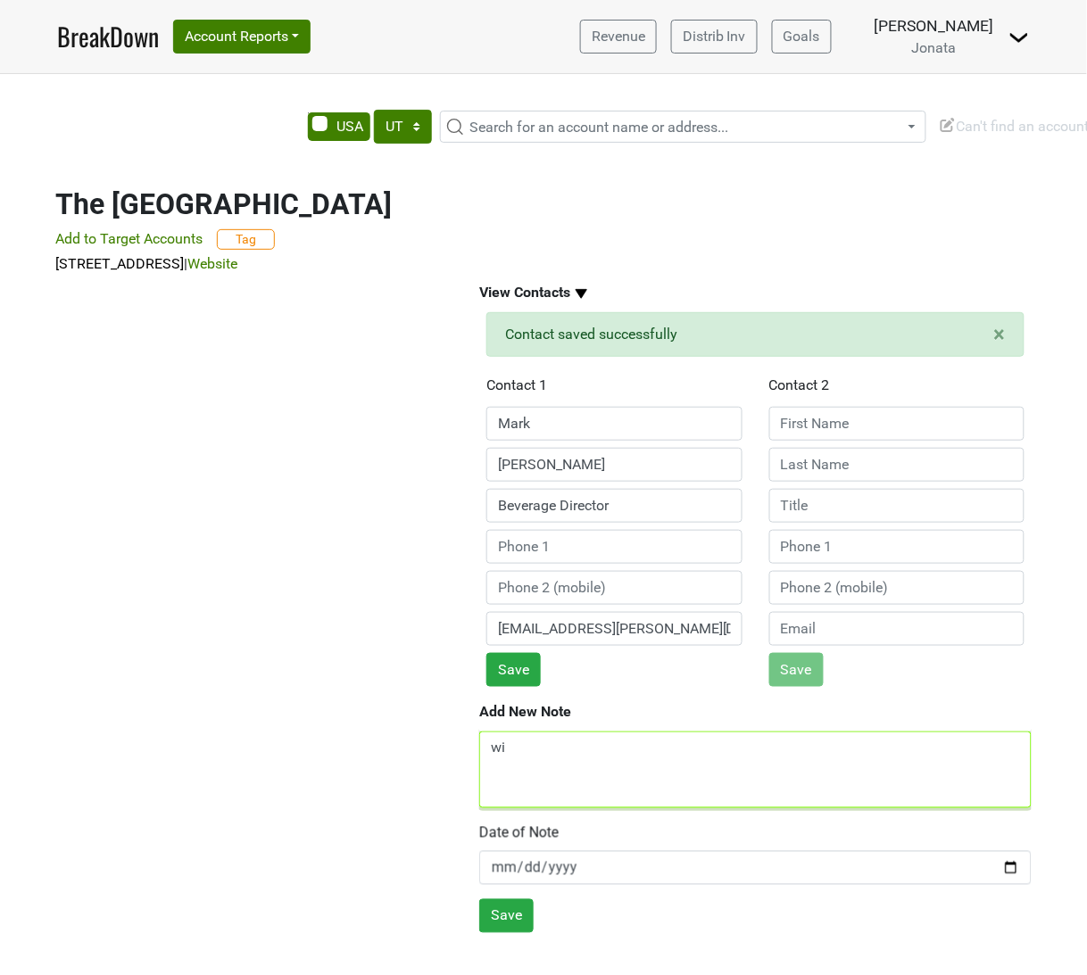
type textarea "w"
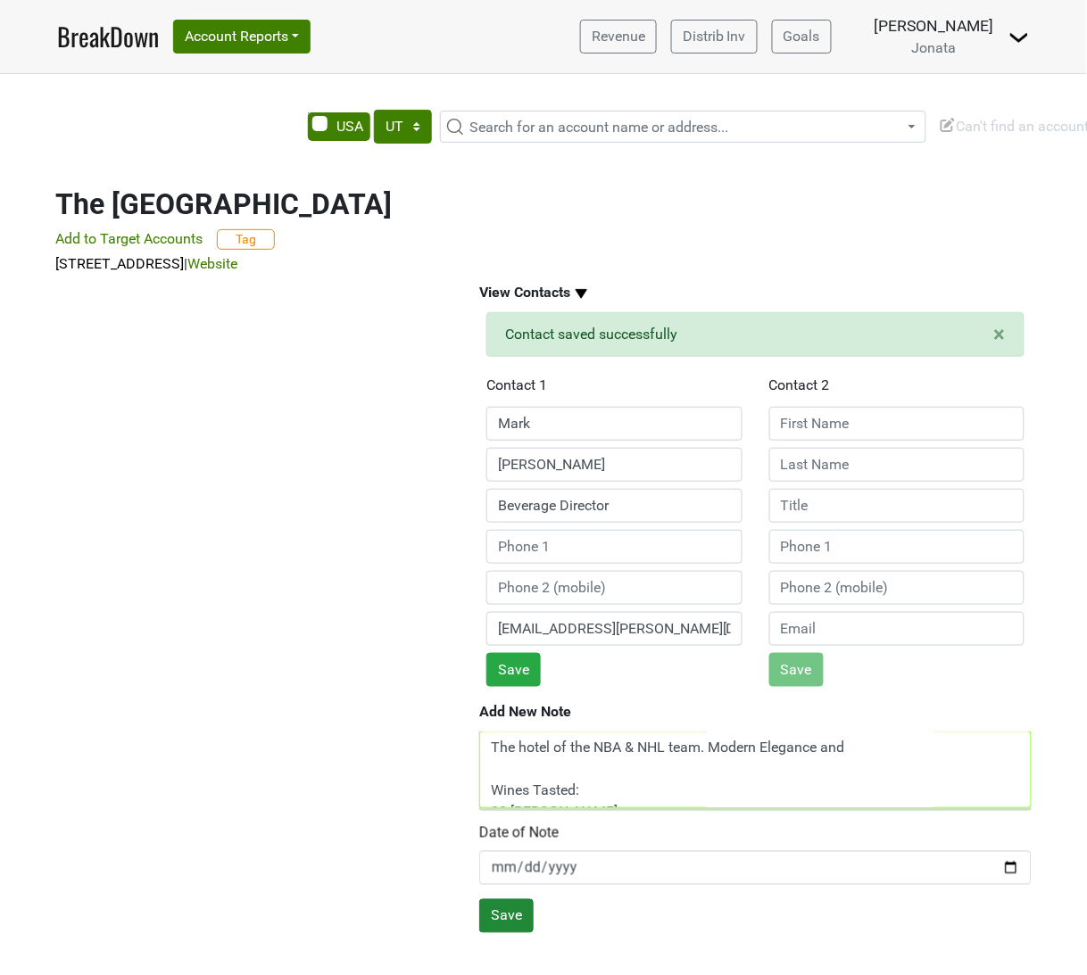
type textarea "The hotel of the NBA & NHL team. Modern Elegance and Wines Tasted: 23 [PERSON_N…"
click at [523, 917] on button "Save" at bounding box center [506, 916] width 54 height 34
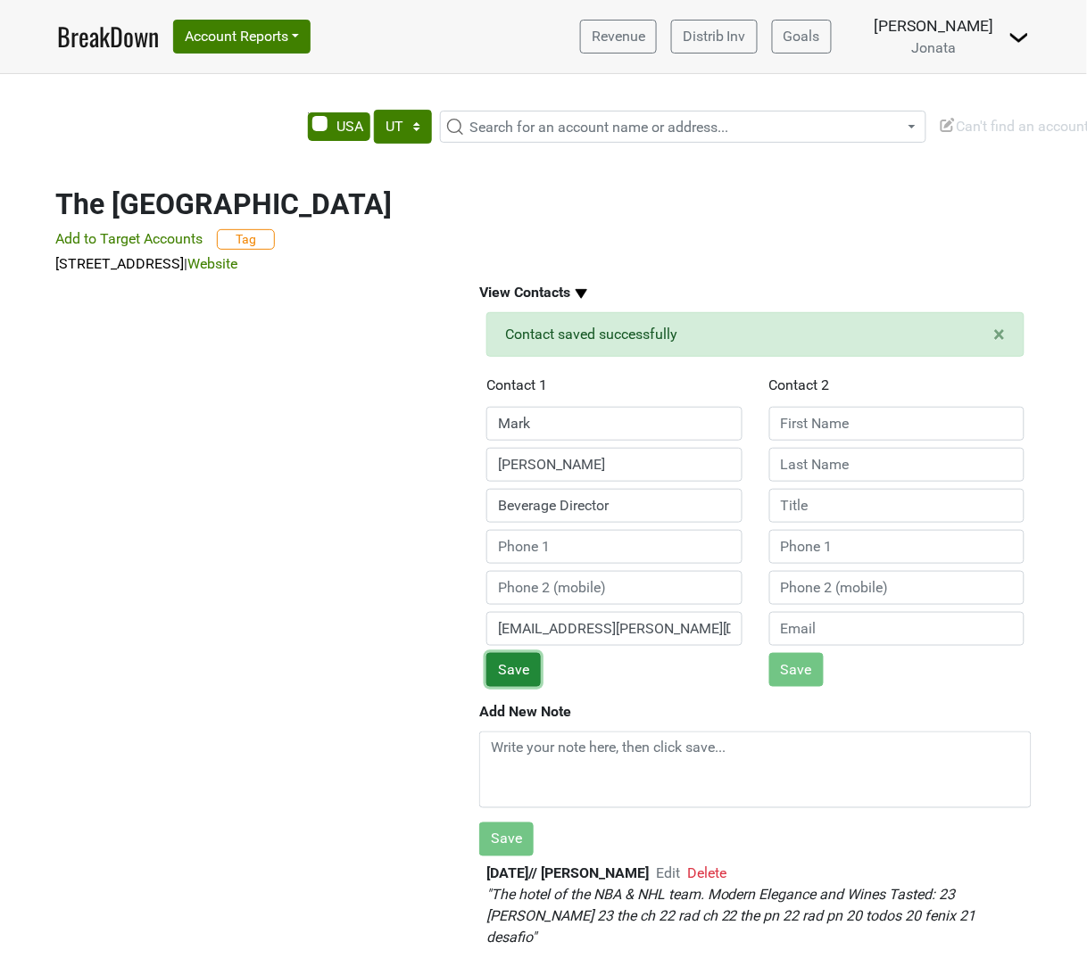
click at [532, 670] on button "Save" at bounding box center [513, 670] width 54 height 34
drag, startPoint x: 243, startPoint y: 473, endPoint x: 353, endPoint y: 509, distance: 116.3
click at [243, 473] on div at bounding box center [247, 619] width 424 height 688
click at [162, 568] on div at bounding box center [247, 619] width 424 height 688
